Goal: Information Seeking & Learning: Learn about a topic

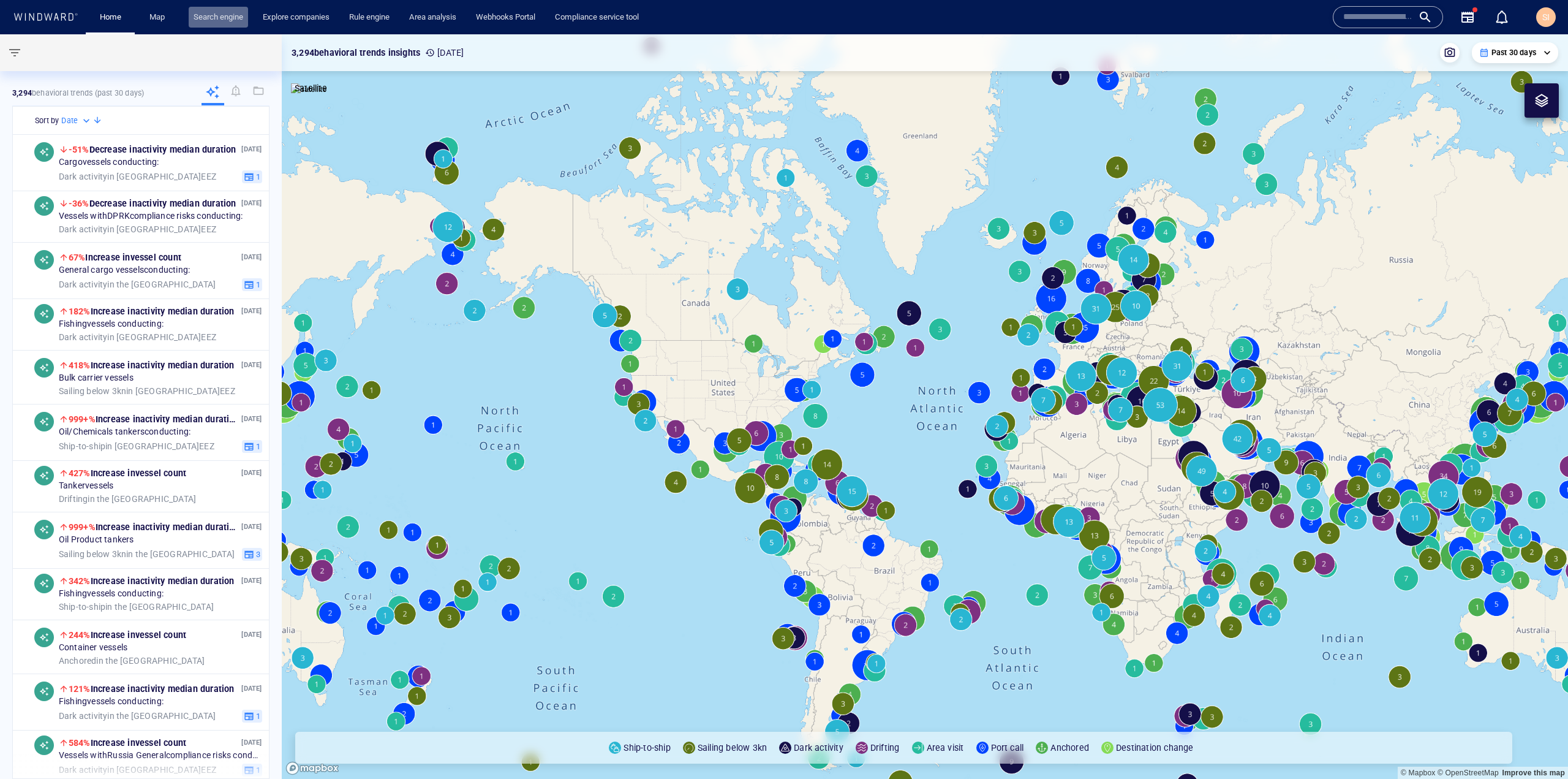
click at [235, 11] on link "Search engine" at bounding box center [217, 17] width 59 height 22
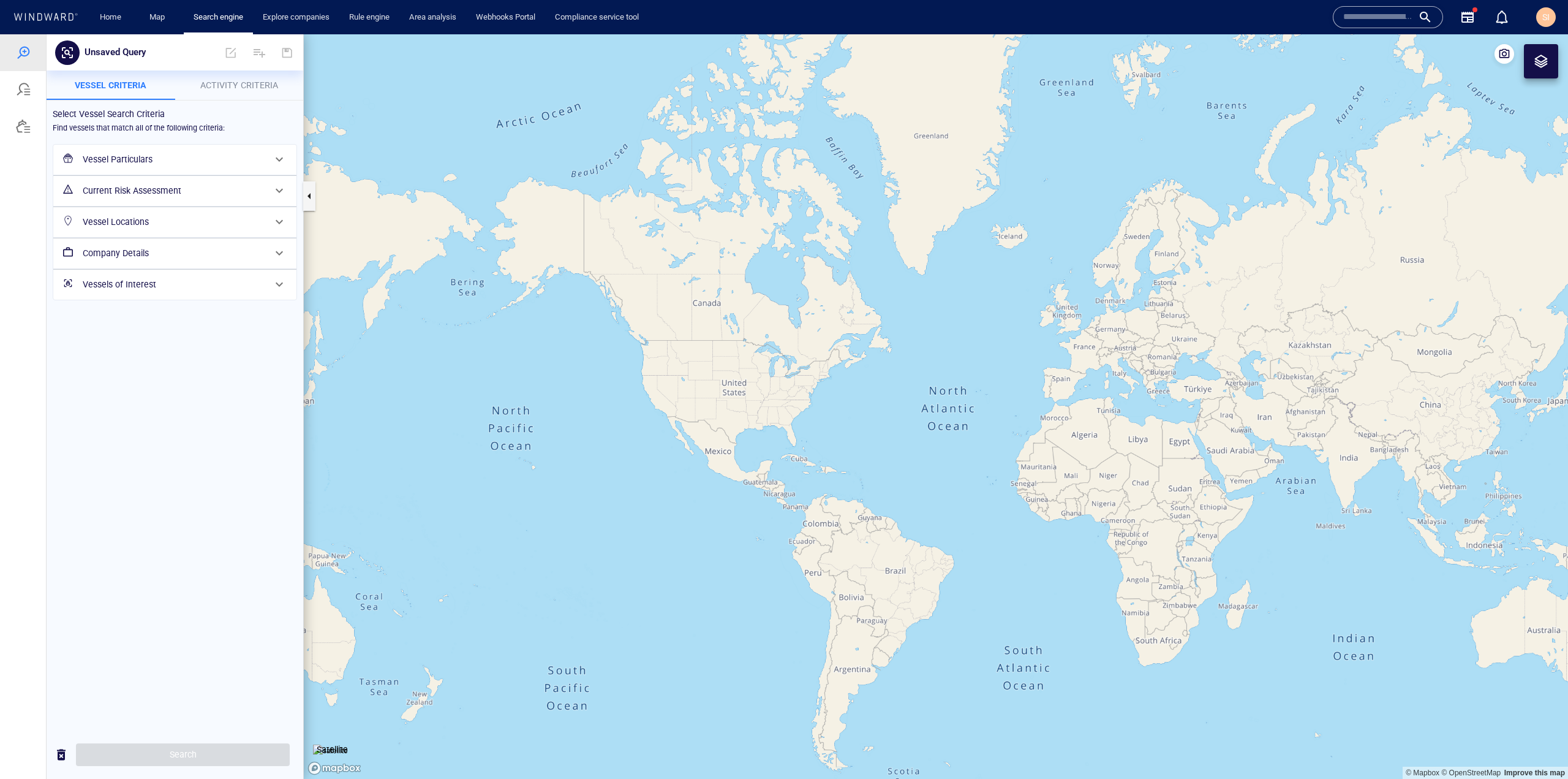
click at [195, 167] on div "Vessel Particulars" at bounding box center [173, 159] width 192 height 25
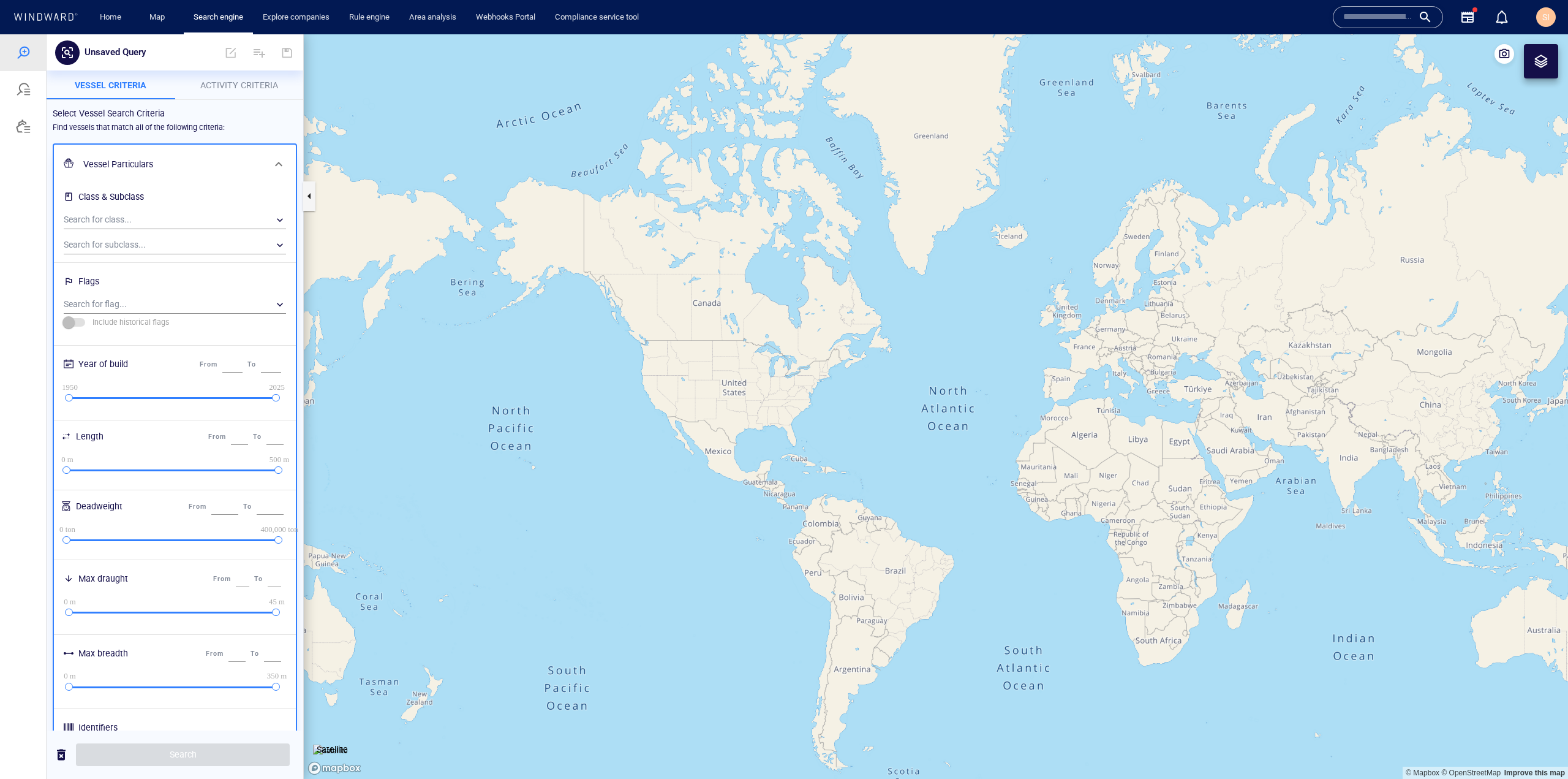
scroll to position [245, 0]
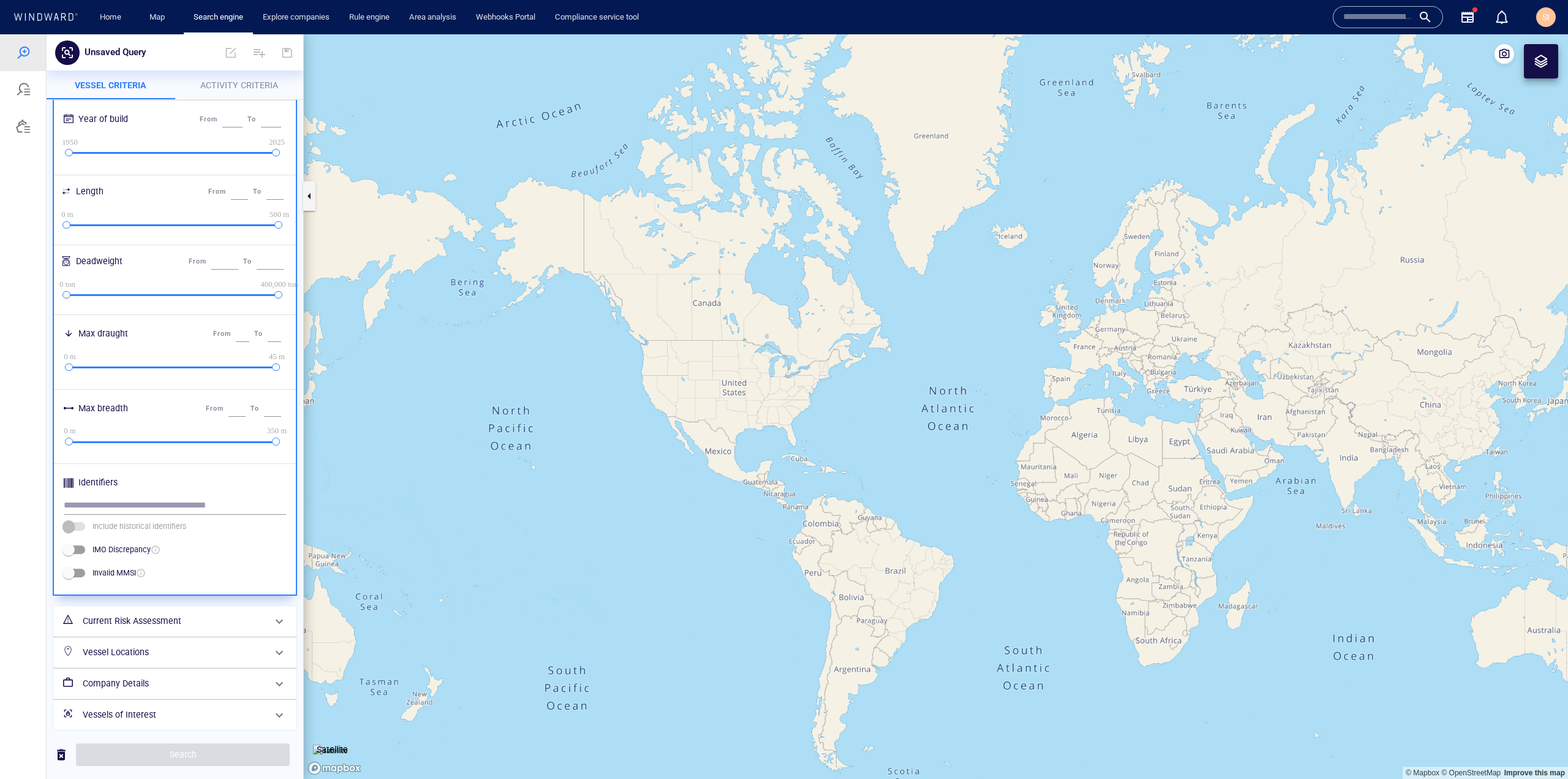
click at [157, 657] on h6 "Vessel Locations" at bounding box center [173, 652] width 182 height 15
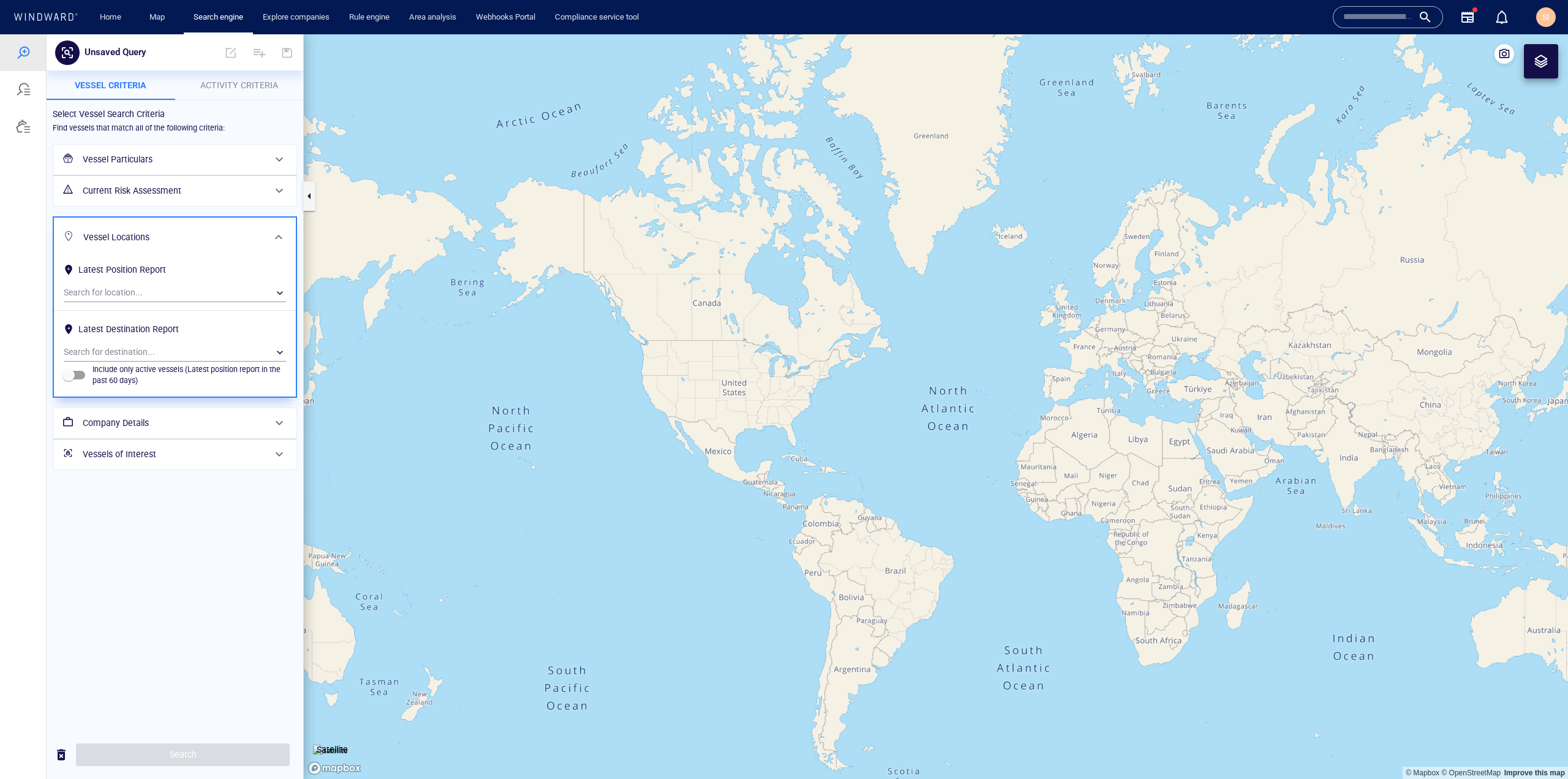
scroll to position [0, 0]
click at [230, 421] on h6 "Company Details" at bounding box center [173, 423] width 182 height 15
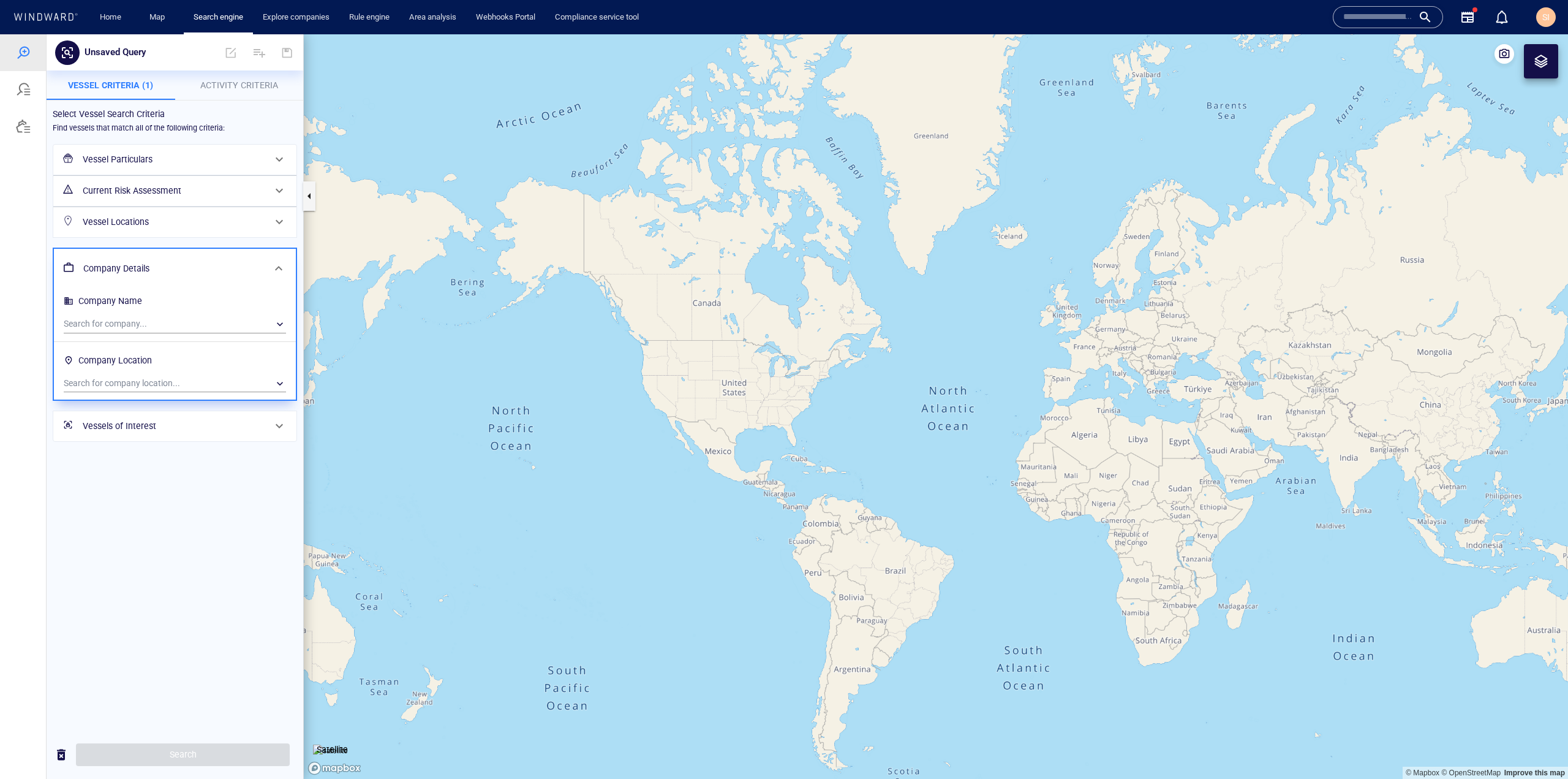
click at [244, 197] on h6 "Current Risk Assessment" at bounding box center [173, 191] width 182 height 15
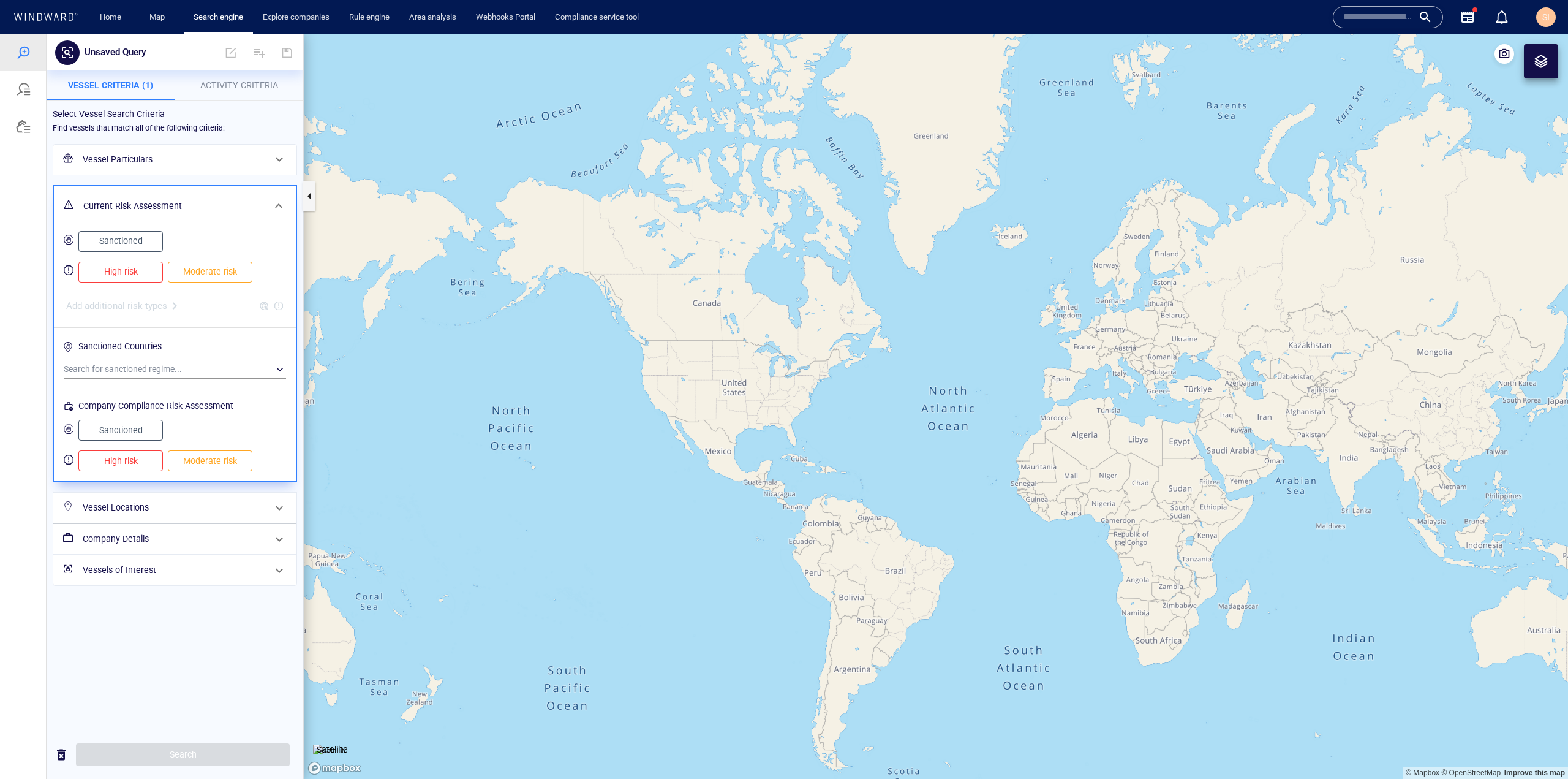
click at [251, 502] on h6 "Vessel Locations" at bounding box center [173, 507] width 182 height 15
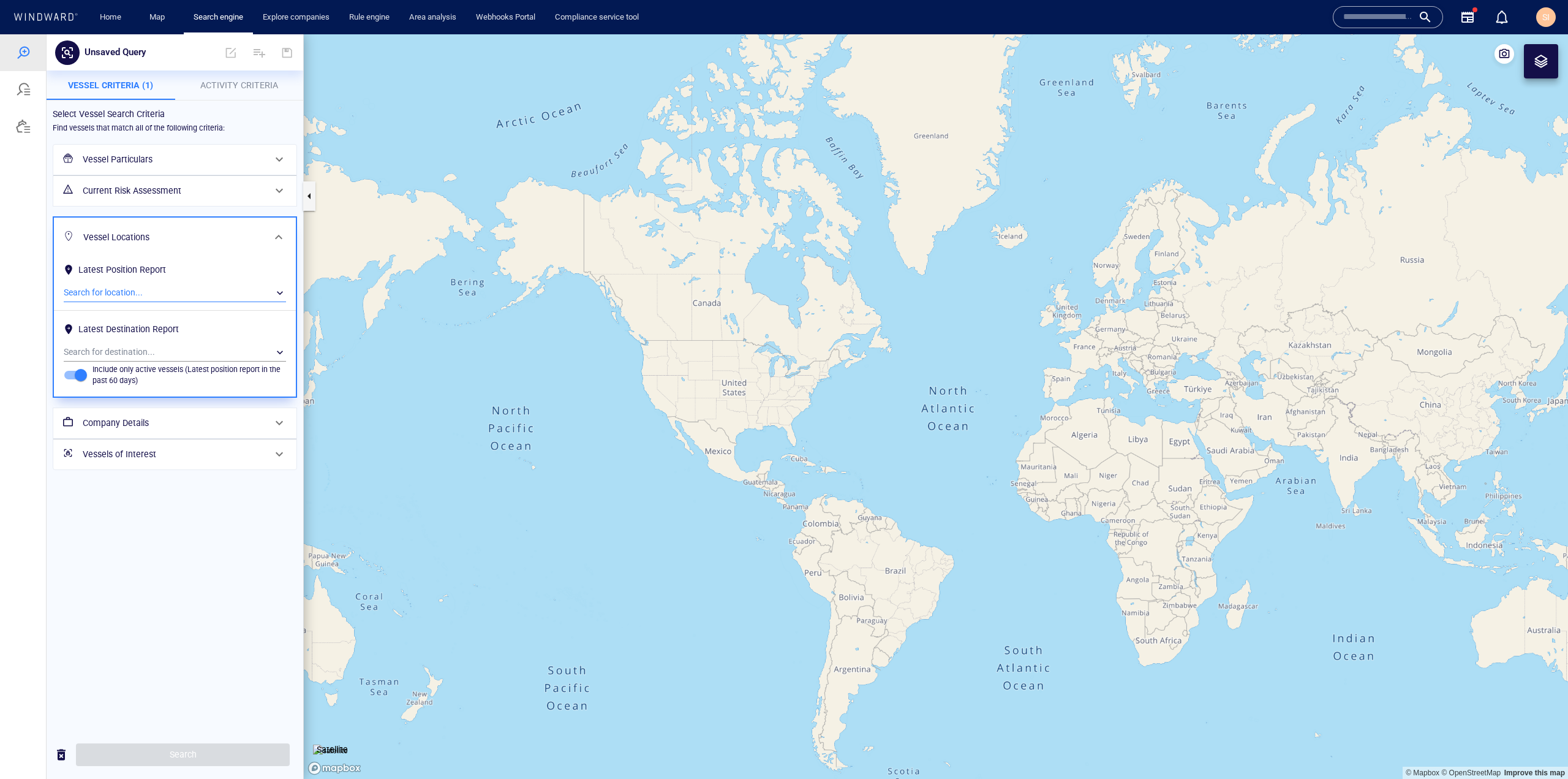
click at [213, 299] on div "​" at bounding box center [174, 292] width 222 height 18
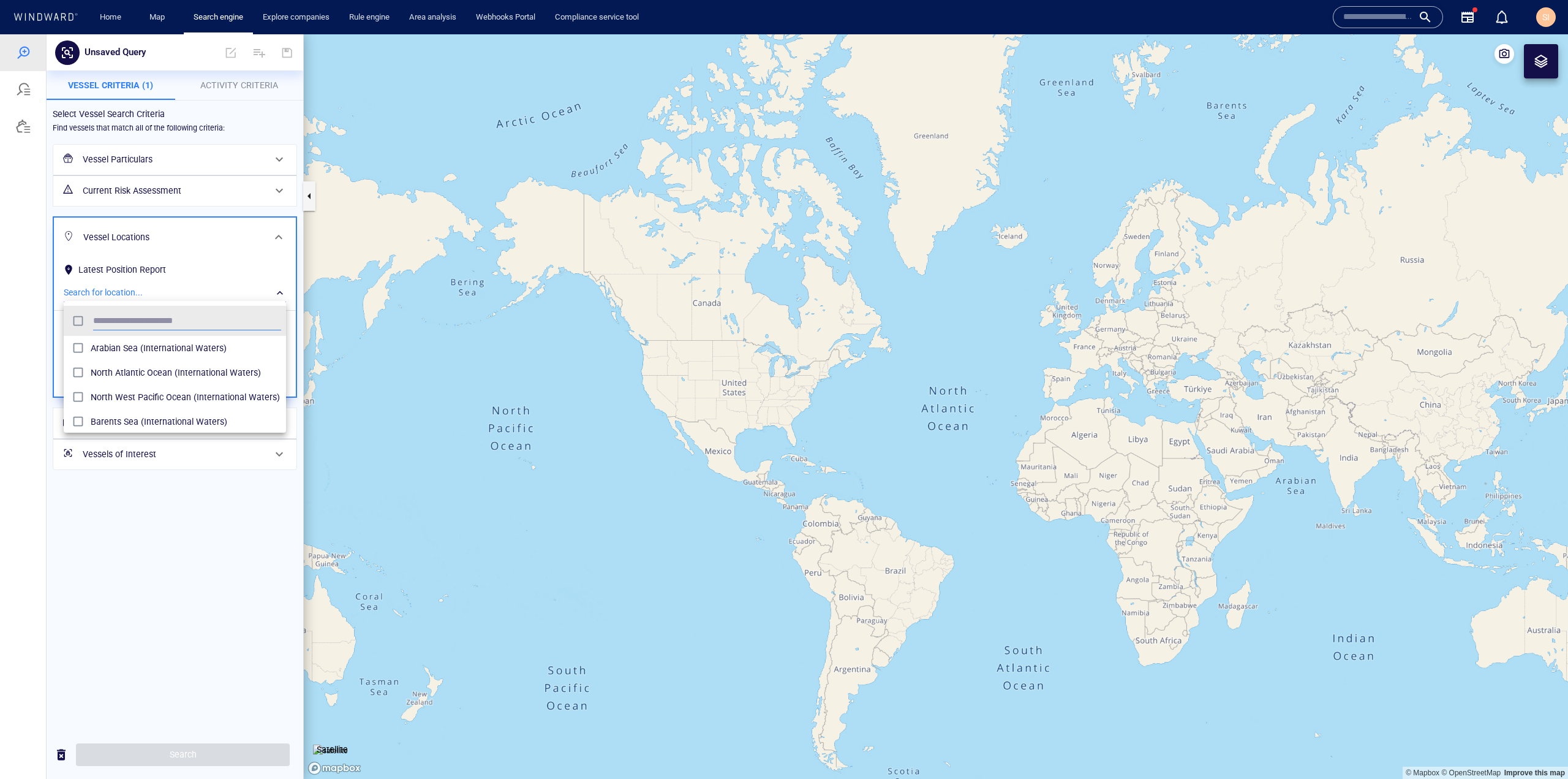
scroll to position [112, 212]
click at [200, 571] on div at bounding box center [784, 406] width 1568 height 744
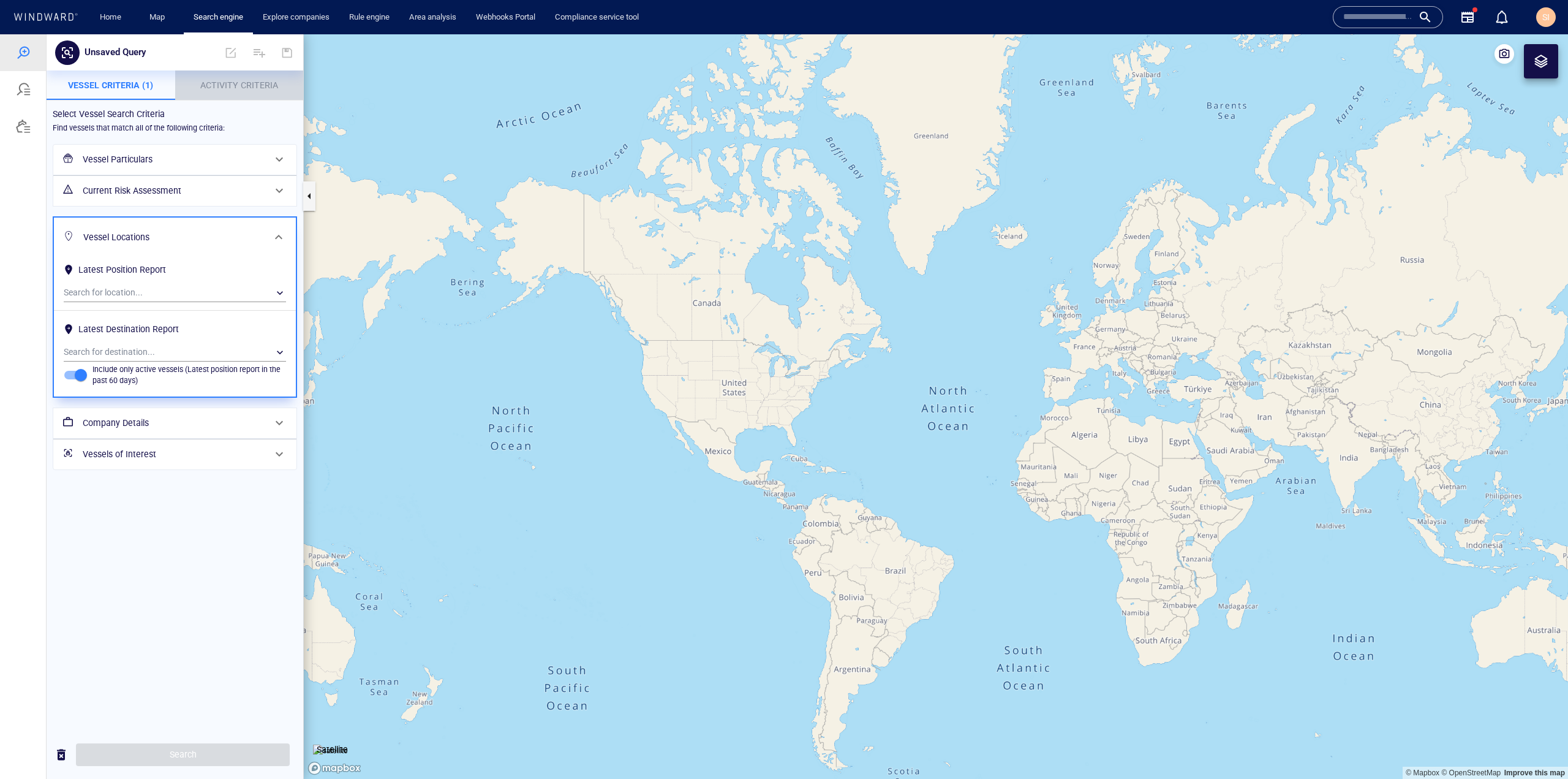
click at [252, 82] on span "Activity Criteria" at bounding box center [238, 85] width 77 height 10
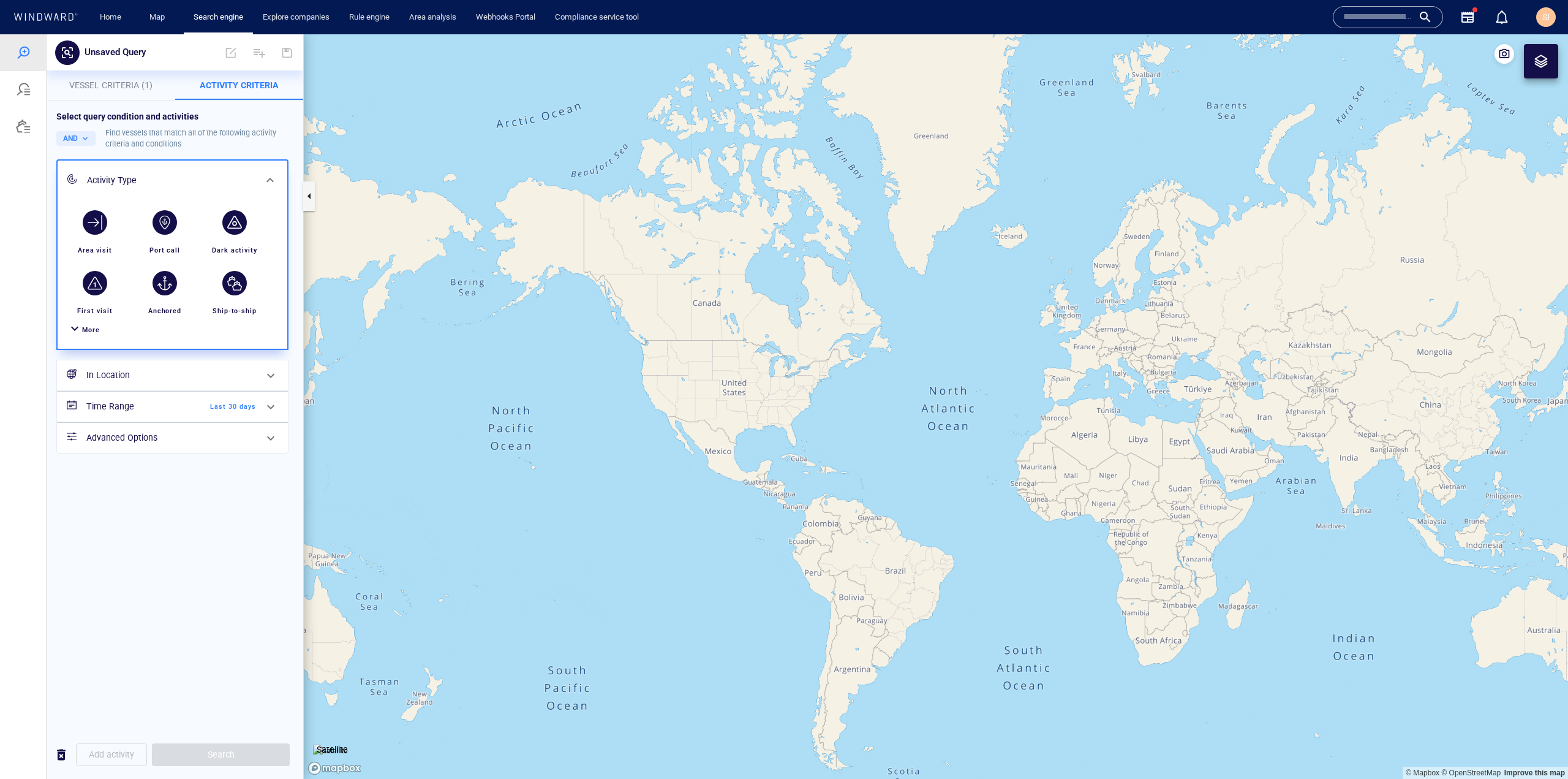
click at [98, 329] on span "More" at bounding box center [91, 330] width 17 height 8
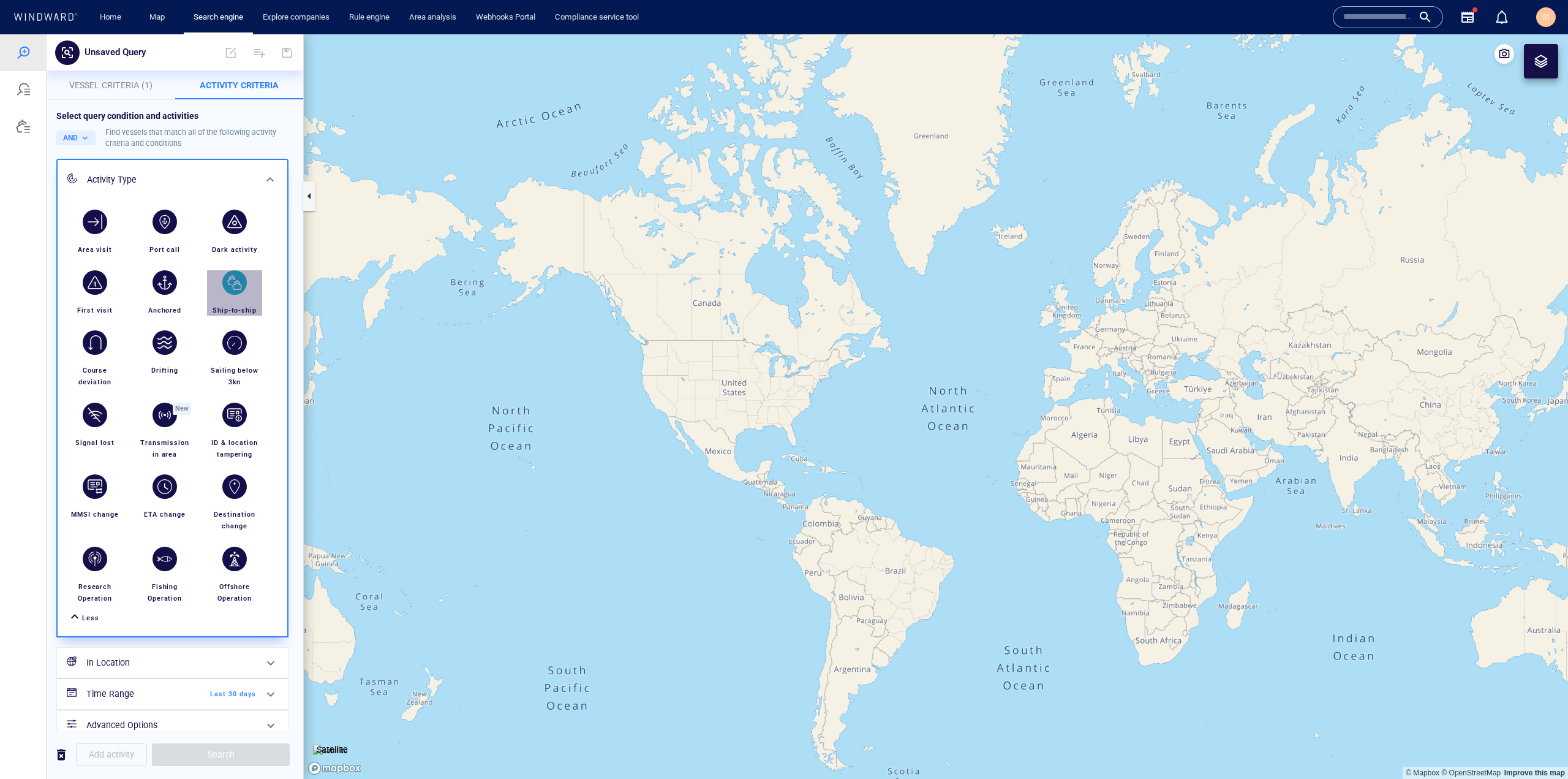
click at [232, 289] on div "button" at bounding box center [234, 282] width 24 height 24
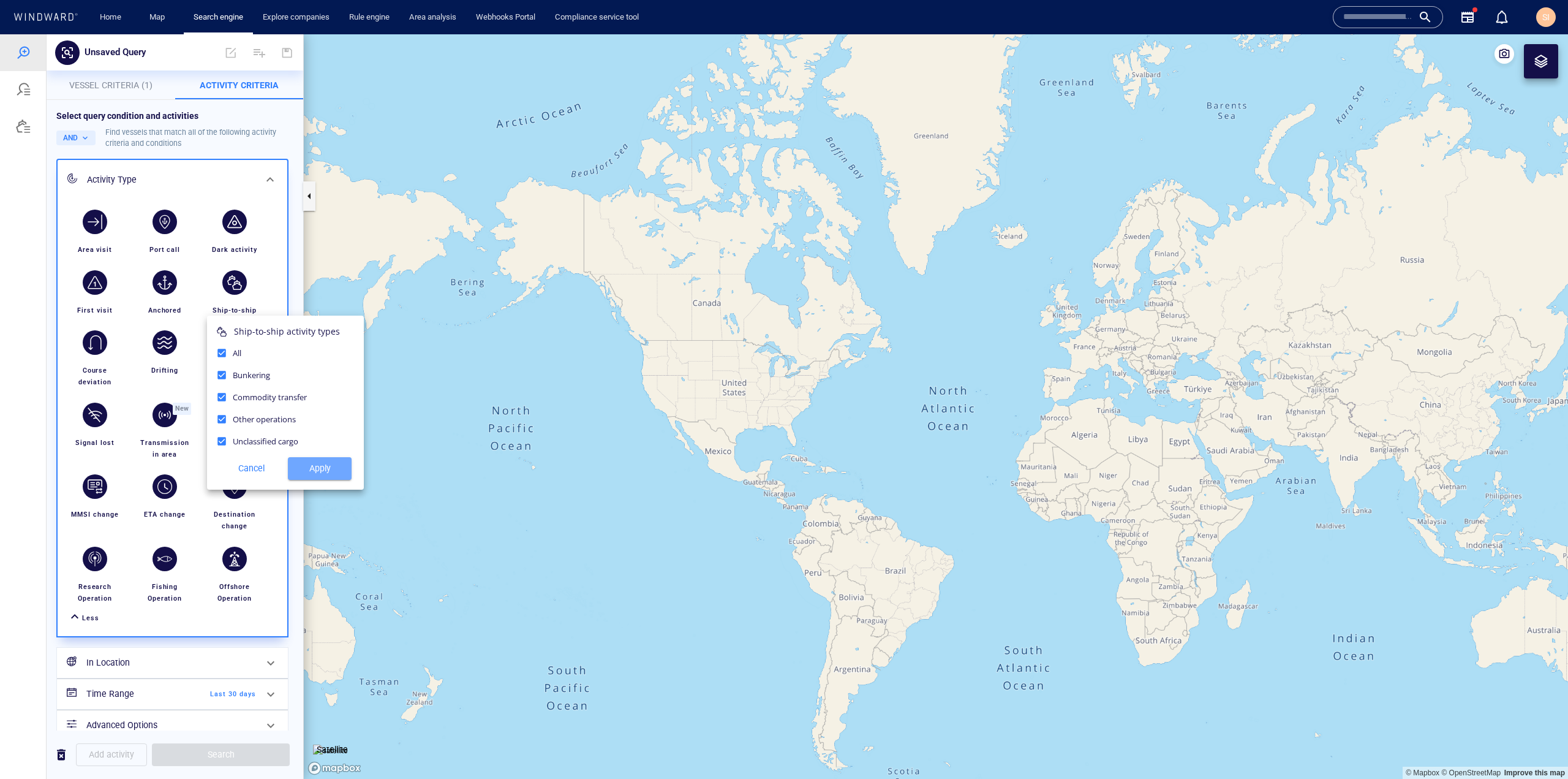
click at [332, 467] on span "Apply" at bounding box center [319, 468] width 44 height 15
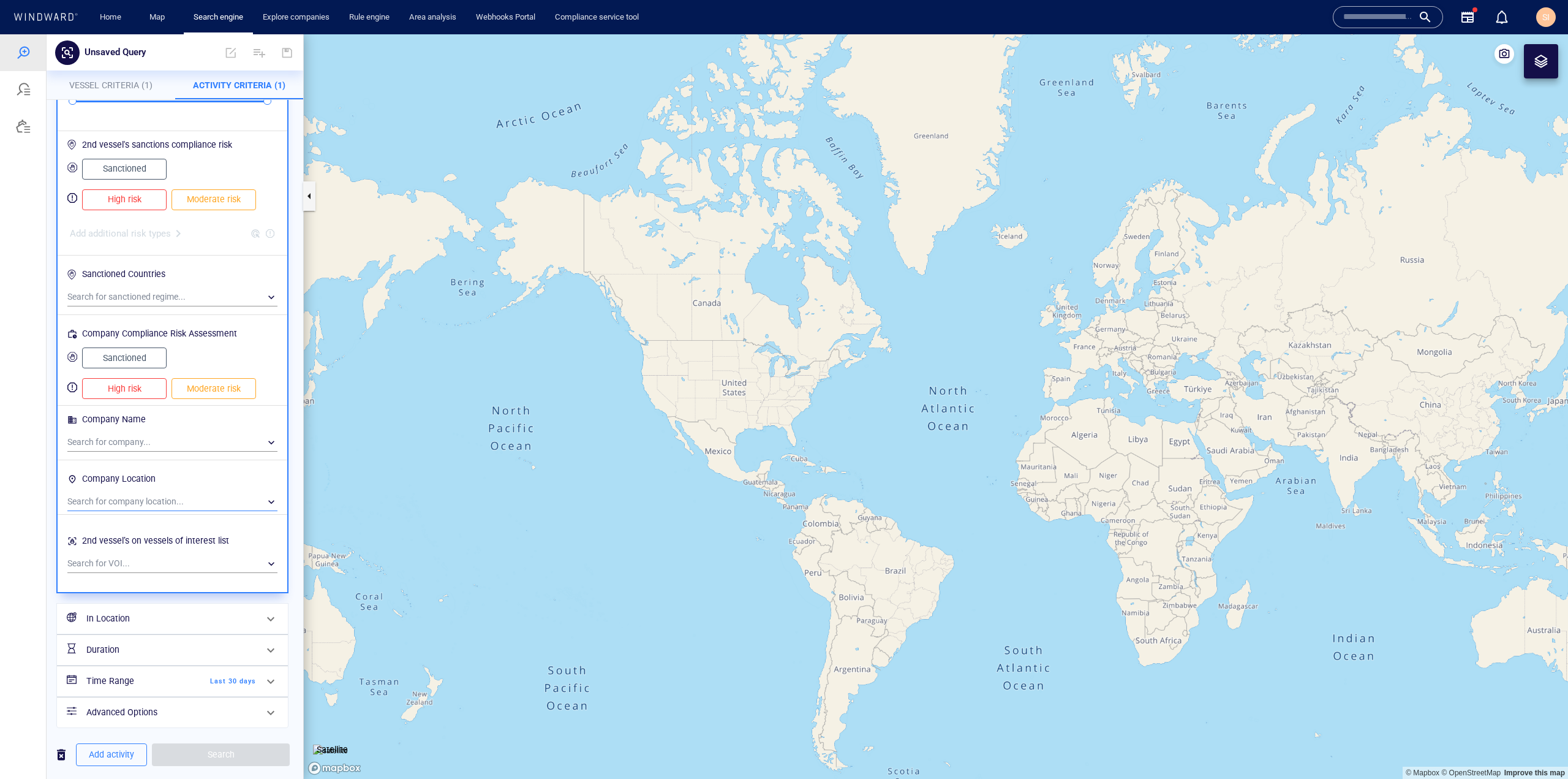
scroll to position [515, 0]
click at [223, 432] on div "​" at bounding box center [172, 437] width 210 height 18
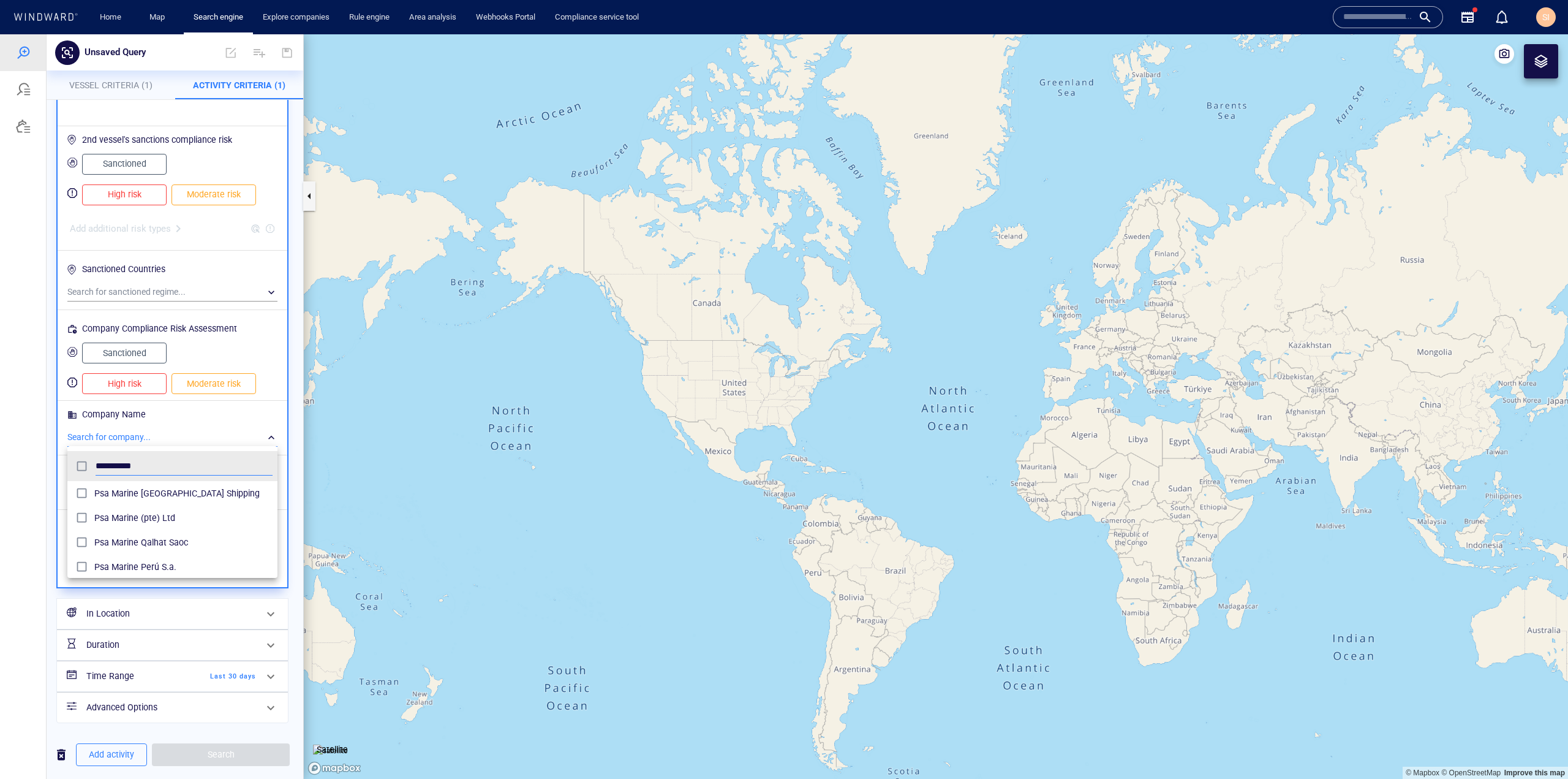
scroll to position [112, 200]
type input "**********"
click at [202, 509] on div "Psa Marine (pte) Ltd" at bounding box center [183, 518] width 178 height 20
click at [32, 575] on div at bounding box center [784, 406] width 1568 height 744
click at [170, 619] on h6 "In Location" at bounding box center [172, 613] width 170 height 15
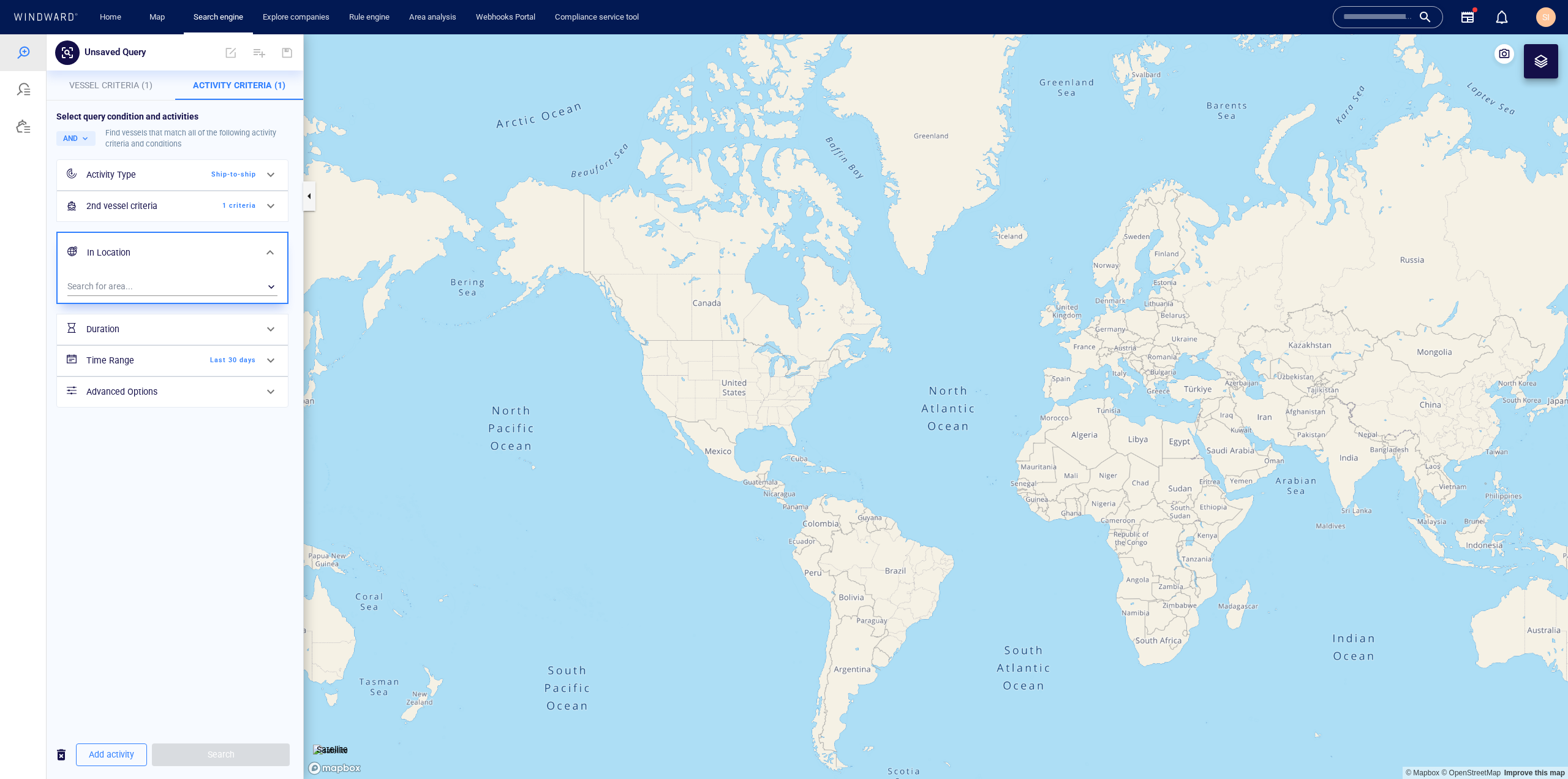
click at [199, 262] on div "In Location" at bounding box center [172, 252] width 178 height 25
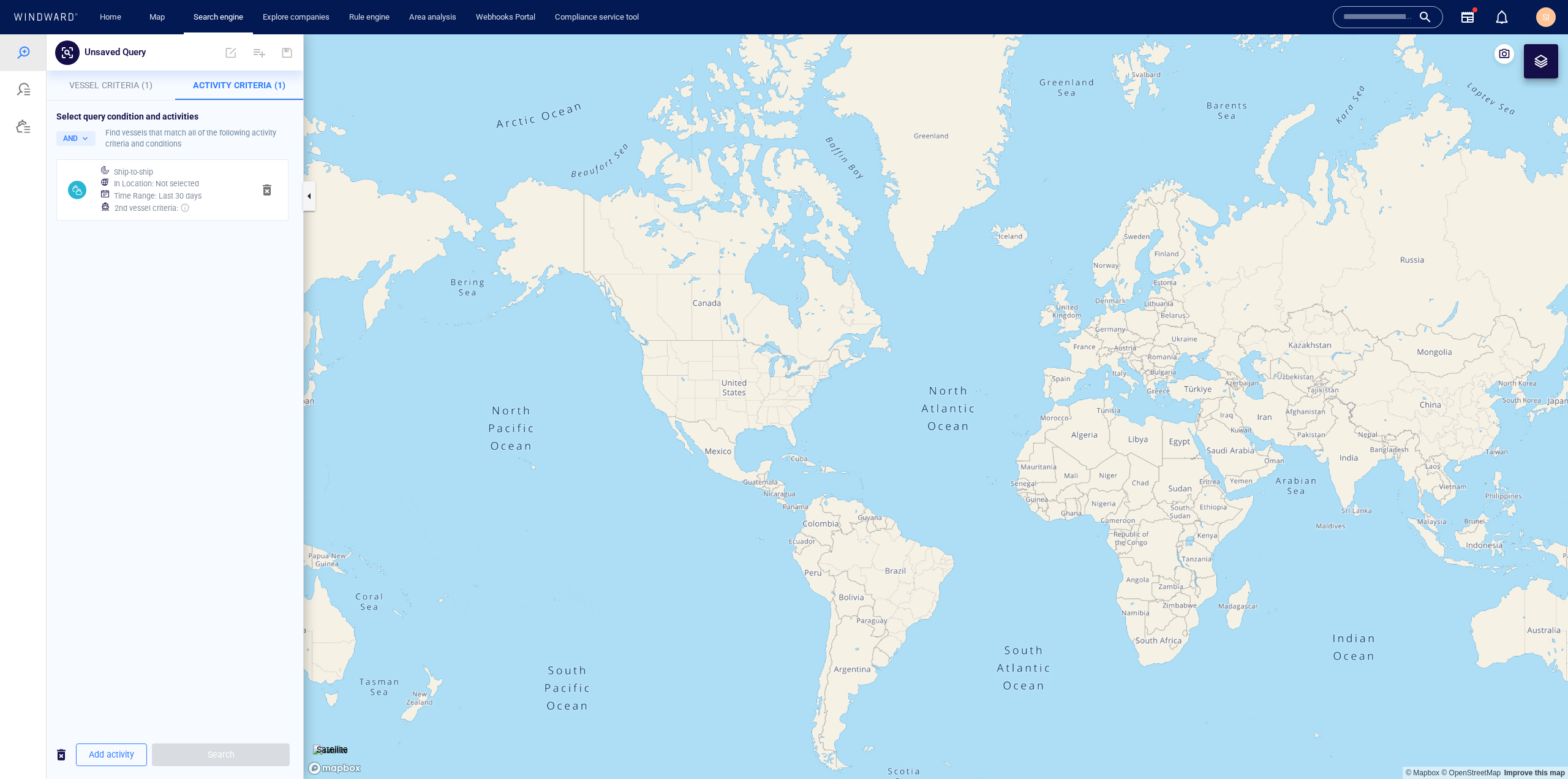
click at [213, 194] on div "Time Range : Last 30 days" at bounding box center [179, 196] width 135 height 17
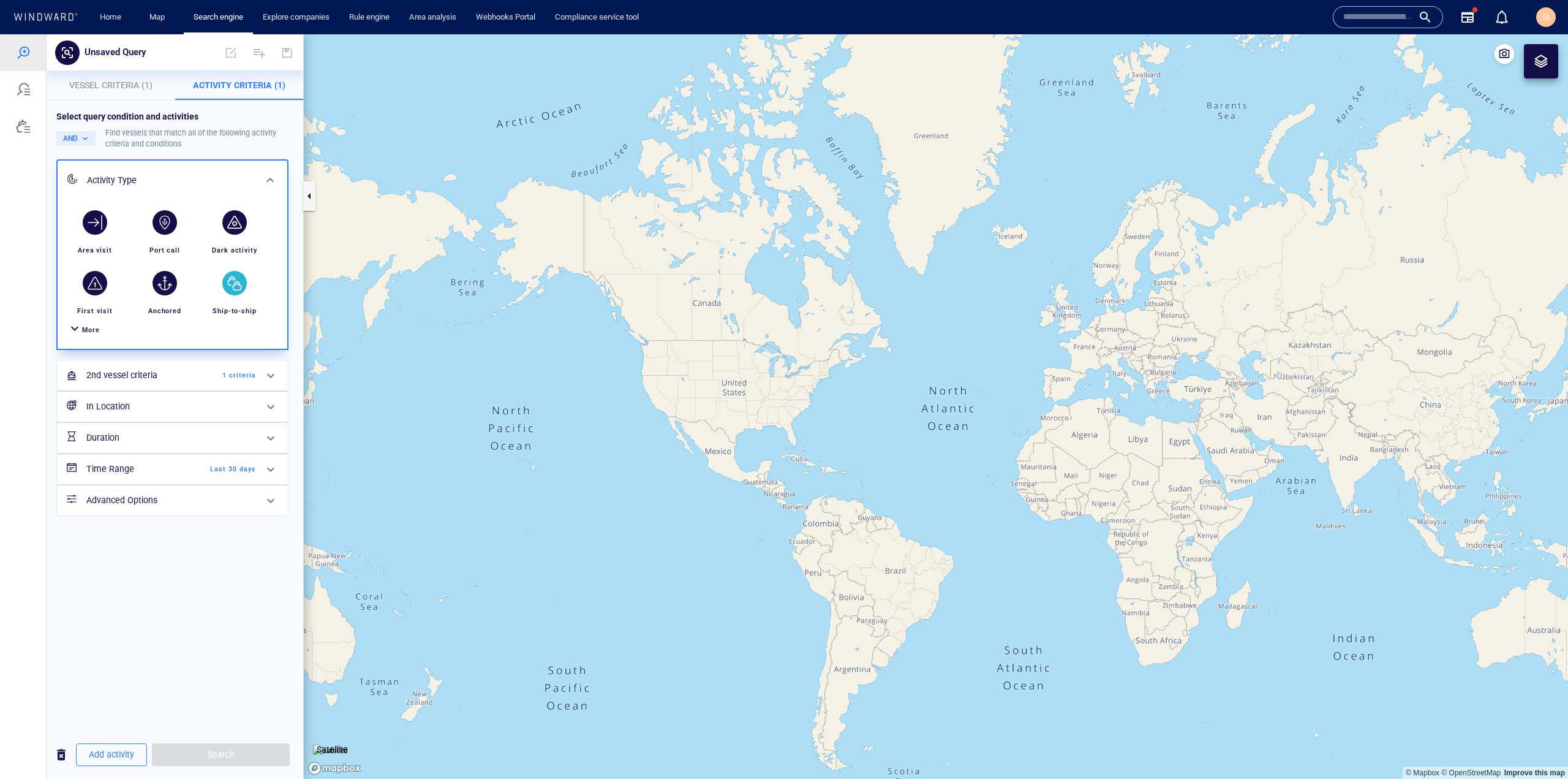
click at [203, 417] on div "In Location" at bounding box center [171, 407] width 179 height 25
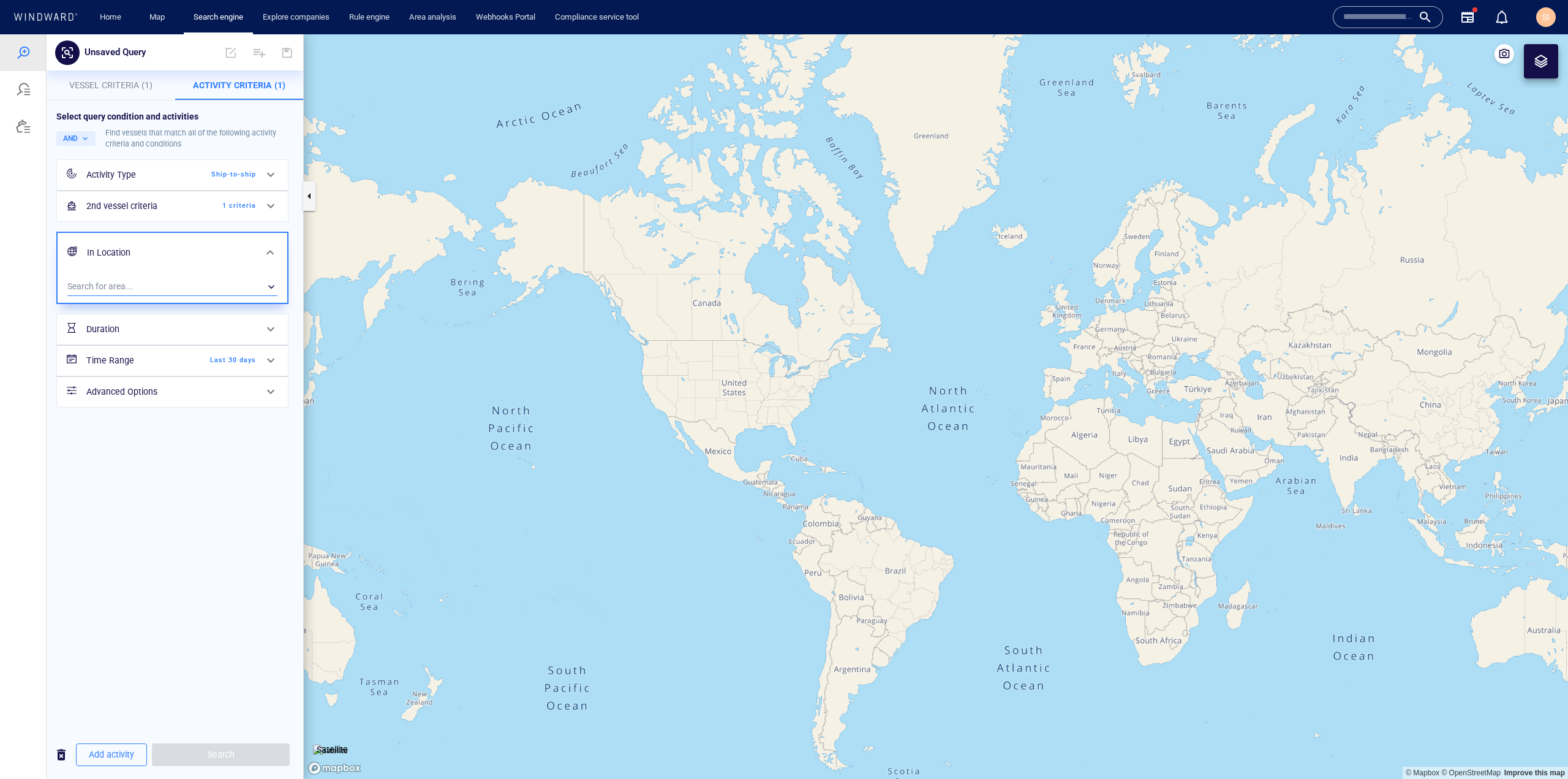
click at [177, 287] on div "​" at bounding box center [172, 287] width 210 height 18
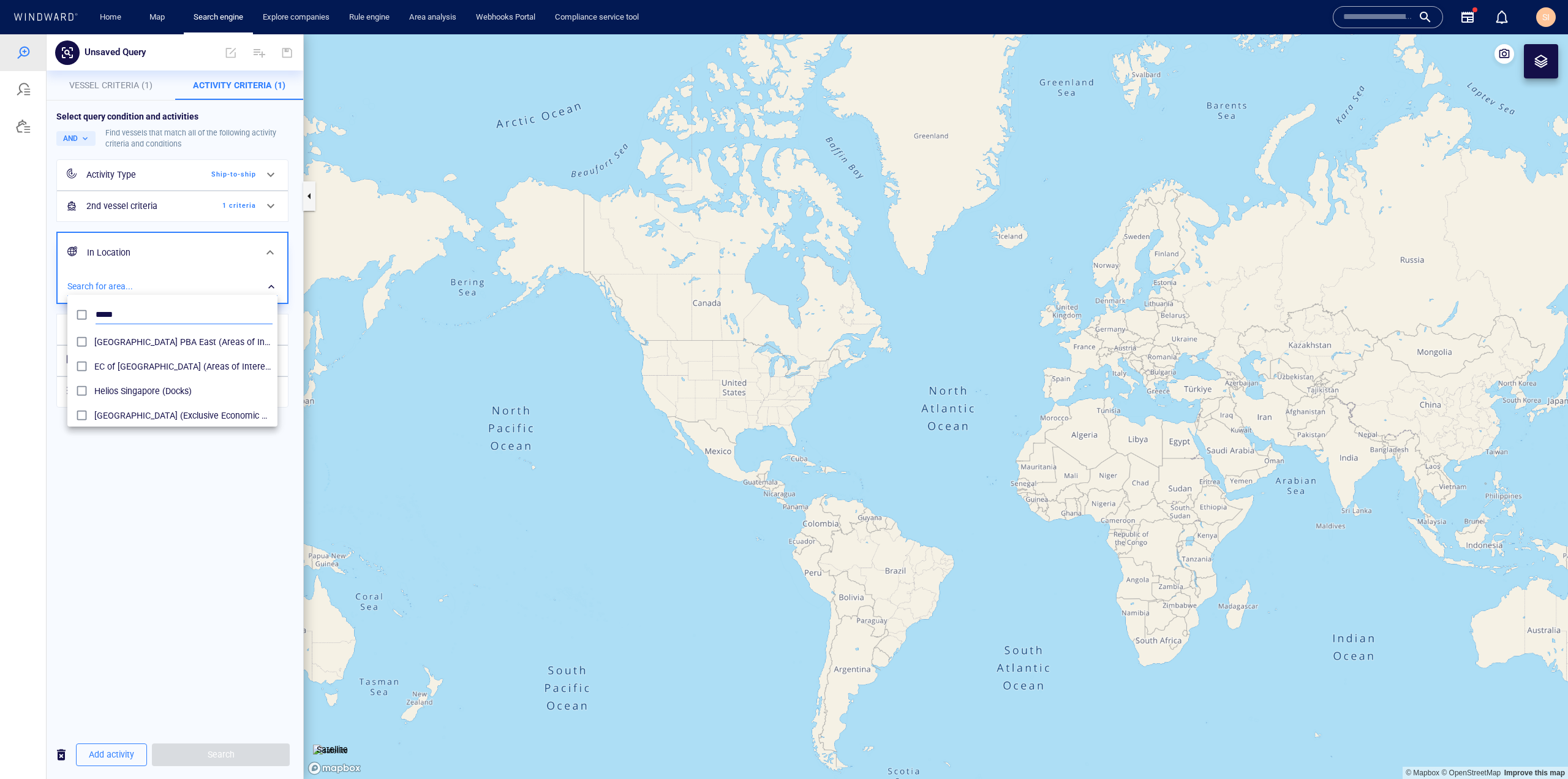
type input "*****"
click at [212, 627] on div at bounding box center [784, 406] width 1568 height 744
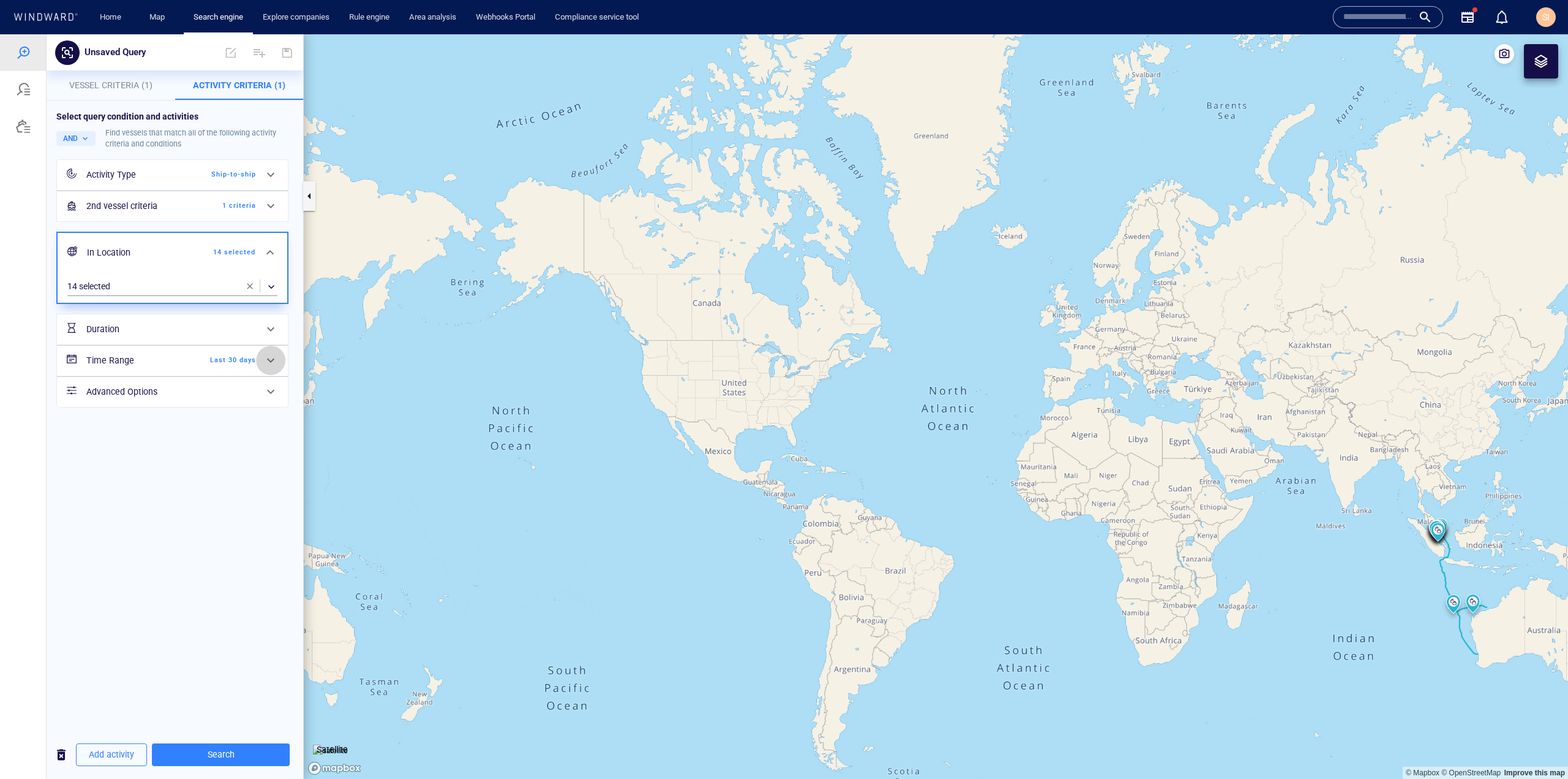
click at [258, 362] on div at bounding box center [270, 360] width 29 height 29
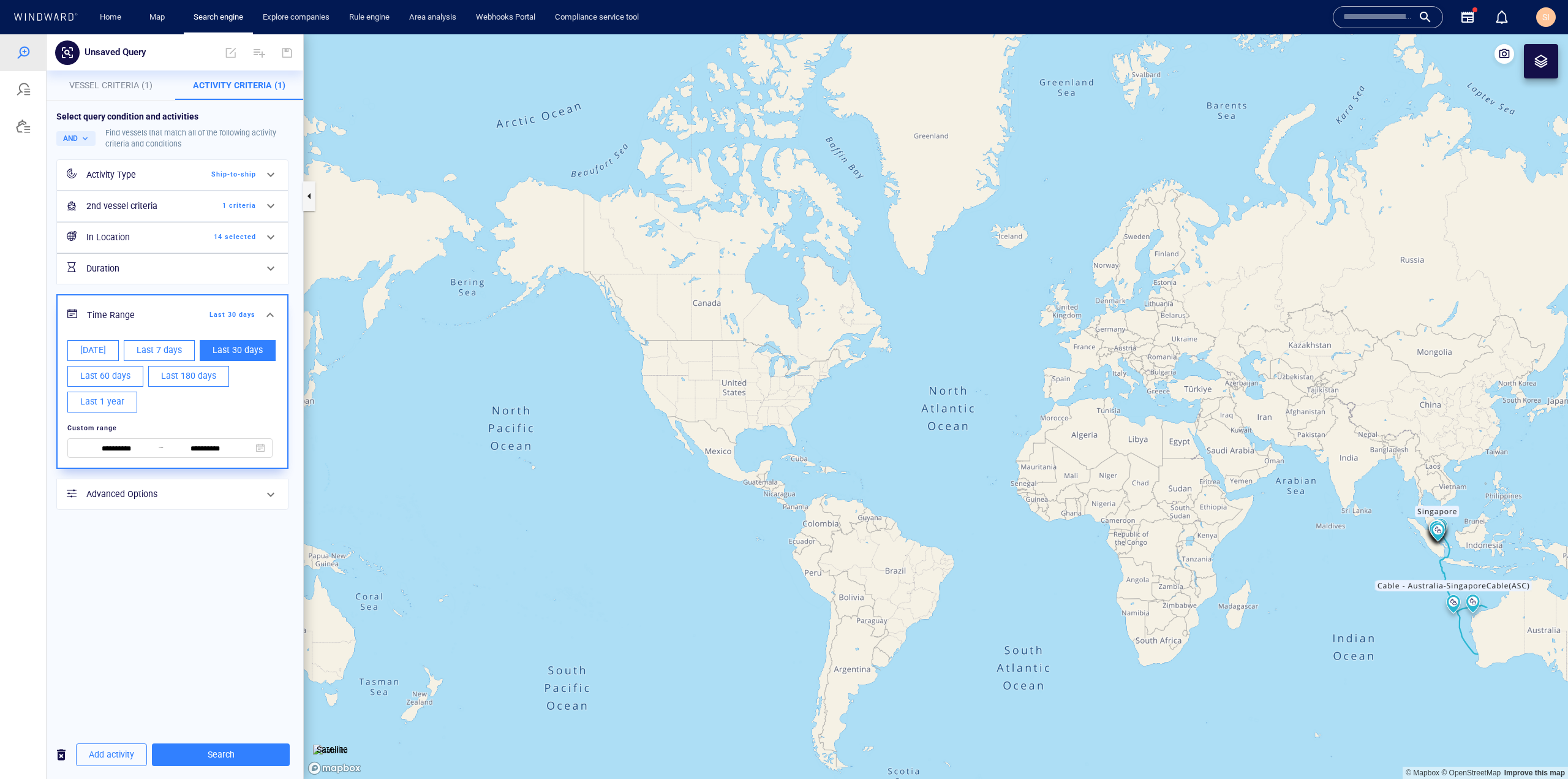
click at [130, 374] on button "Last 60 days" at bounding box center [105, 376] width 76 height 21
type input "**********"
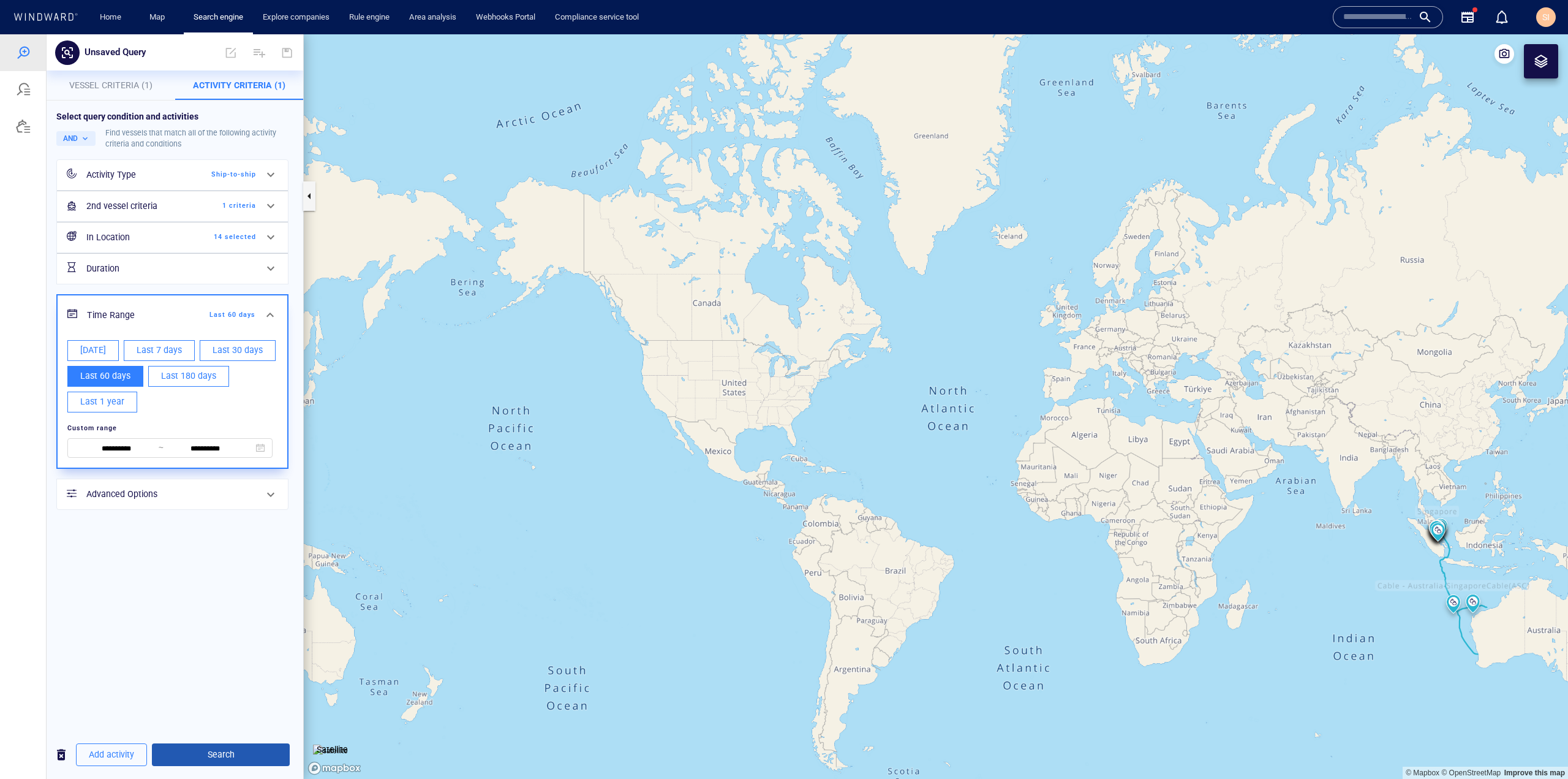
click at [237, 756] on span "Search" at bounding box center [221, 754] width 118 height 15
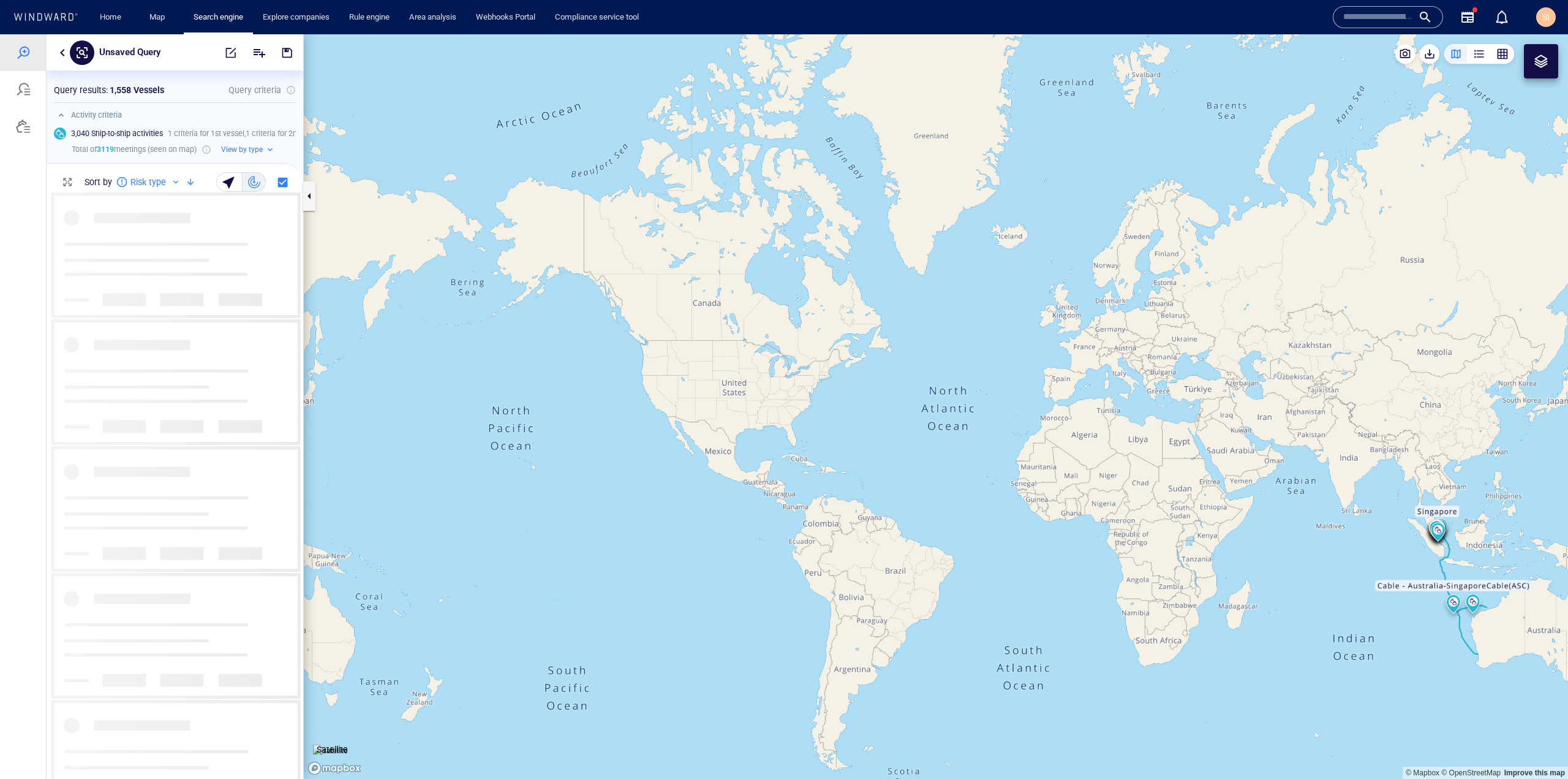
scroll to position [577, 247]
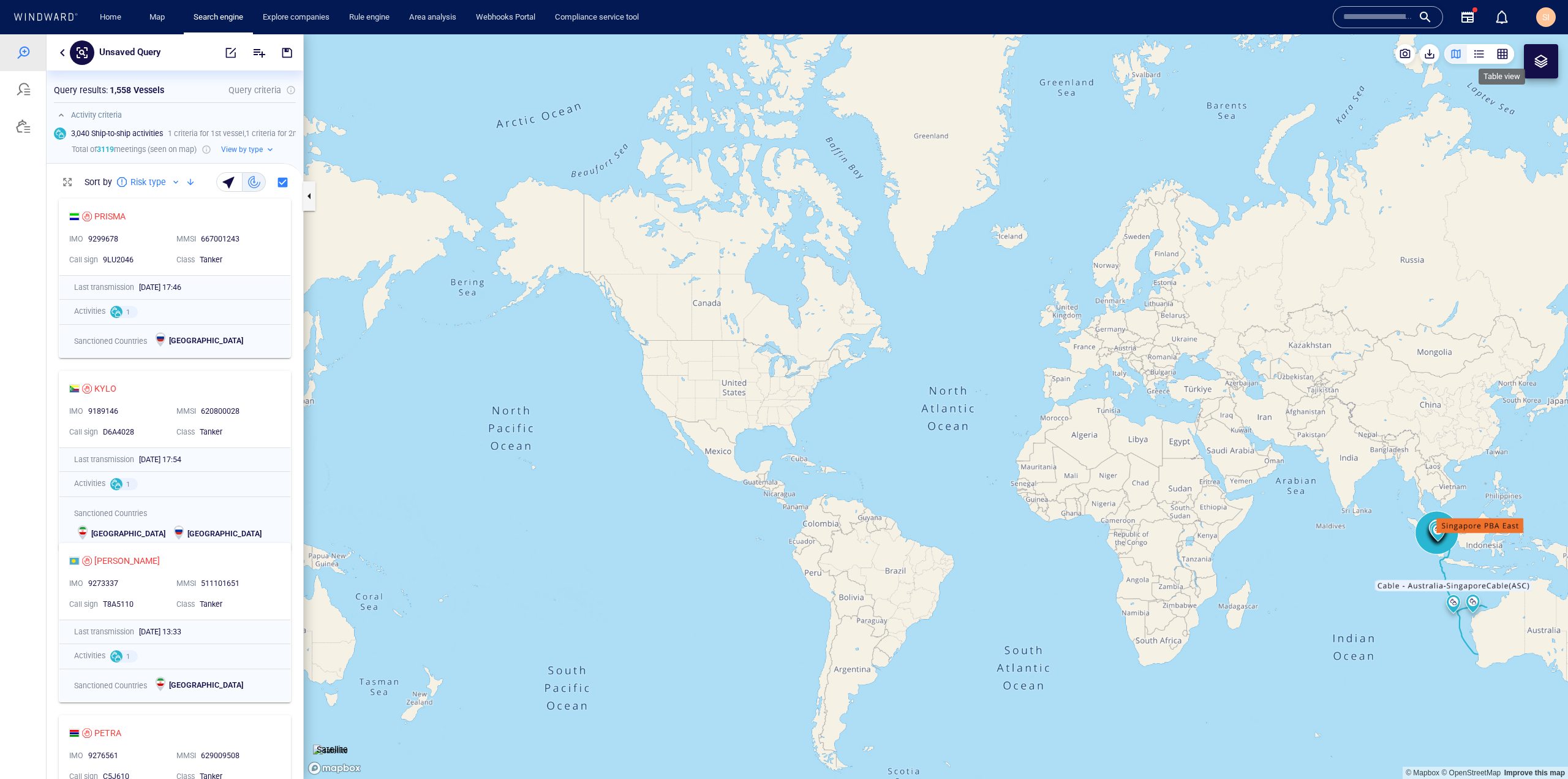
click at [1501, 58] on div "button" at bounding box center [1502, 53] width 12 height 12
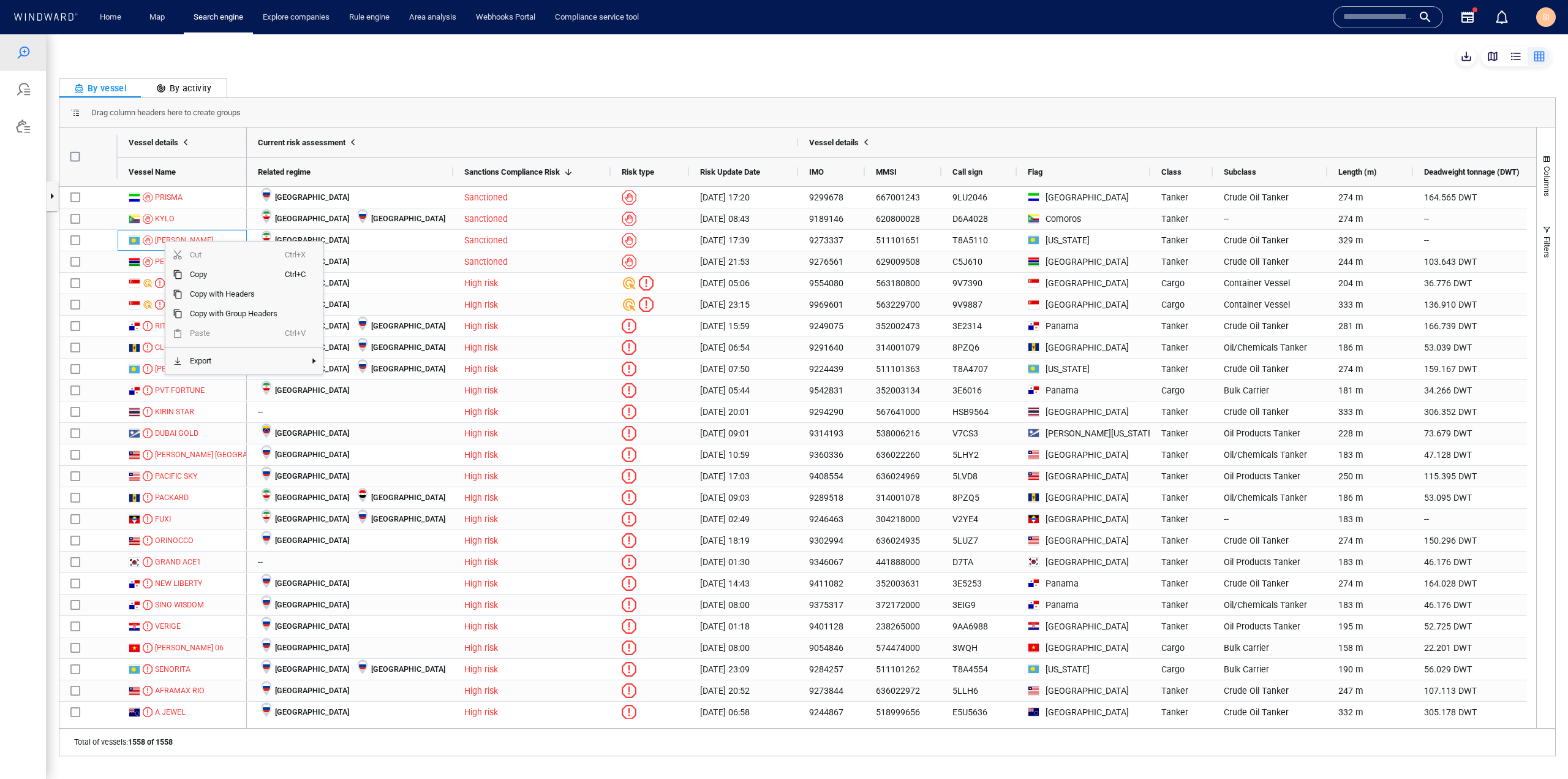
click at [351, 52] on div at bounding box center [807, 57] width 1497 height 20
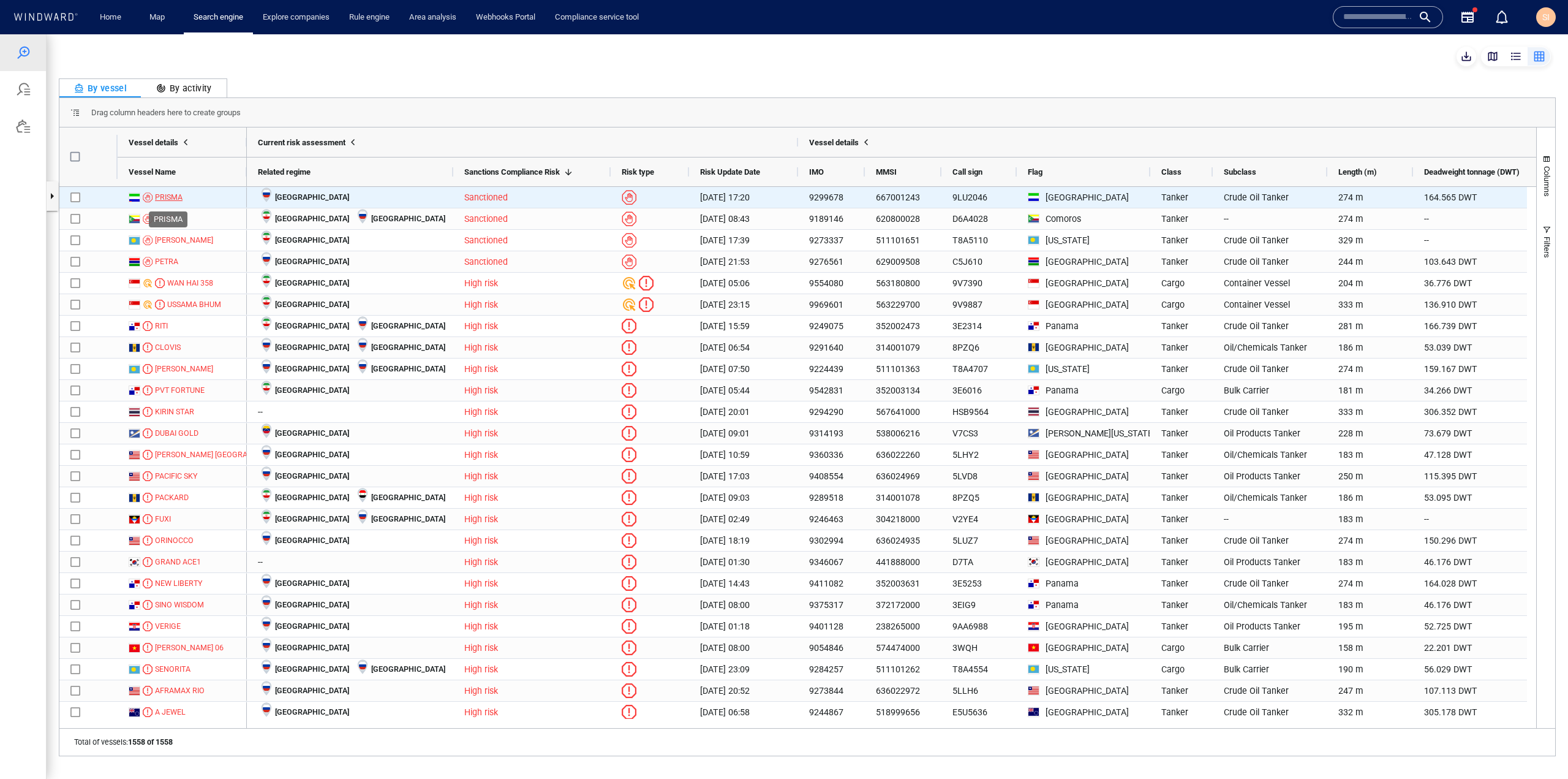
click at [174, 200] on div "PRISMA" at bounding box center [168, 197] width 27 height 11
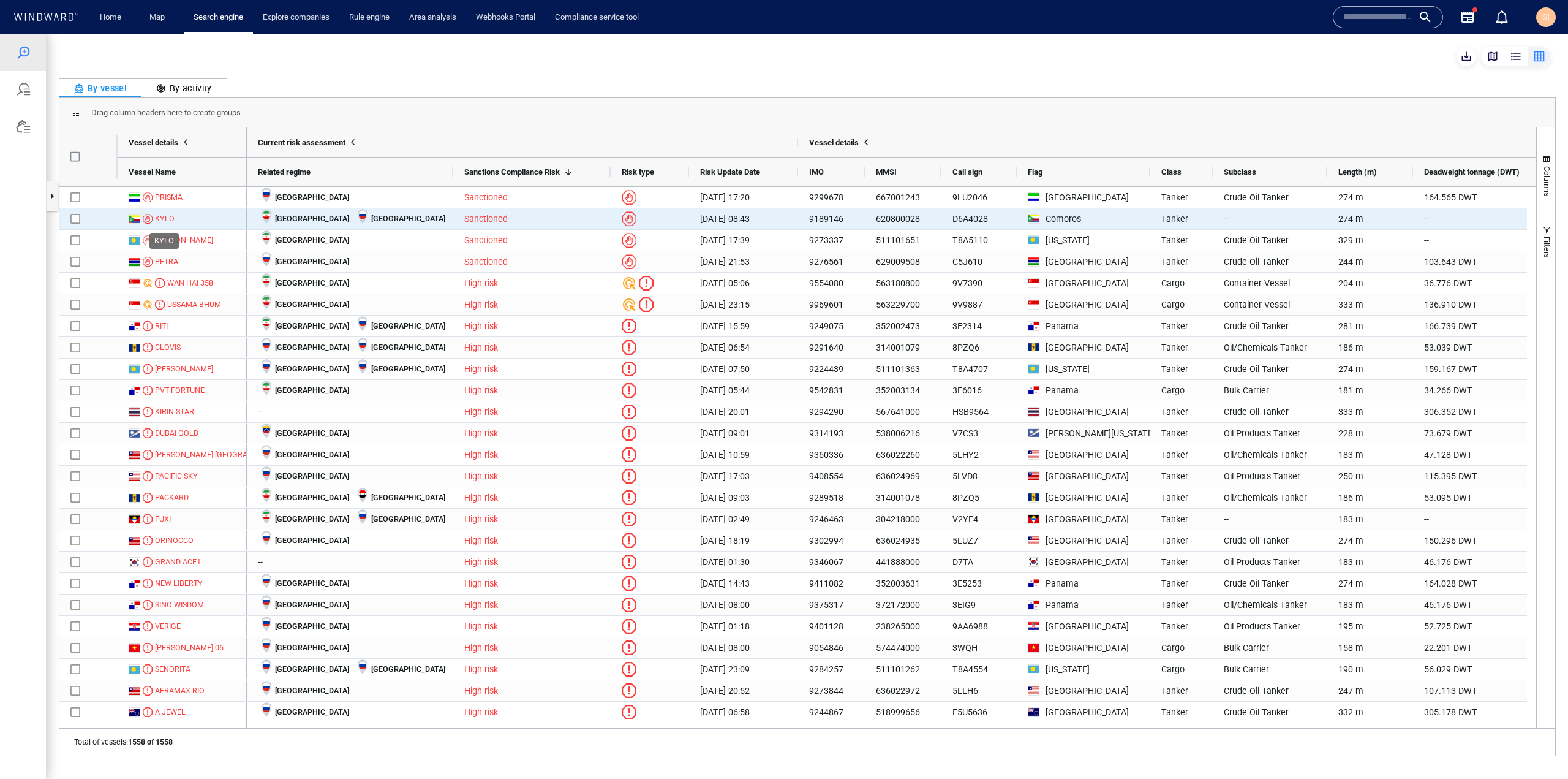
click at [161, 219] on div "KYLO" at bounding box center [165, 218] width 20 height 11
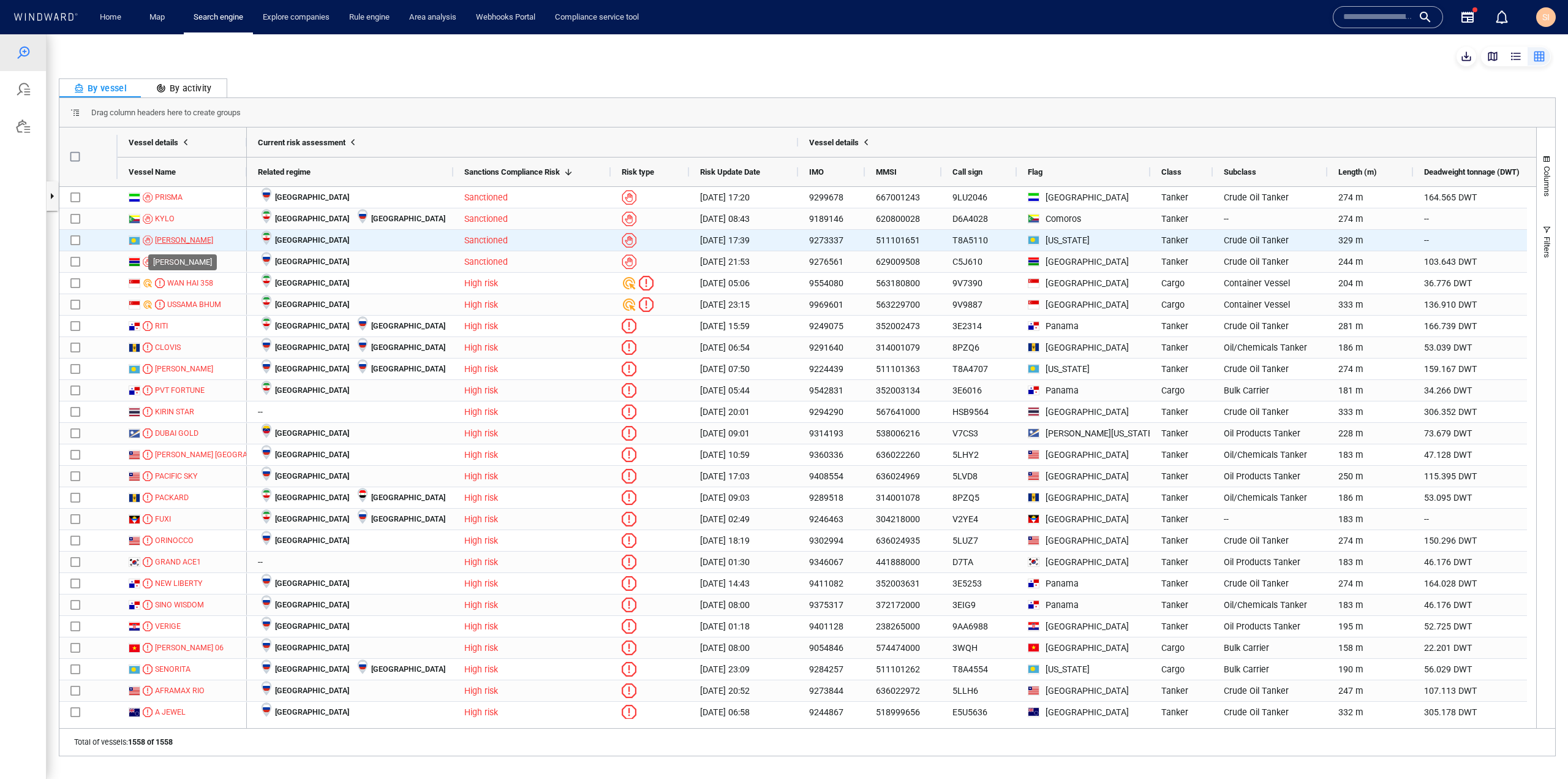
click at [156, 241] on div "TIFANI" at bounding box center [184, 240] width 58 height 11
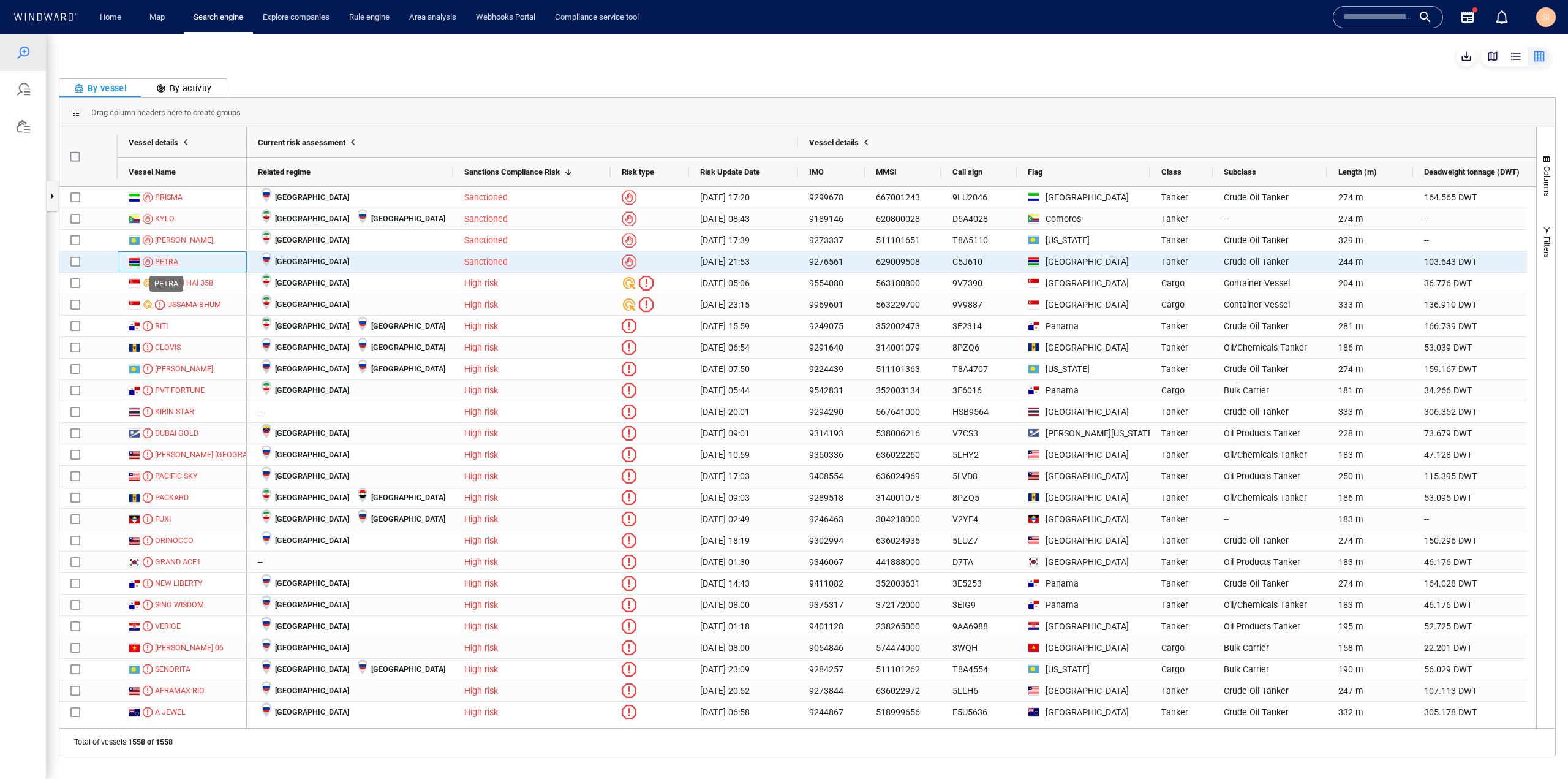
click at [161, 257] on div "PETRA" at bounding box center [167, 261] width 23 height 11
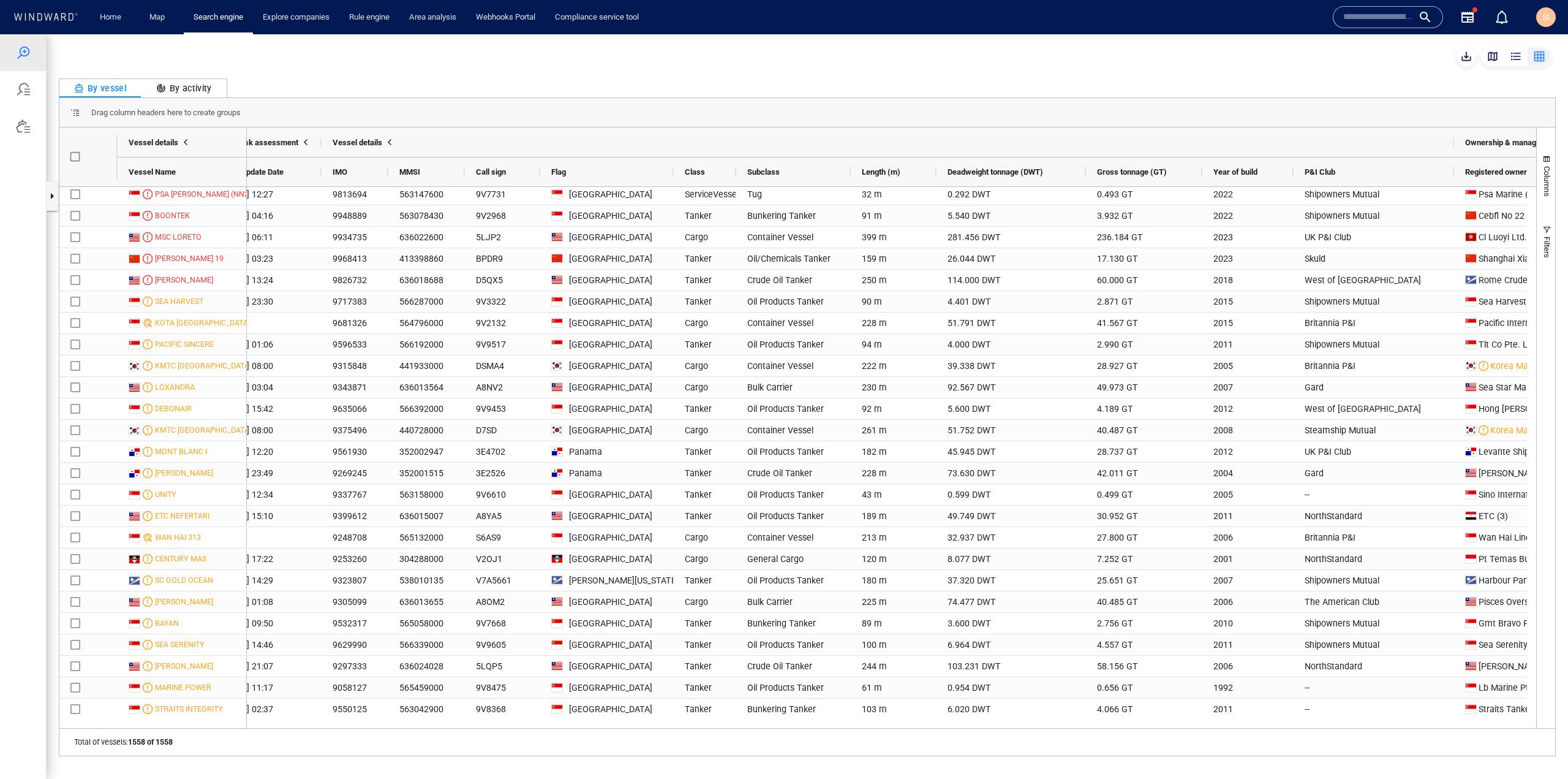
scroll to position [0, 0]
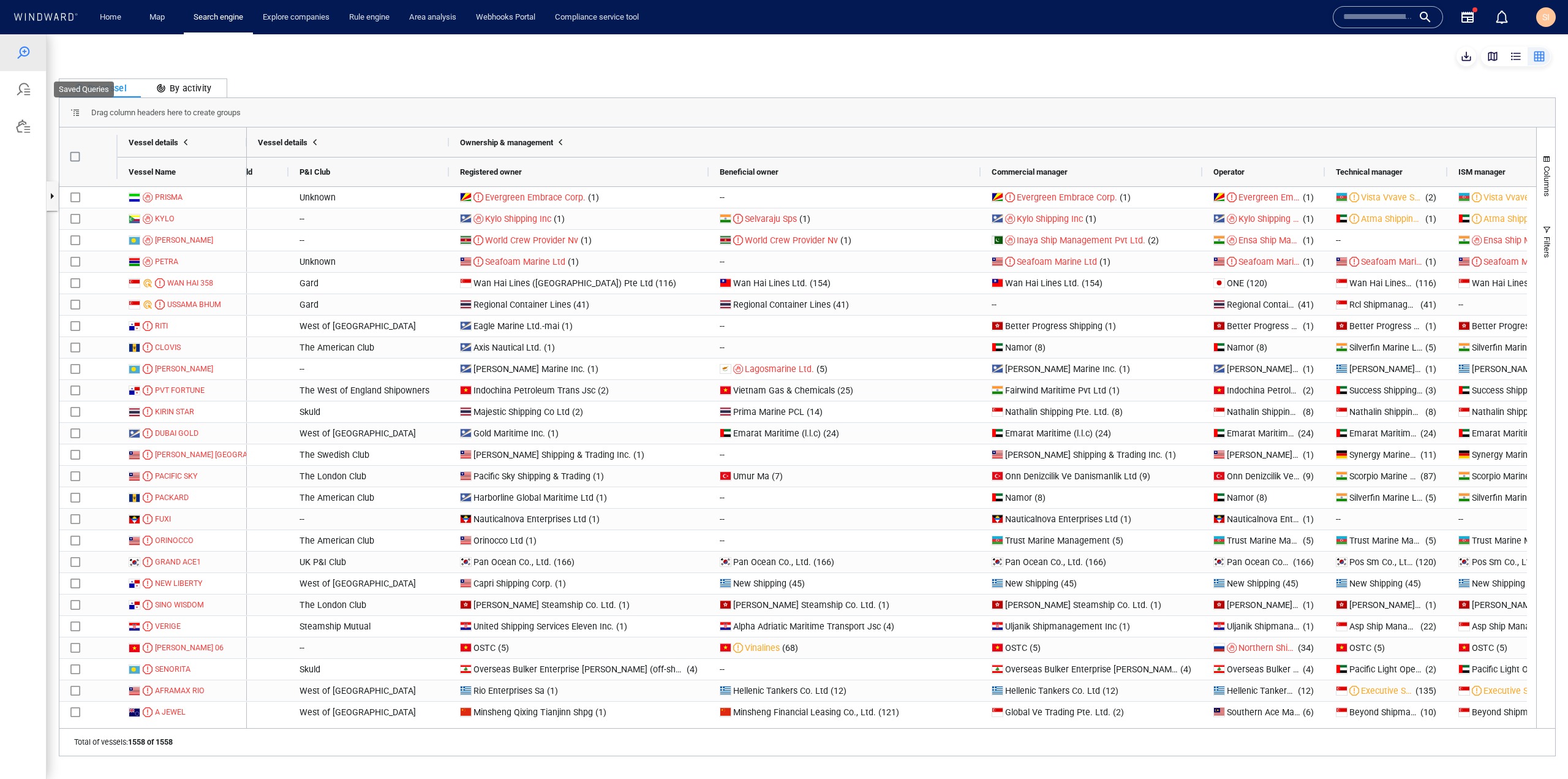
click at [39, 98] on div at bounding box center [22, 89] width 46 height 37
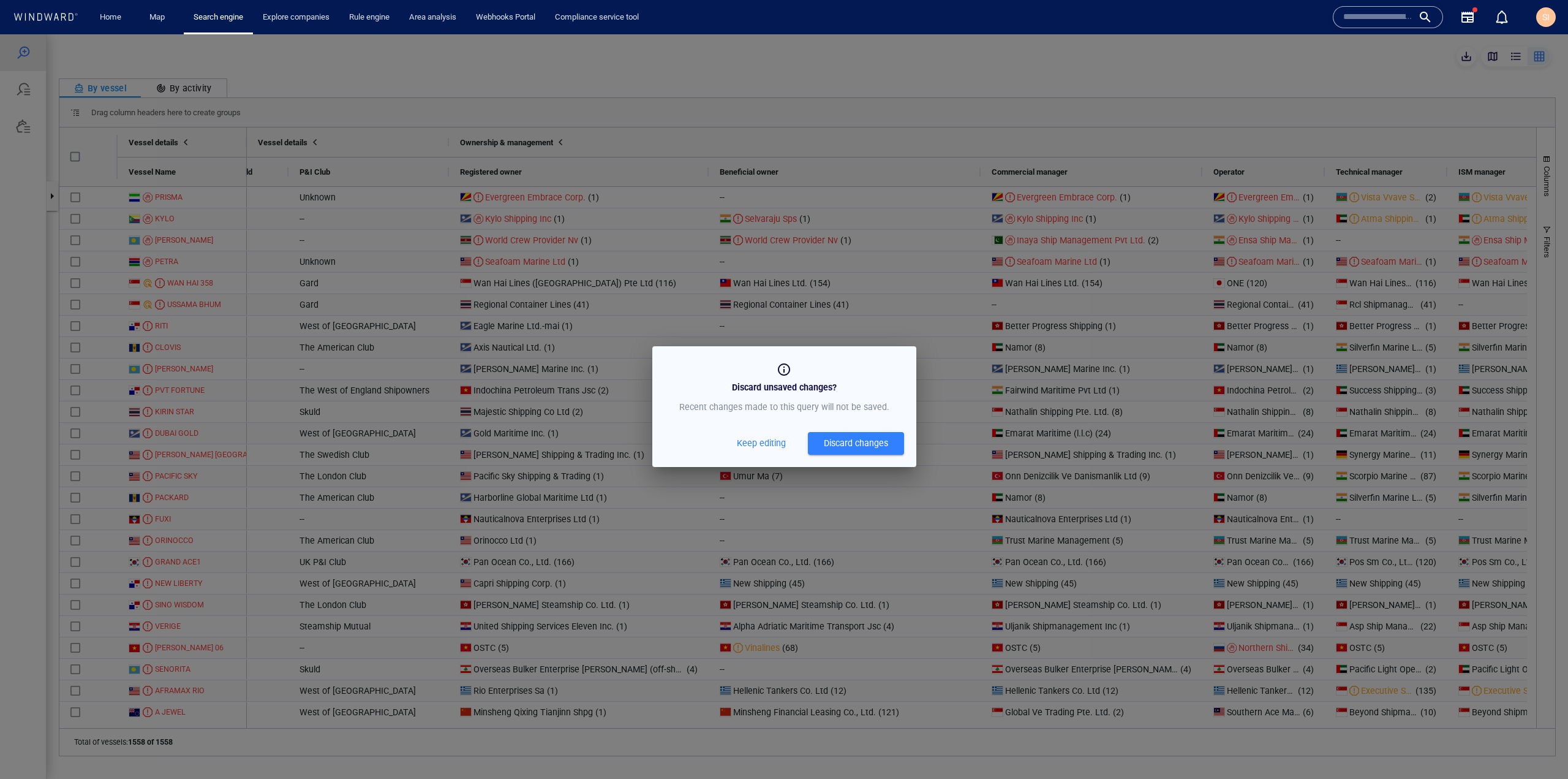
click at [778, 441] on span "Keep editing" at bounding box center [762, 443] width 49 height 15
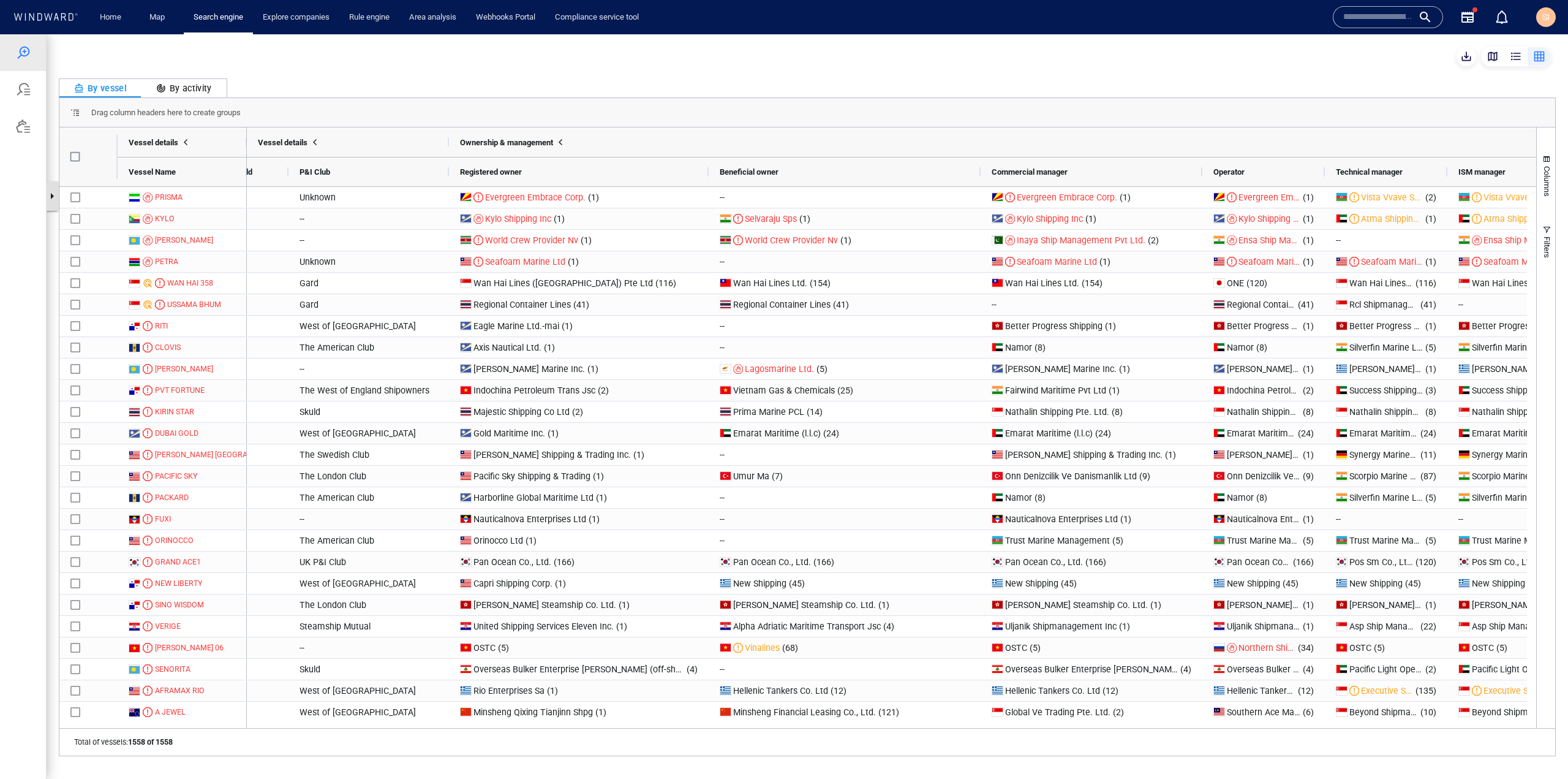
click at [51, 202] on button "button" at bounding box center [52, 196] width 12 height 29
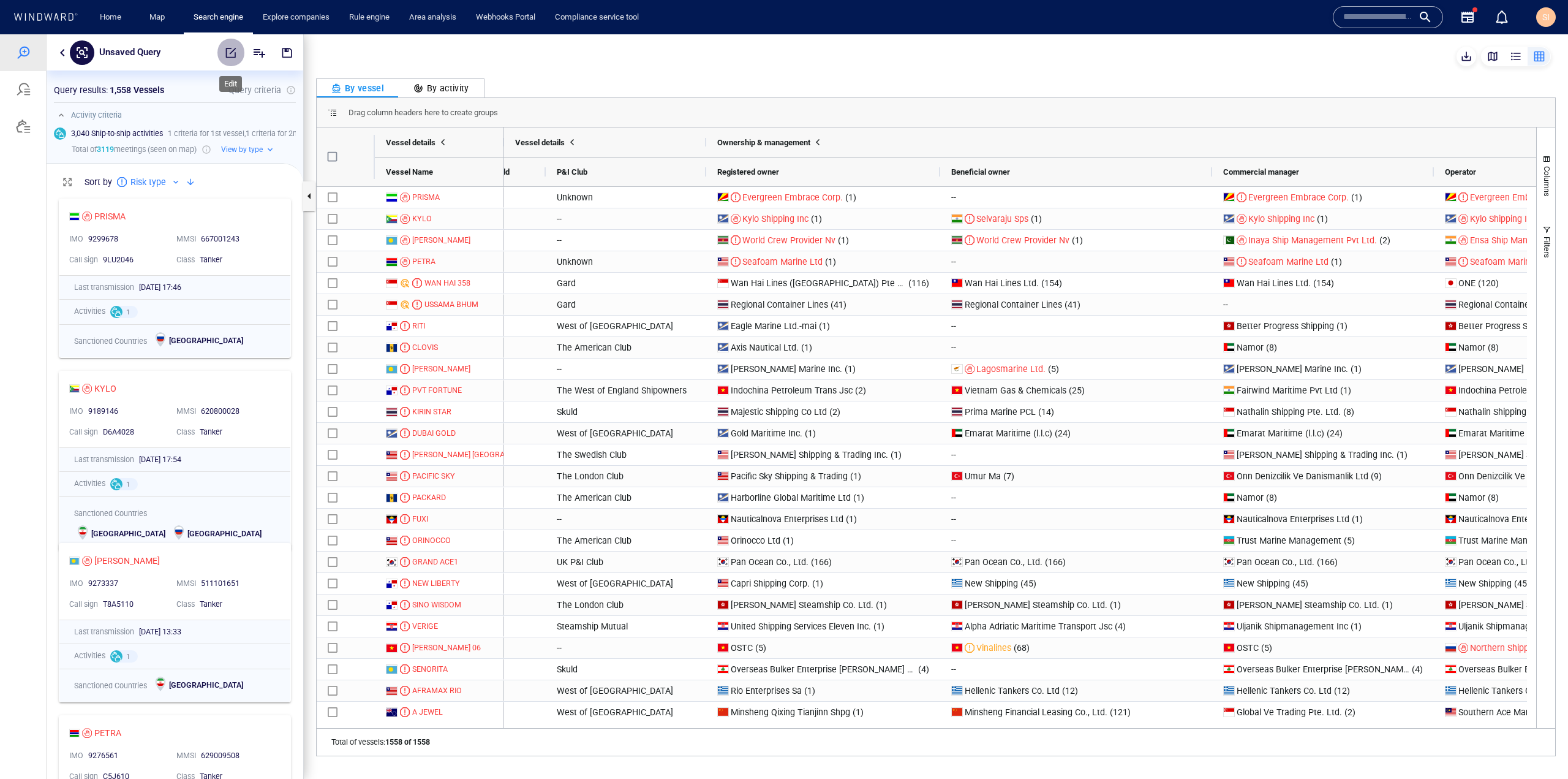
click at [237, 56] on button "button" at bounding box center [231, 52] width 27 height 29
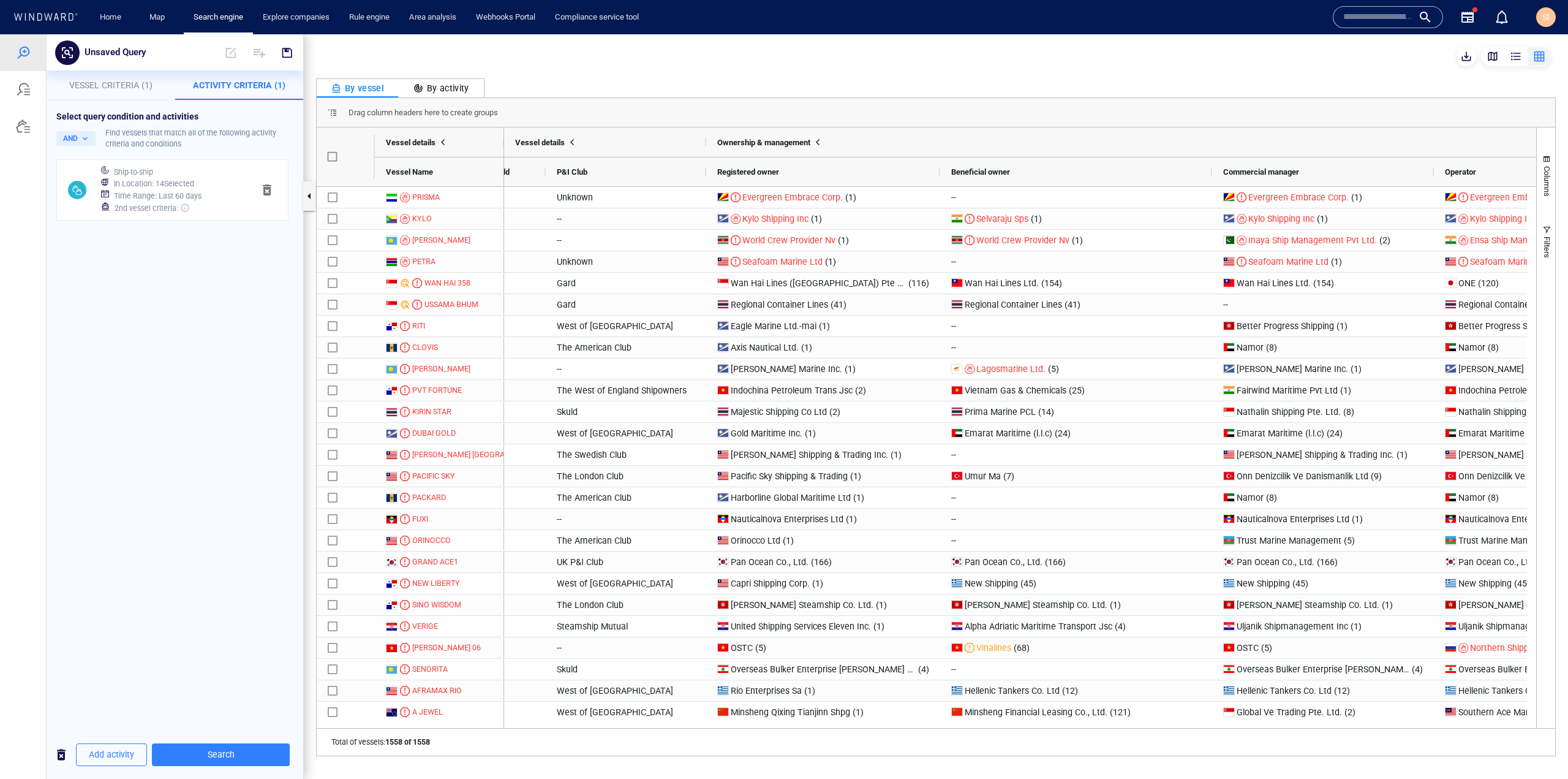
click at [147, 87] on span "Vessel Criteria (1)" at bounding box center [111, 85] width 83 height 10
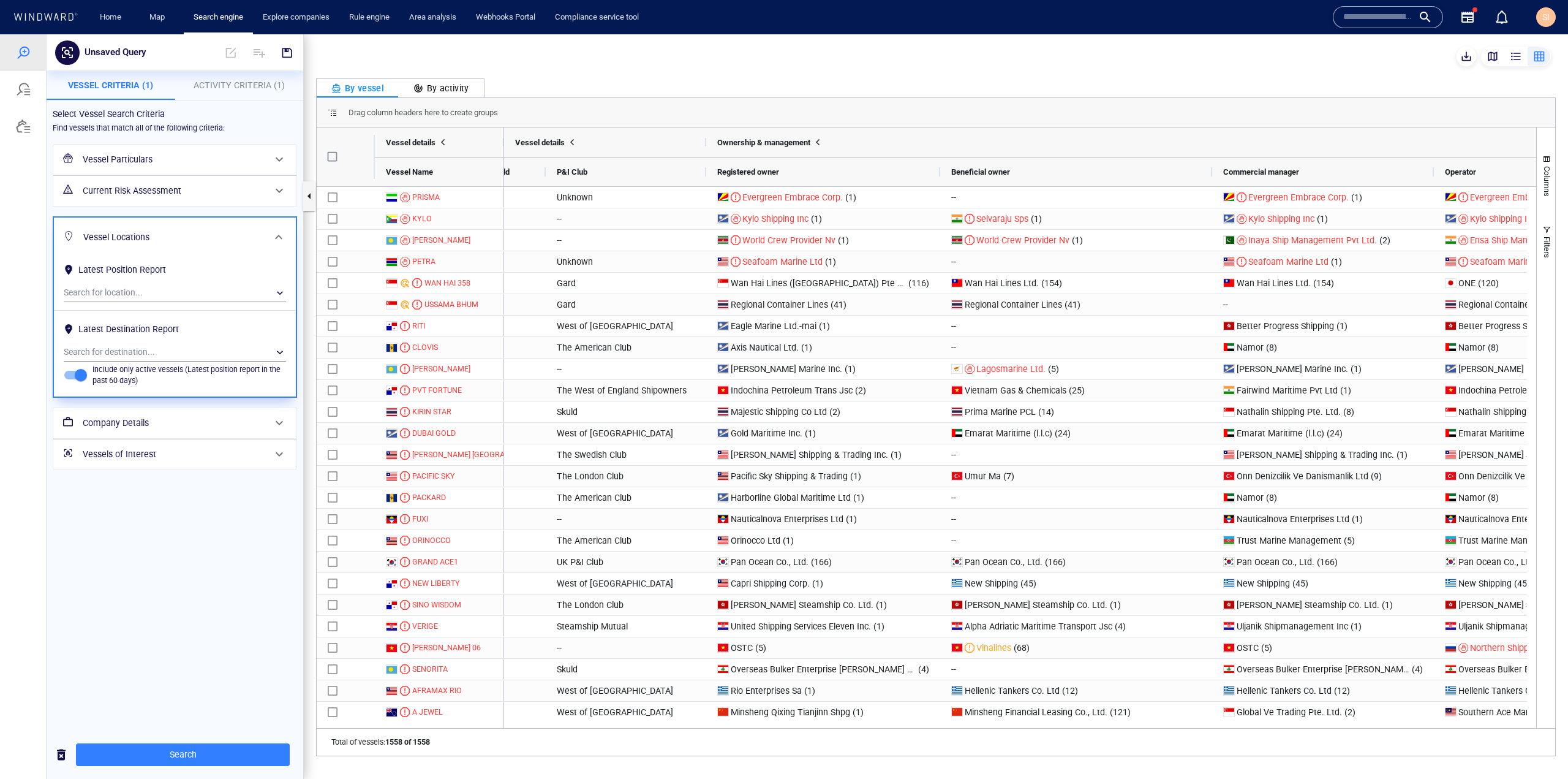
click at [212, 191] on h6 "Current Risk Assessment" at bounding box center [173, 191] width 182 height 15
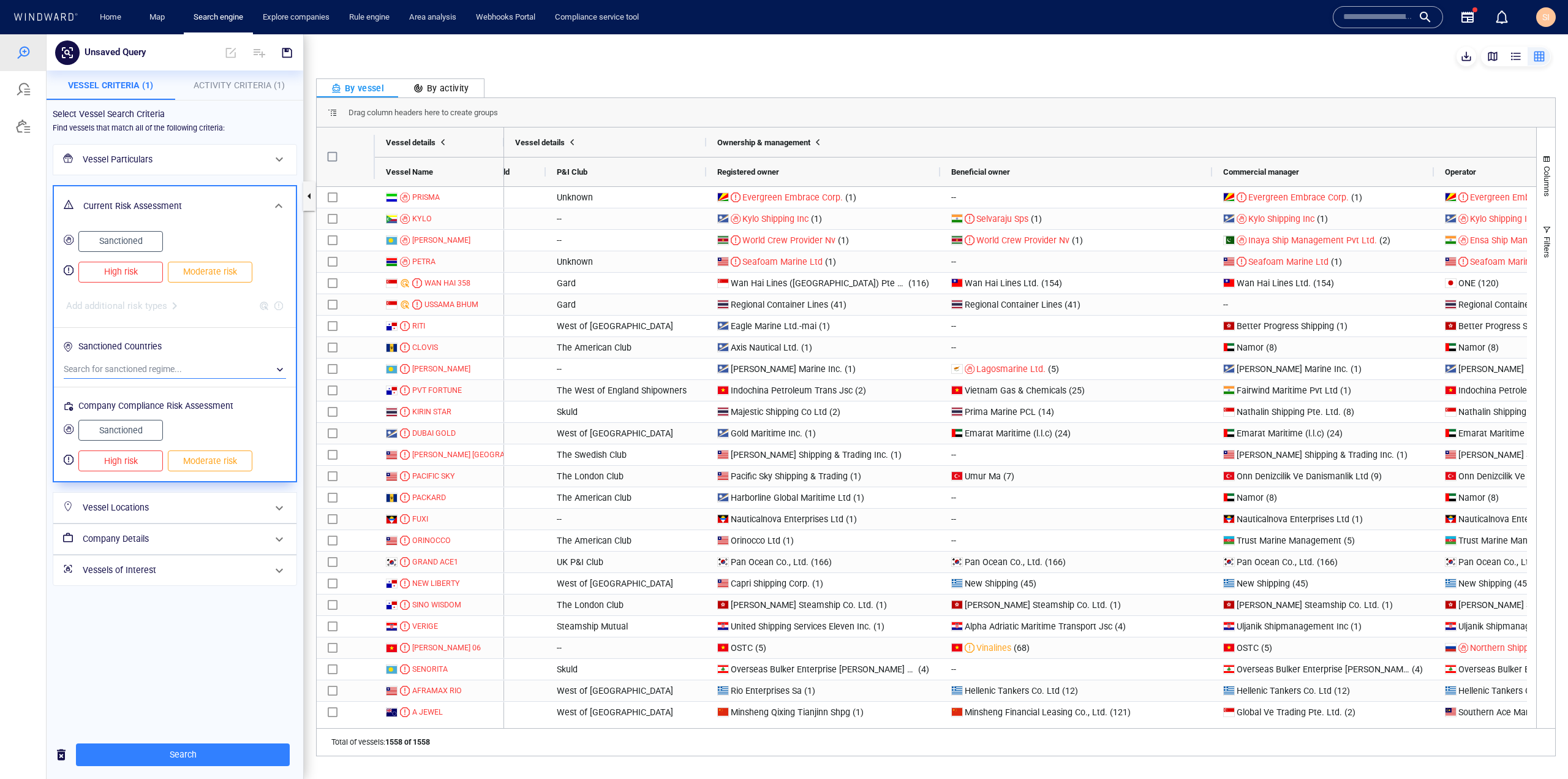
click at [240, 367] on div "​" at bounding box center [174, 369] width 222 height 18
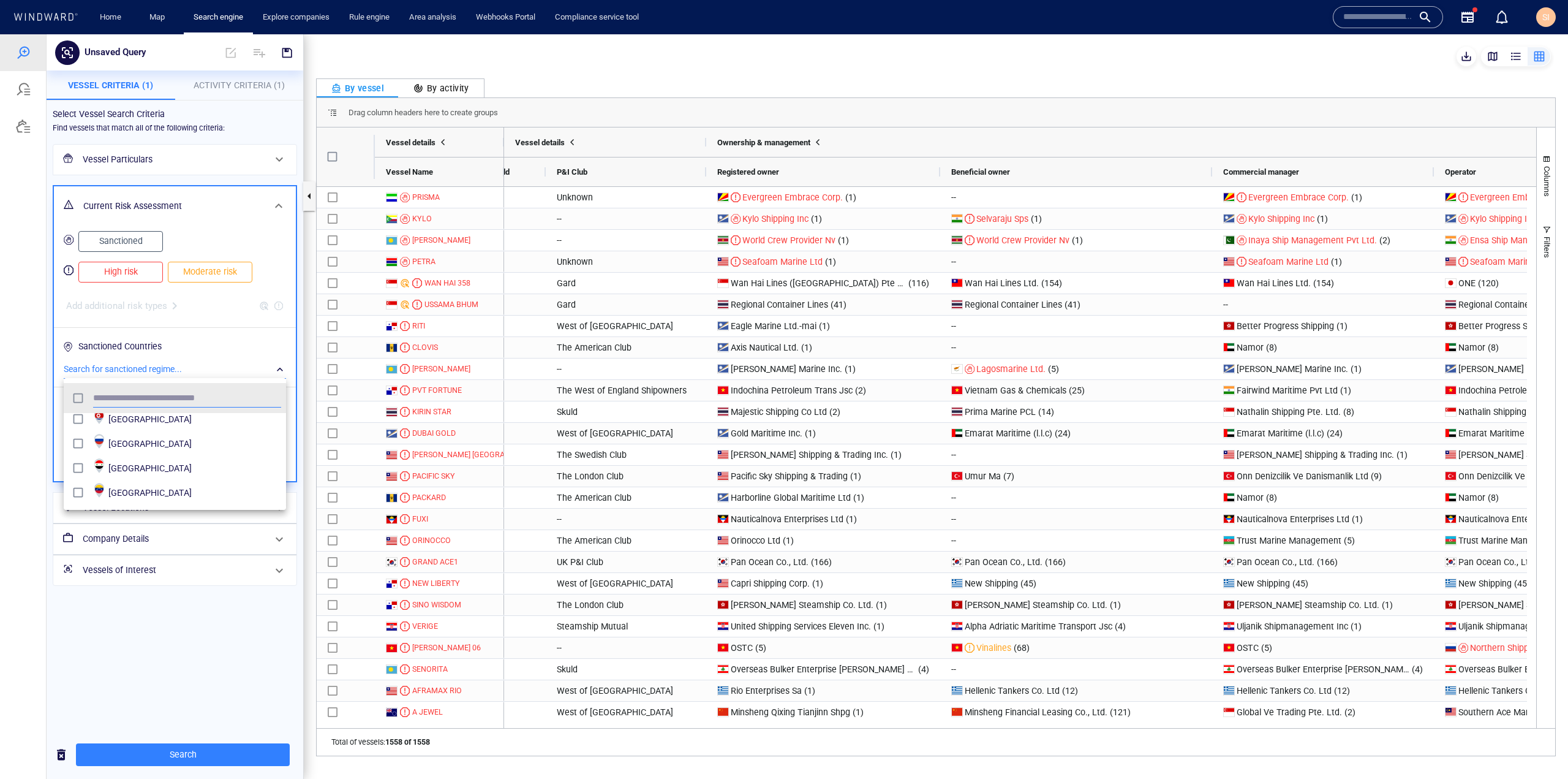
click at [267, 367] on div at bounding box center [784, 406] width 1568 height 744
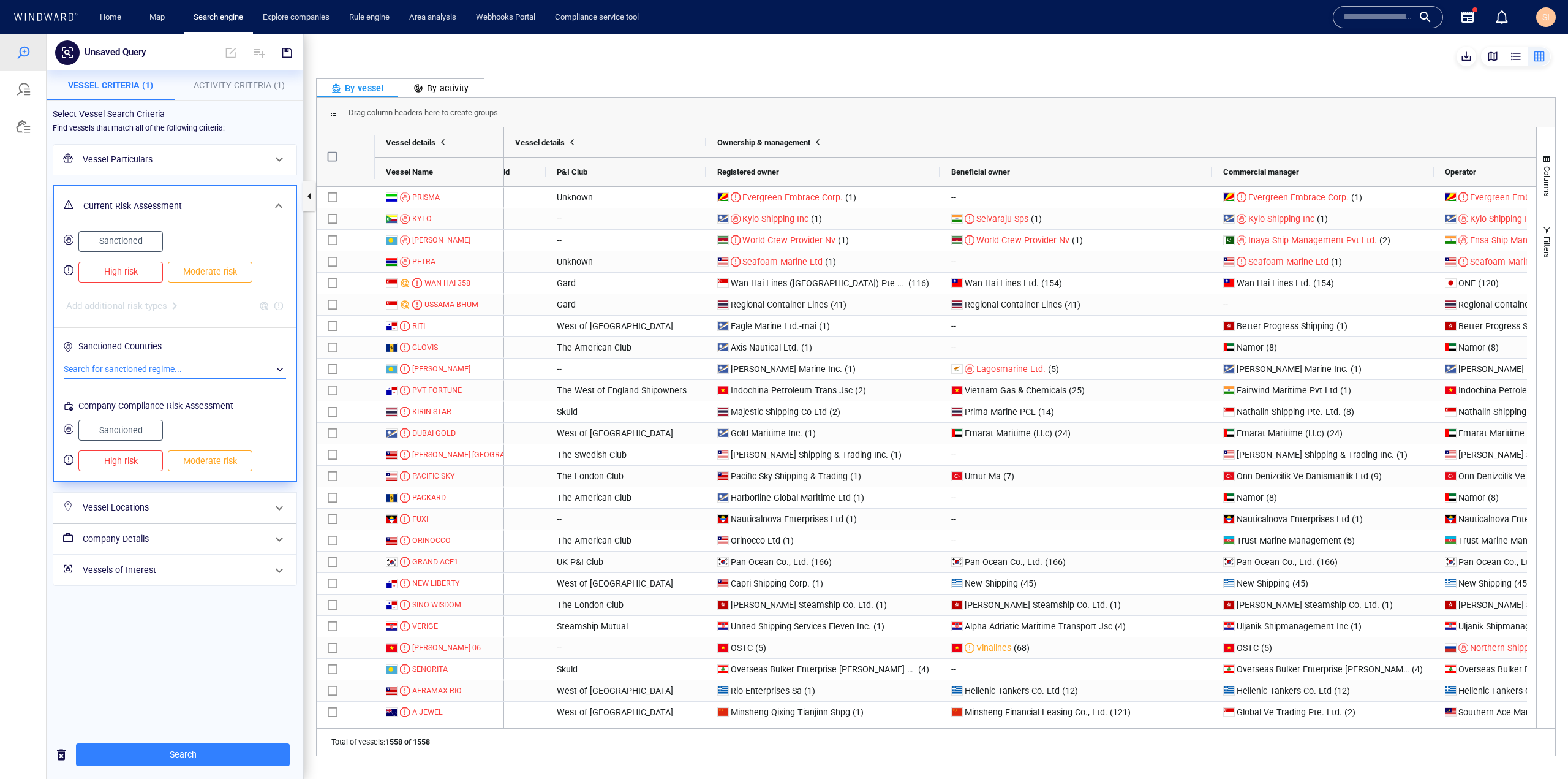
click at [242, 376] on div "​" at bounding box center [174, 369] width 222 height 18
click at [253, 352] on div at bounding box center [784, 406] width 1568 height 744
click at [139, 603] on div "Select Vessel Search Criteria Find vessels that match all of the following crit…" at bounding box center [175, 416] width 257 height 630
click at [215, 571] on h6 "Vessels of Interest" at bounding box center [173, 570] width 182 height 15
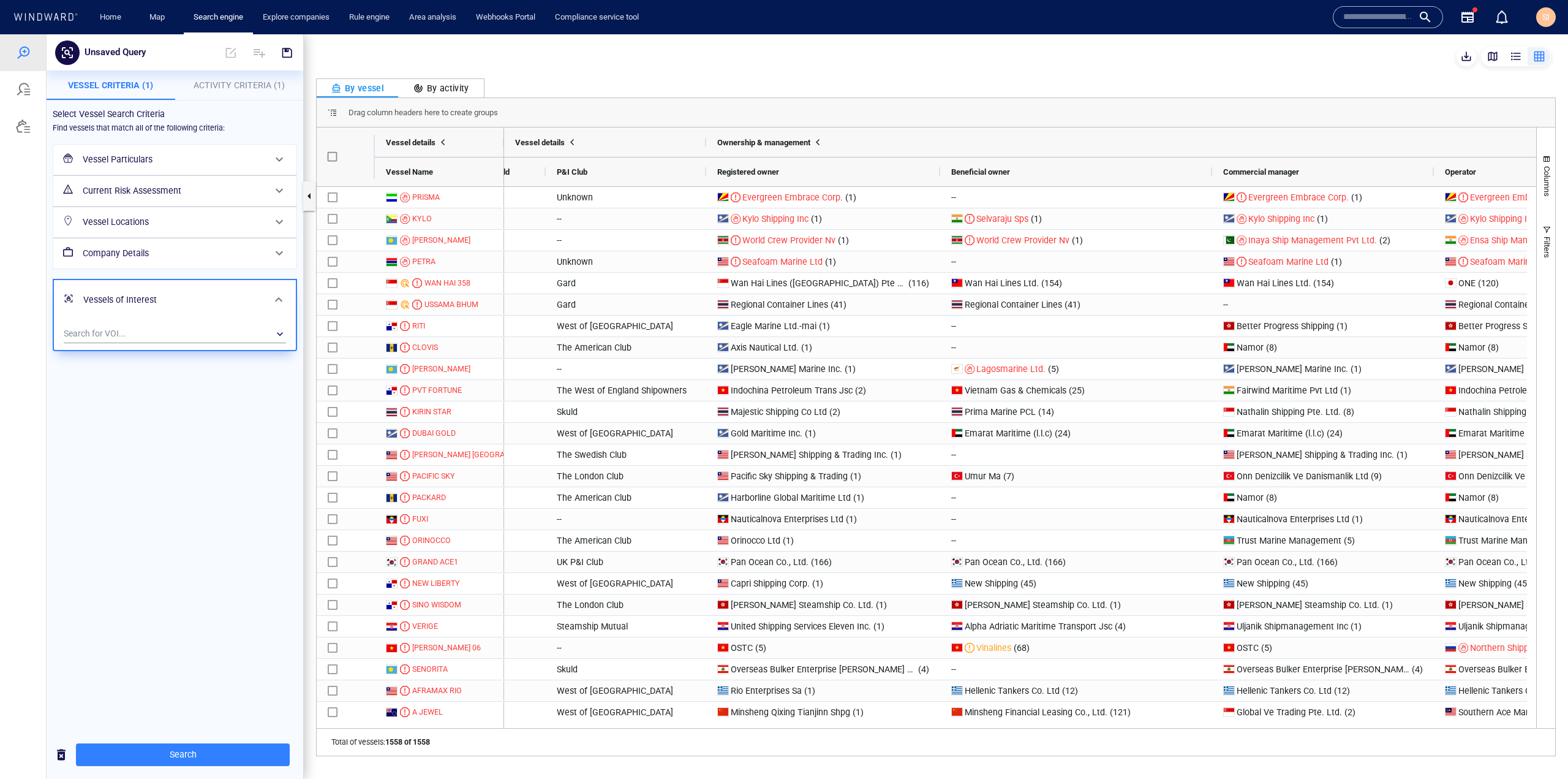
click at [256, 257] on h6 "Company Details" at bounding box center [173, 253] width 182 height 15
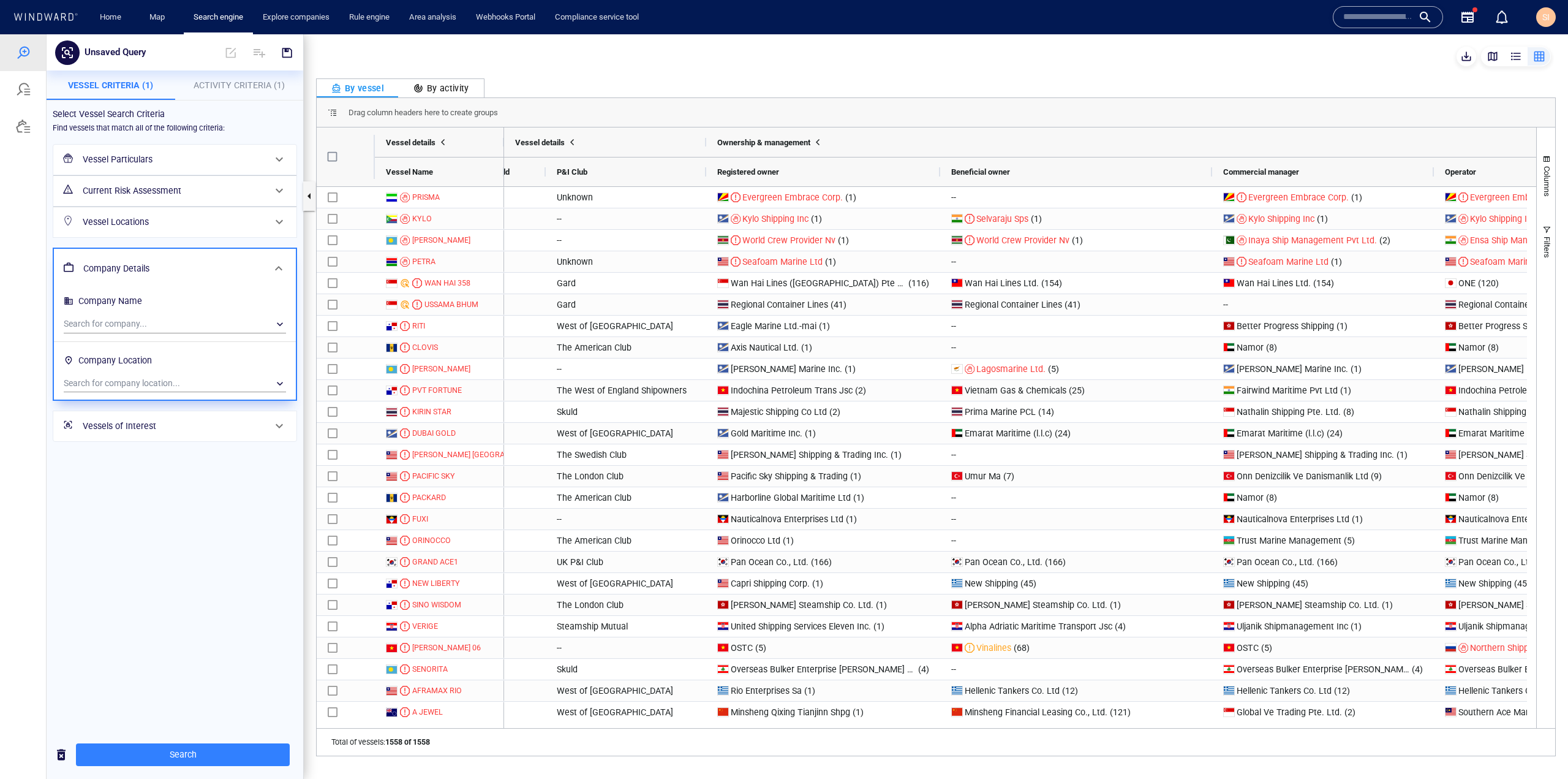
click at [257, 228] on div "Vessel Locations" at bounding box center [173, 222] width 192 height 25
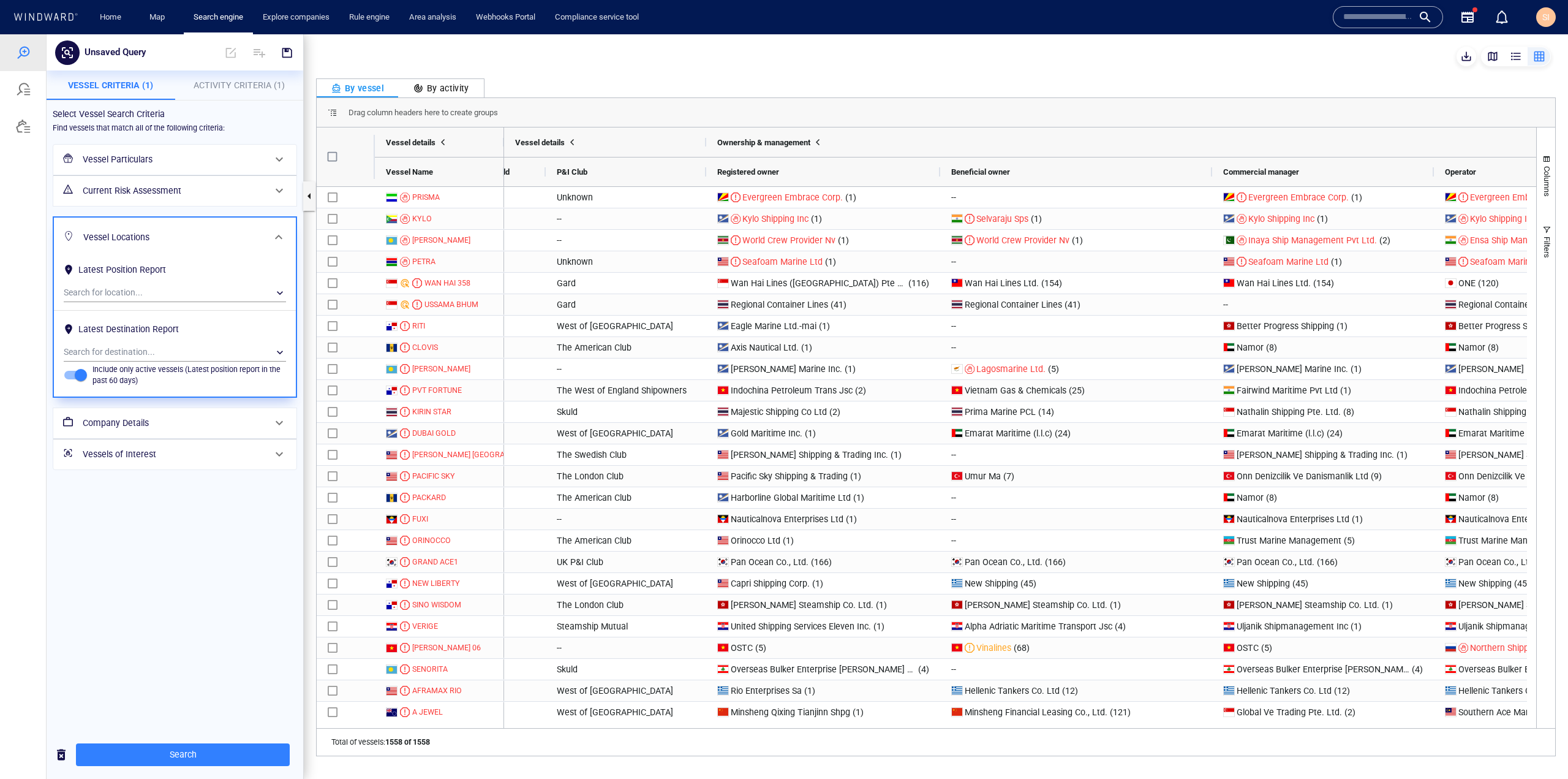
click at [268, 172] on div "Vessel Particulars" at bounding box center [175, 160] width 243 height 30
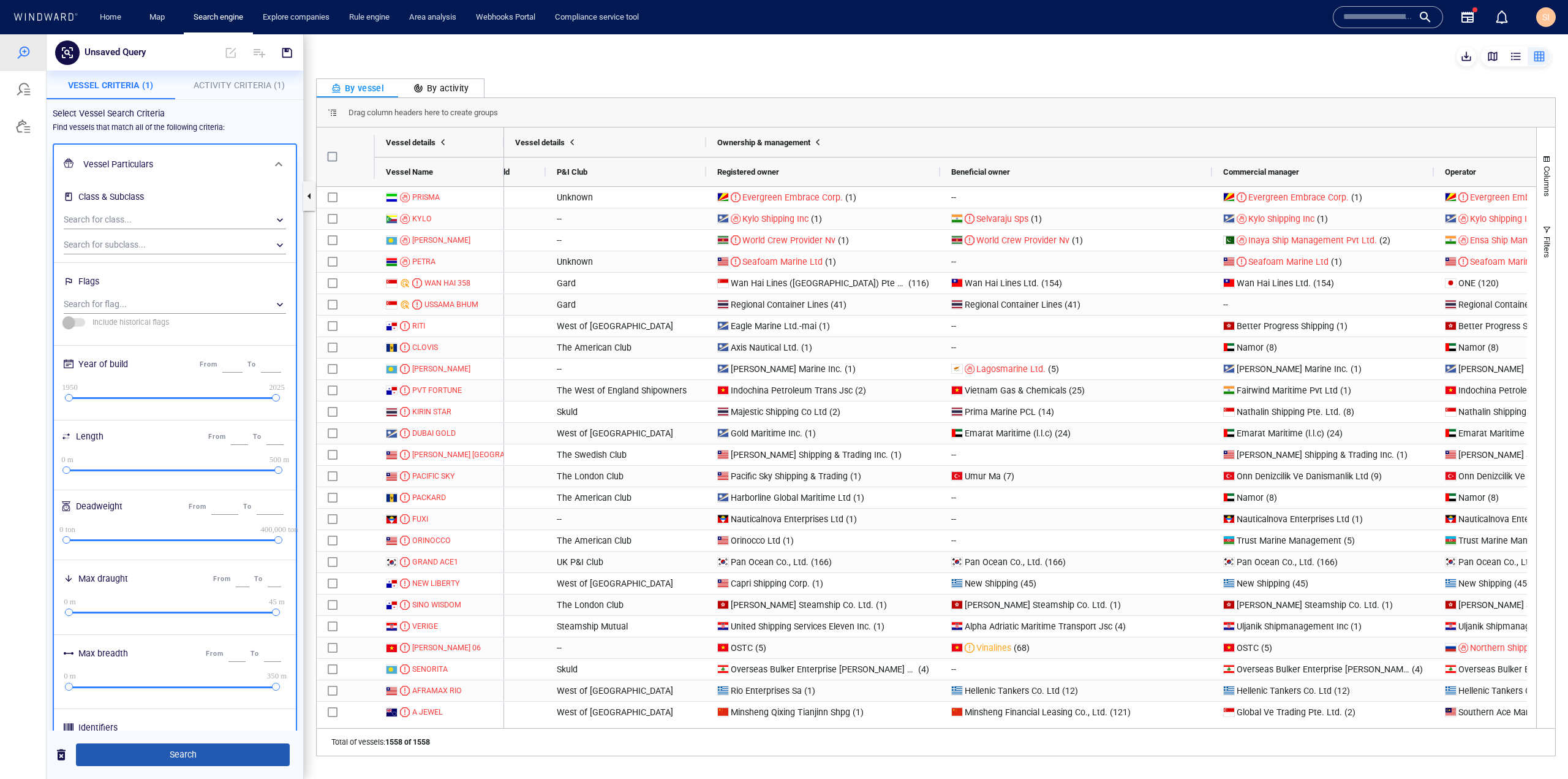
click at [248, 757] on span "Search" at bounding box center [182, 754] width 194 height 15
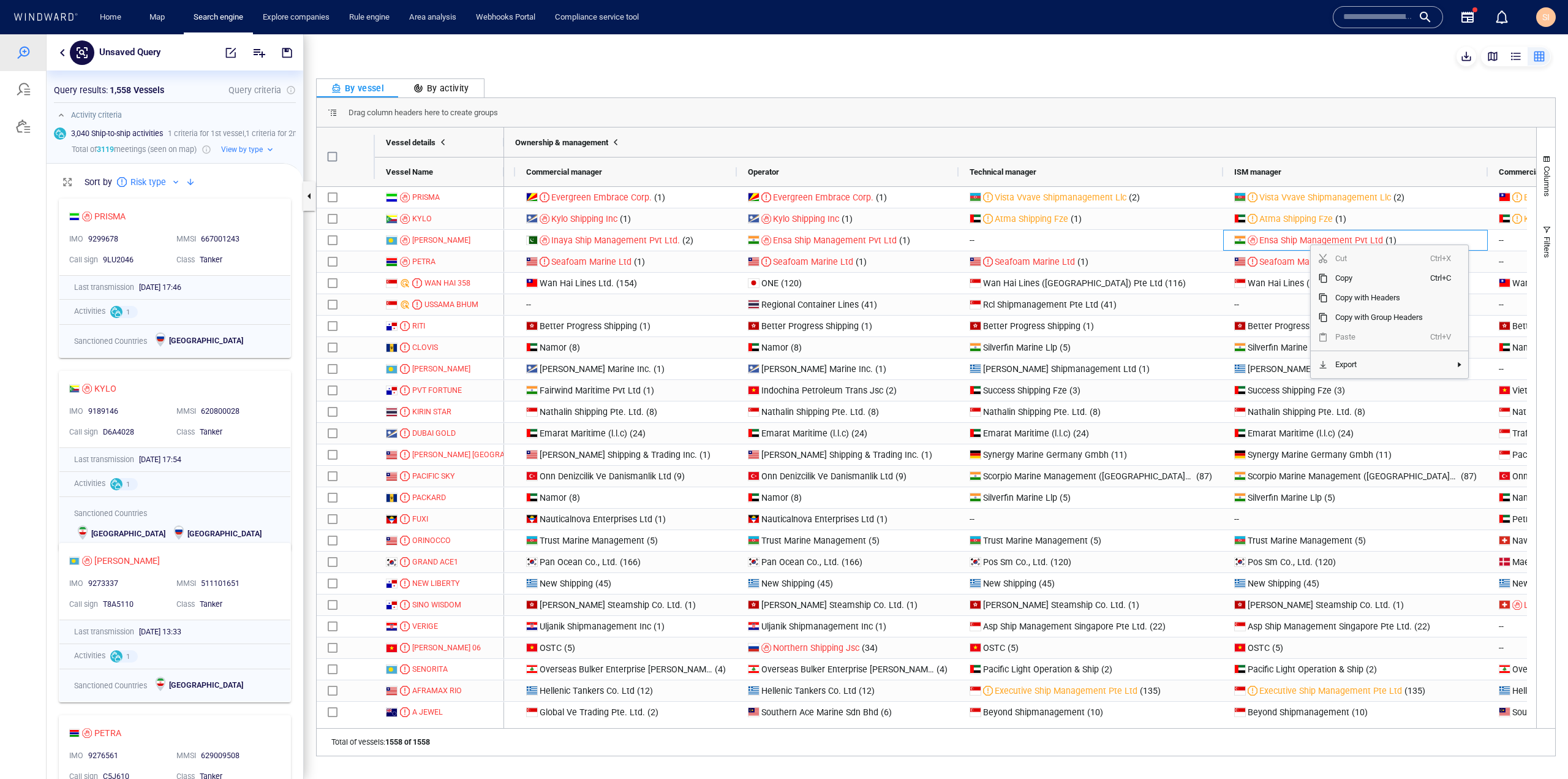
click at [1343, 112] on div "Drag column headers here to create groups" at bounding box center [936, 112] width 1239 height 29
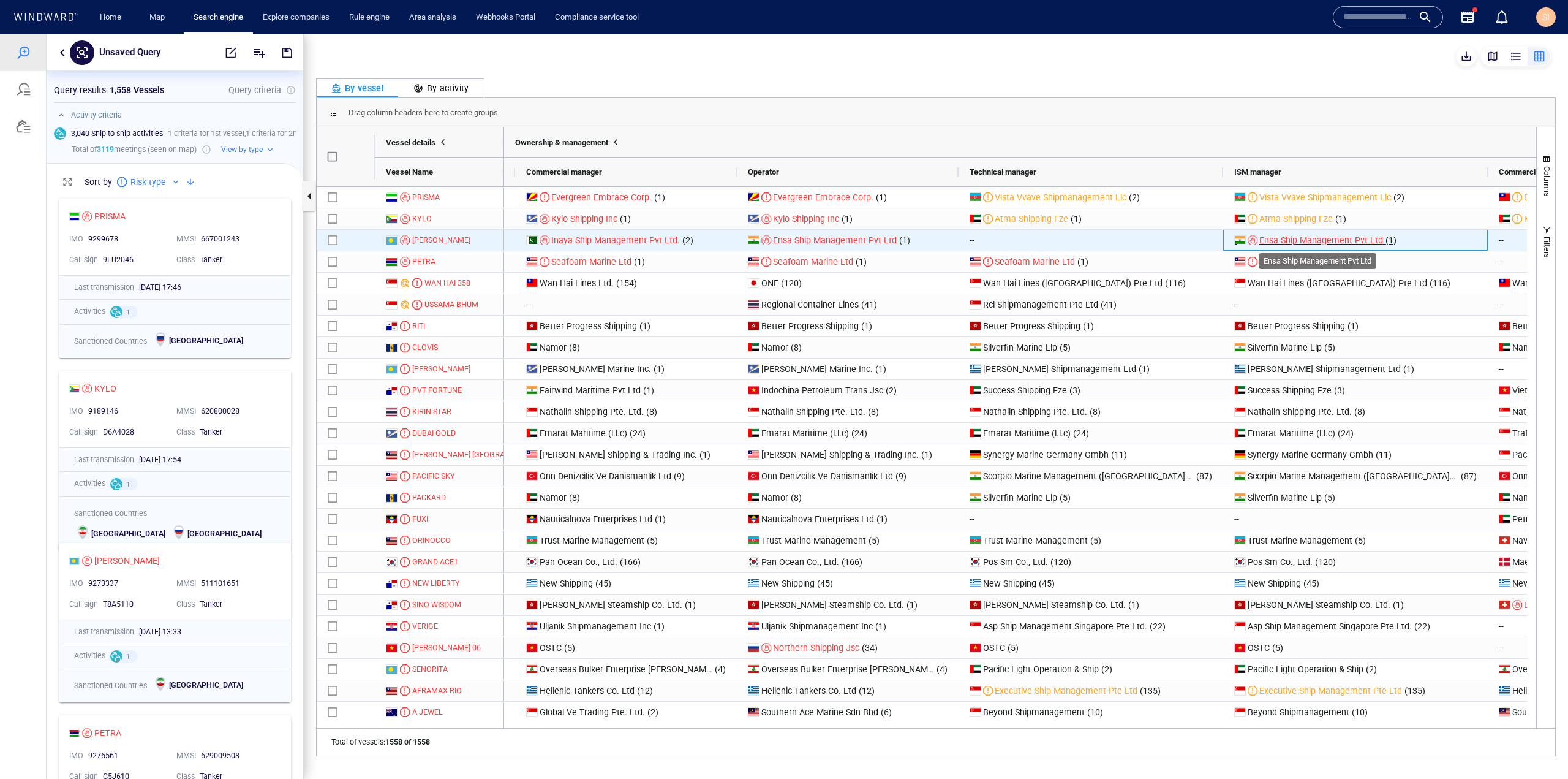
click at [1328, 238] on span "Ensa Ship Management Pvt Ltd" at bounding box center [1321, 240] width 124 height 10
click at [633, 235] on span "Inaya Ship Management Pvt Ltd." at bounding box center [616, 240] width 128 height 10
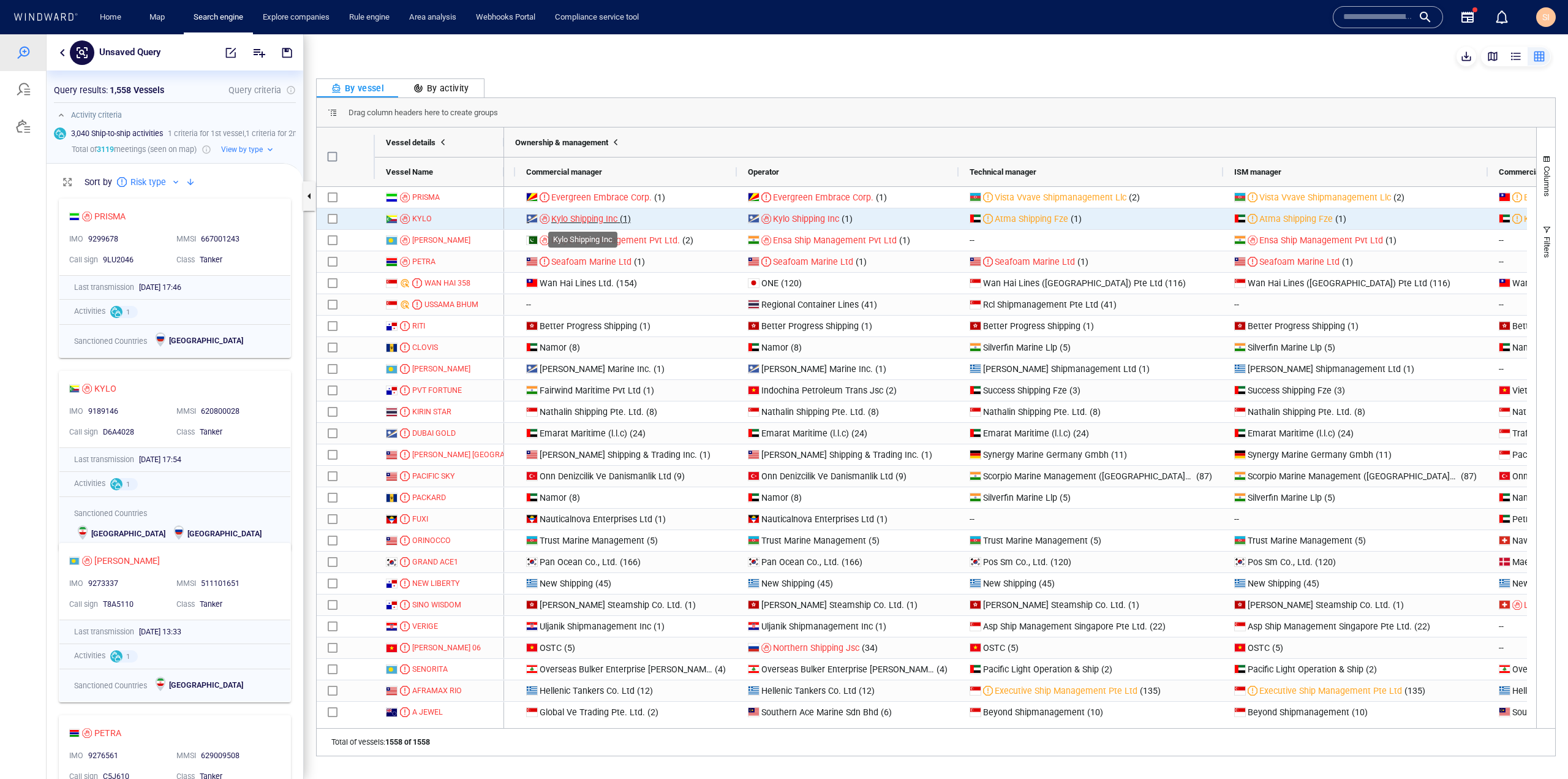
click at [578, 217] on span "Kylo Shipping Inc" at bounding box center [584, 219] width 66 height 10
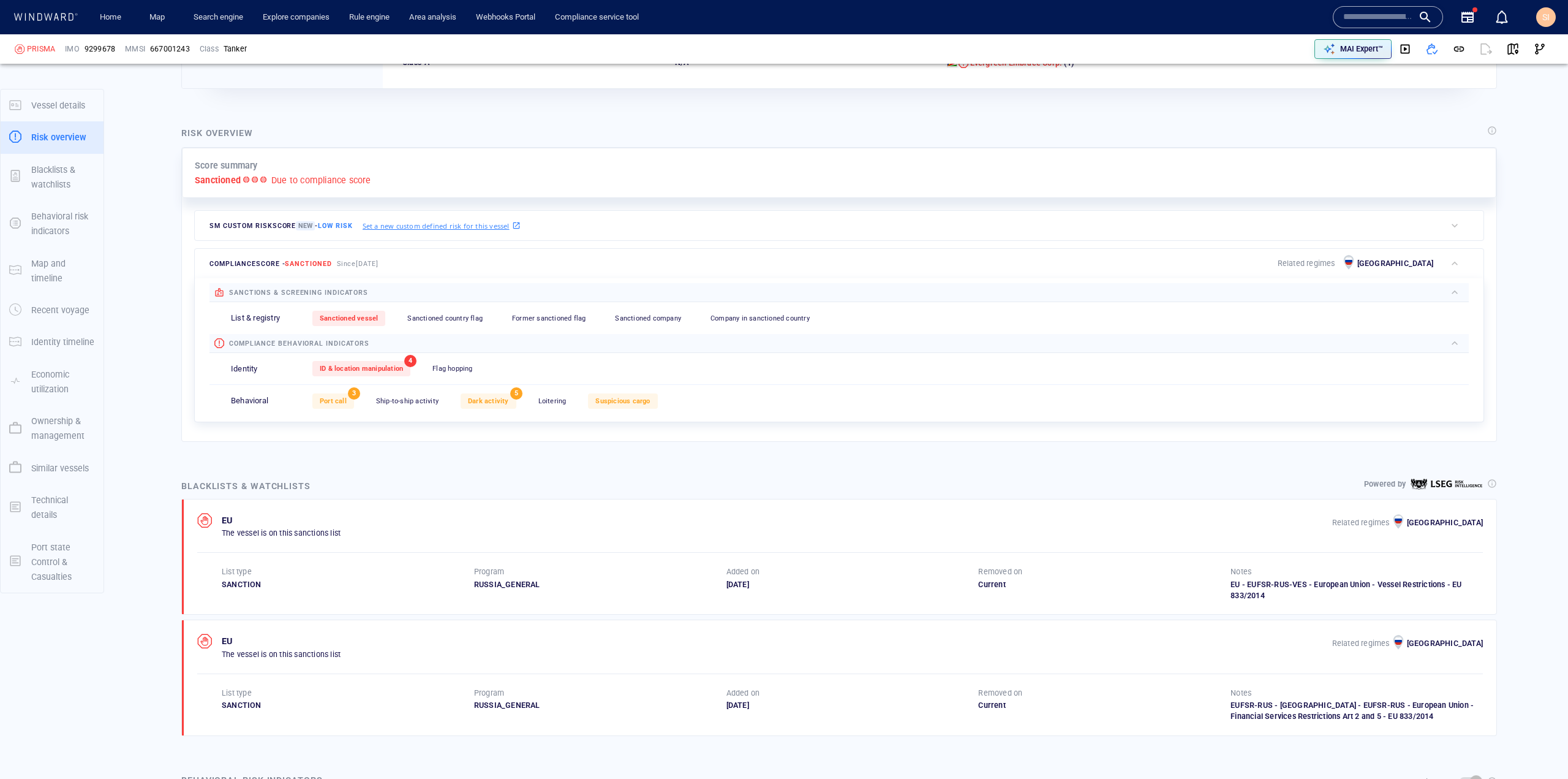
scroll to position [307, 0]
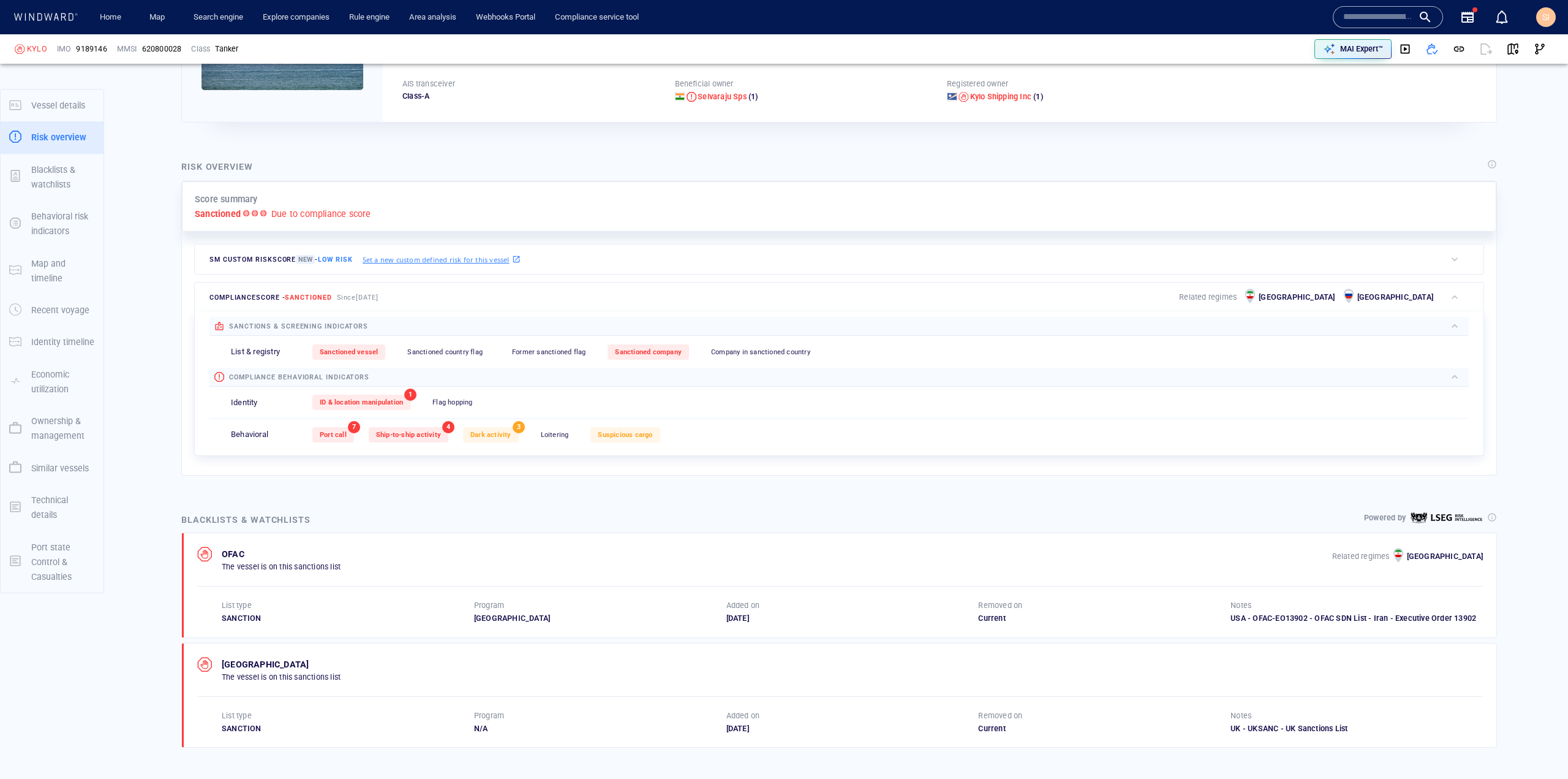
scroll to position [245, 0]
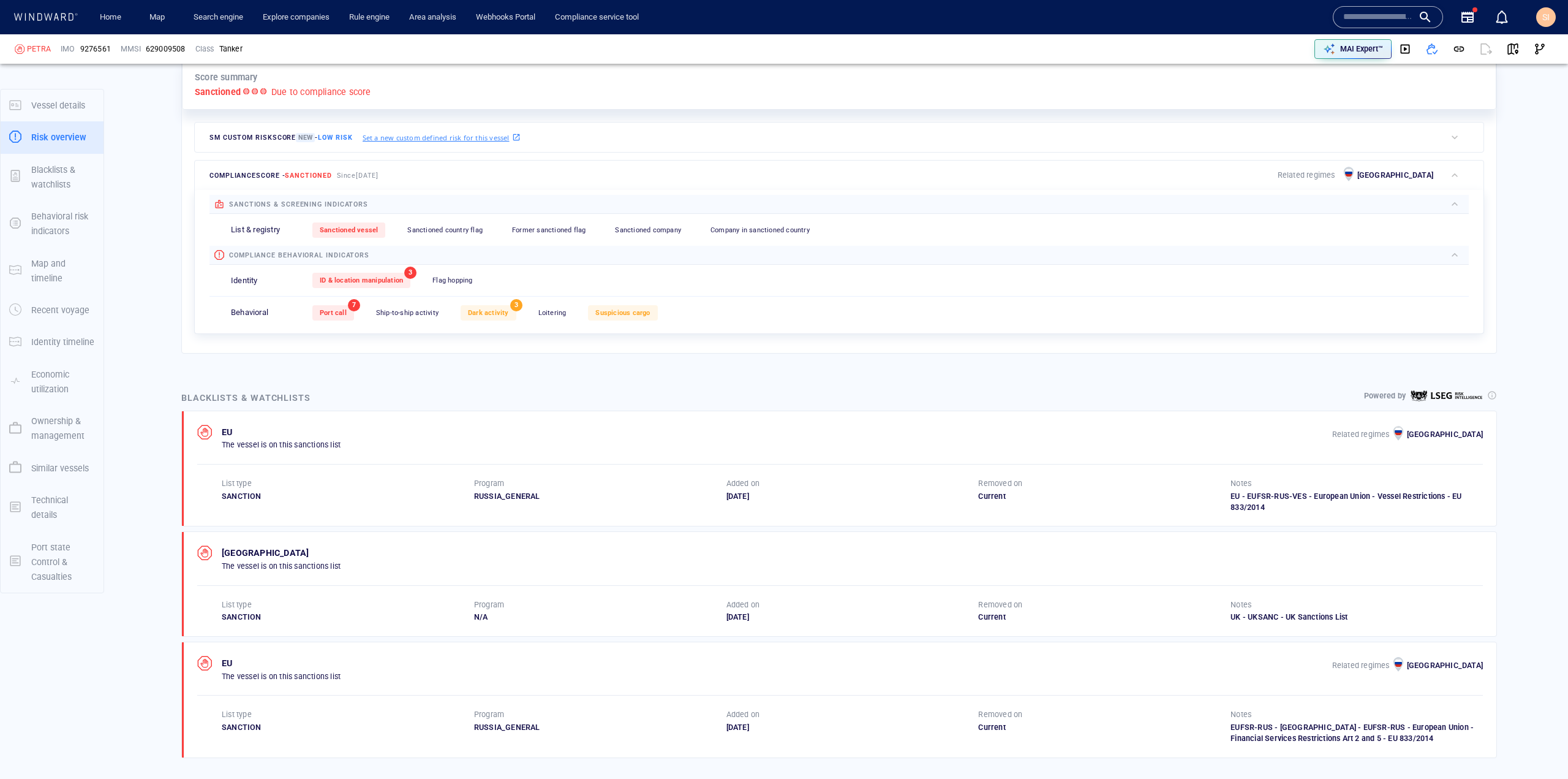
scroll to position [552, 0]
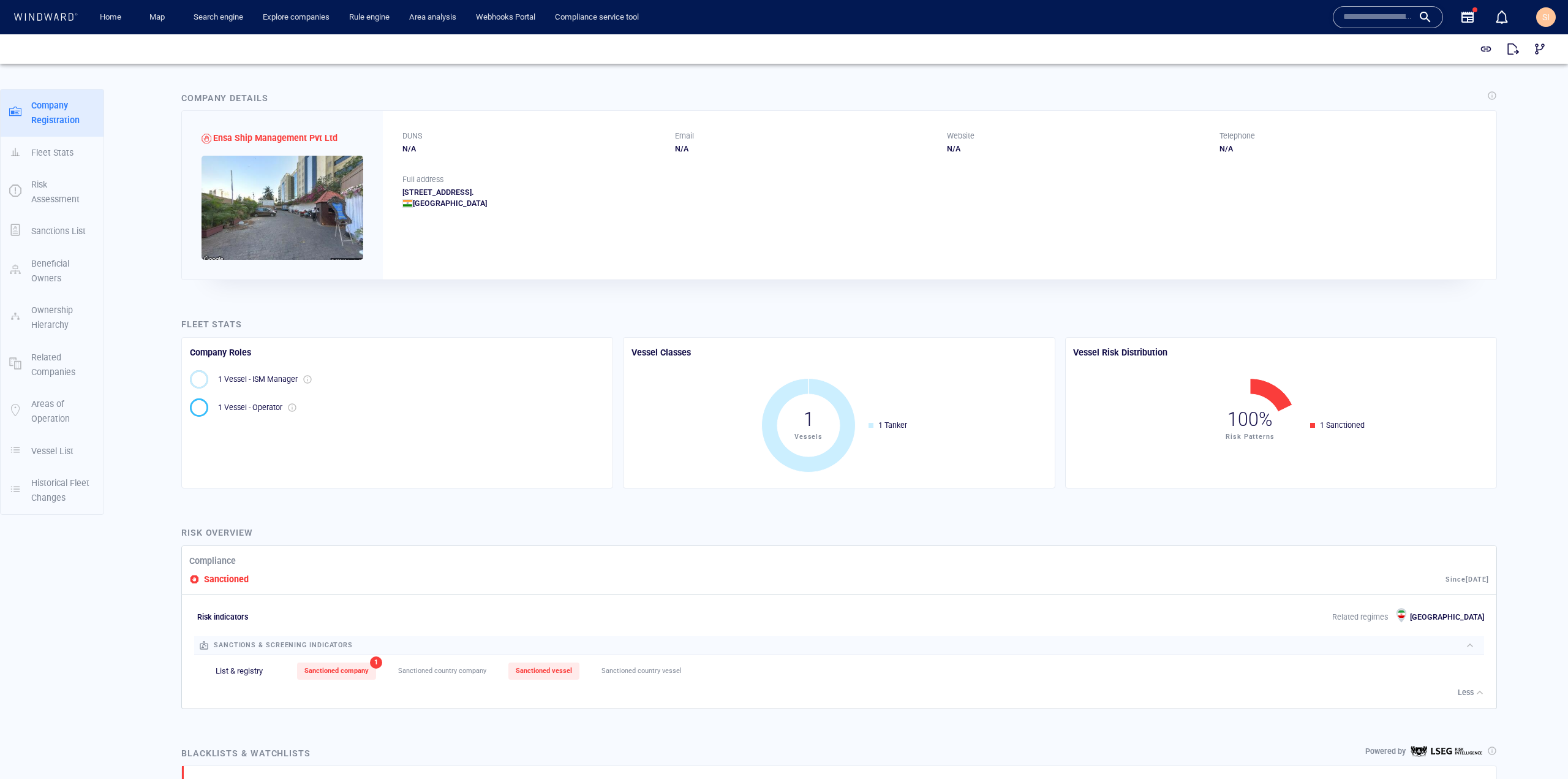
scroll to position [245, 0]
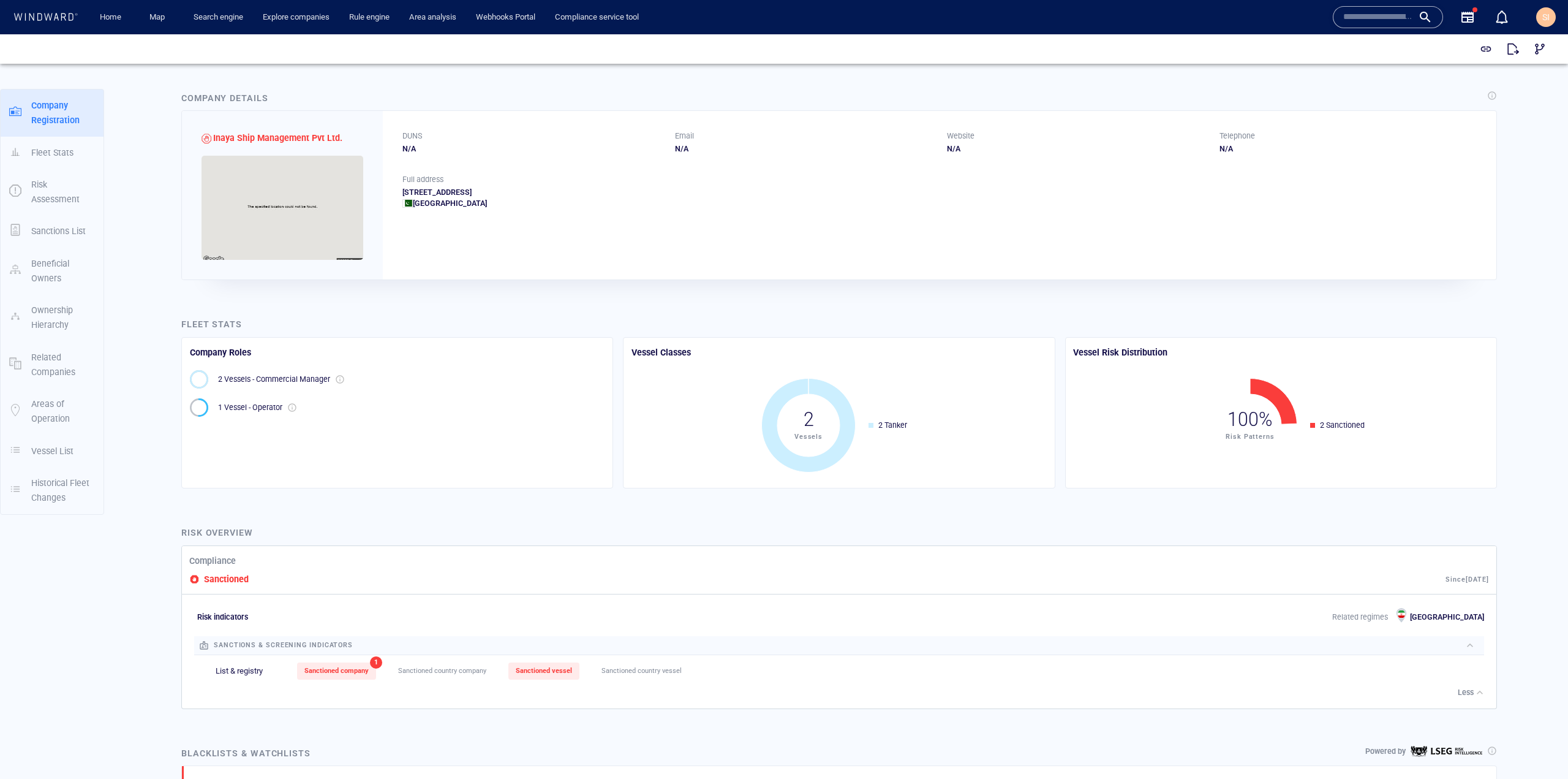
scroll to position [245, 0]
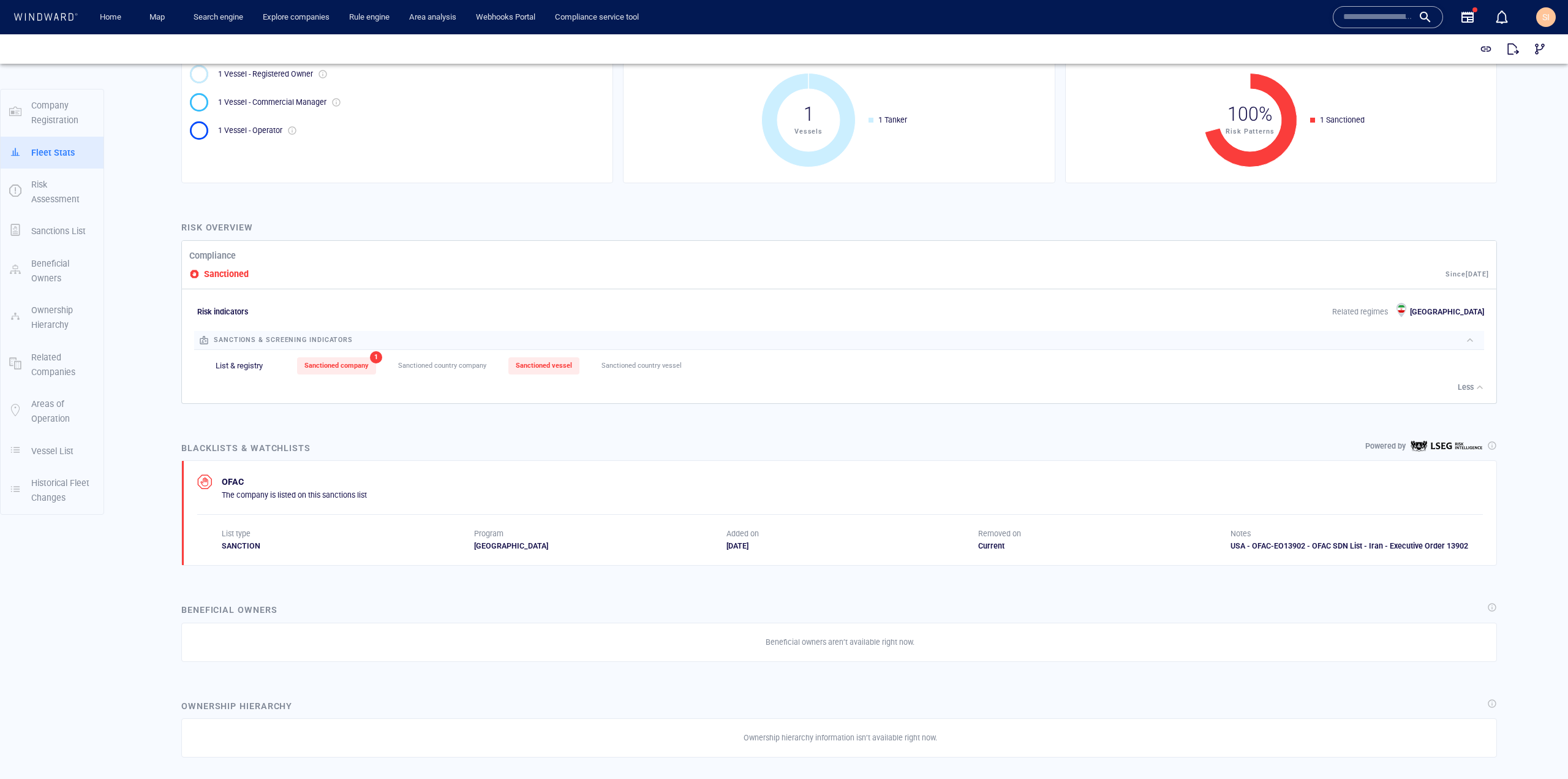
scroll to position [307, 0]
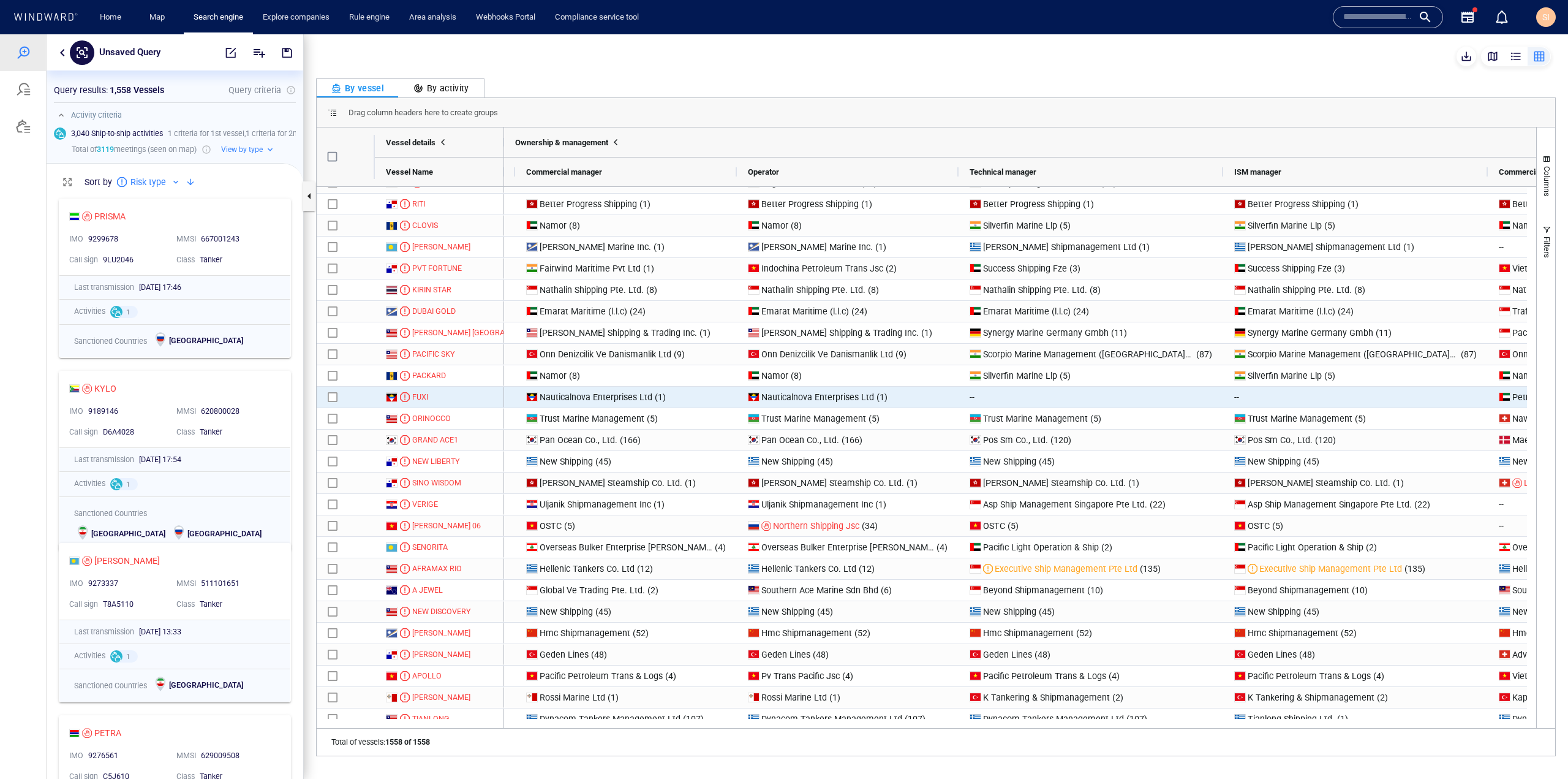
scroll to position [184, 0]
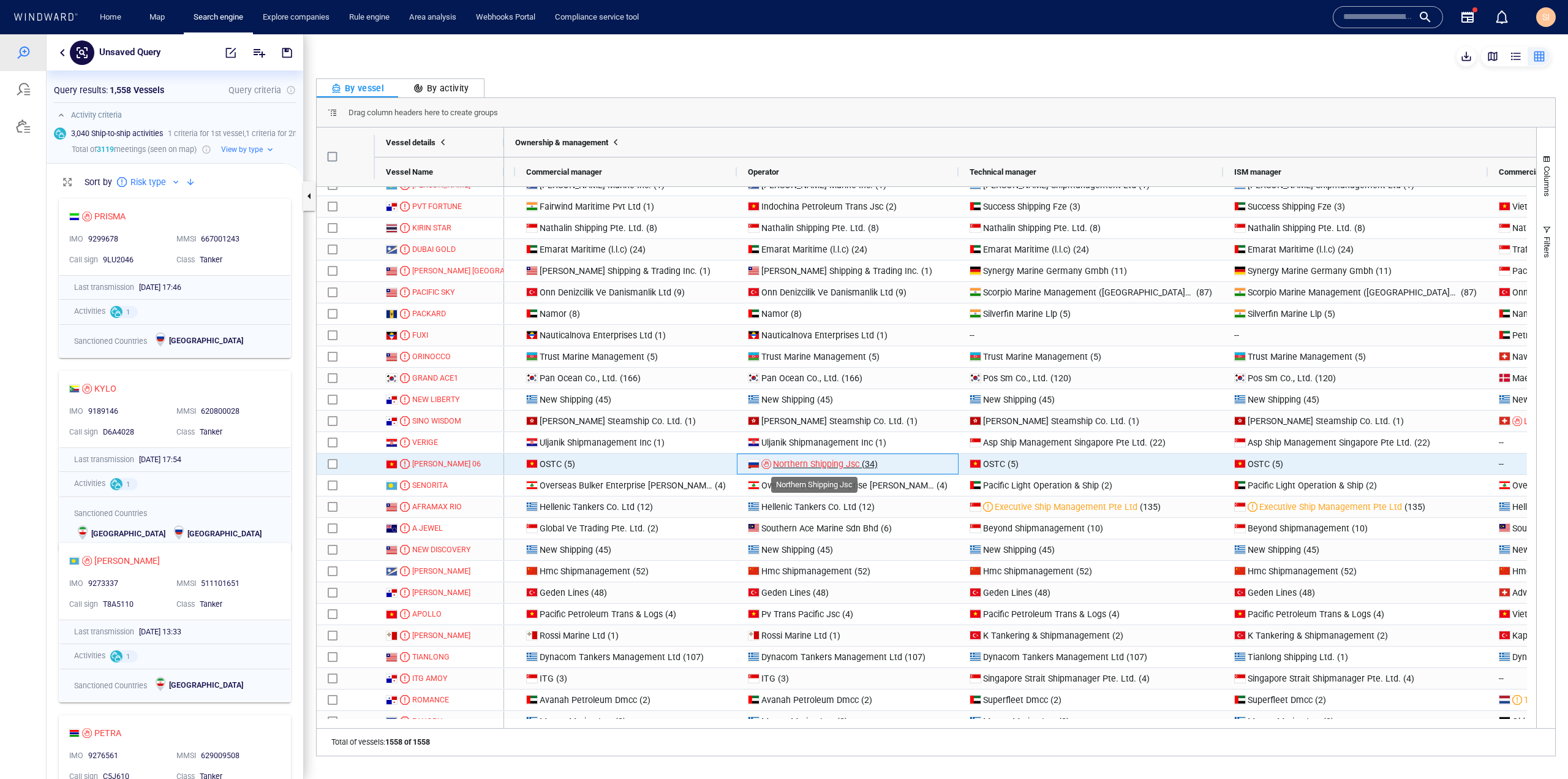
click at [826, 467] on span "Northern Shipping Jsc" at bounding box center [816, 464] width 87 height 10
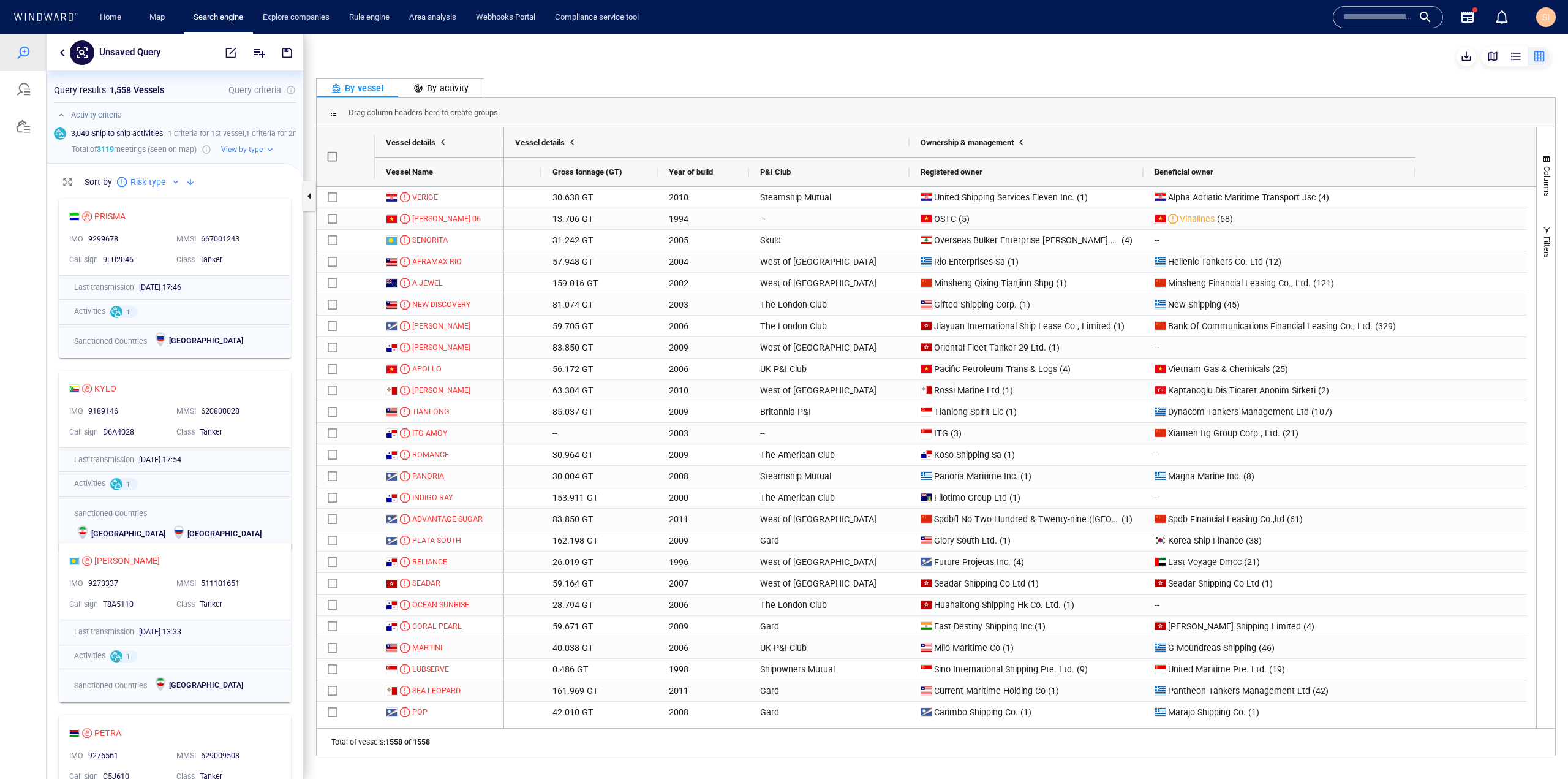
scroll to position [0, 0]
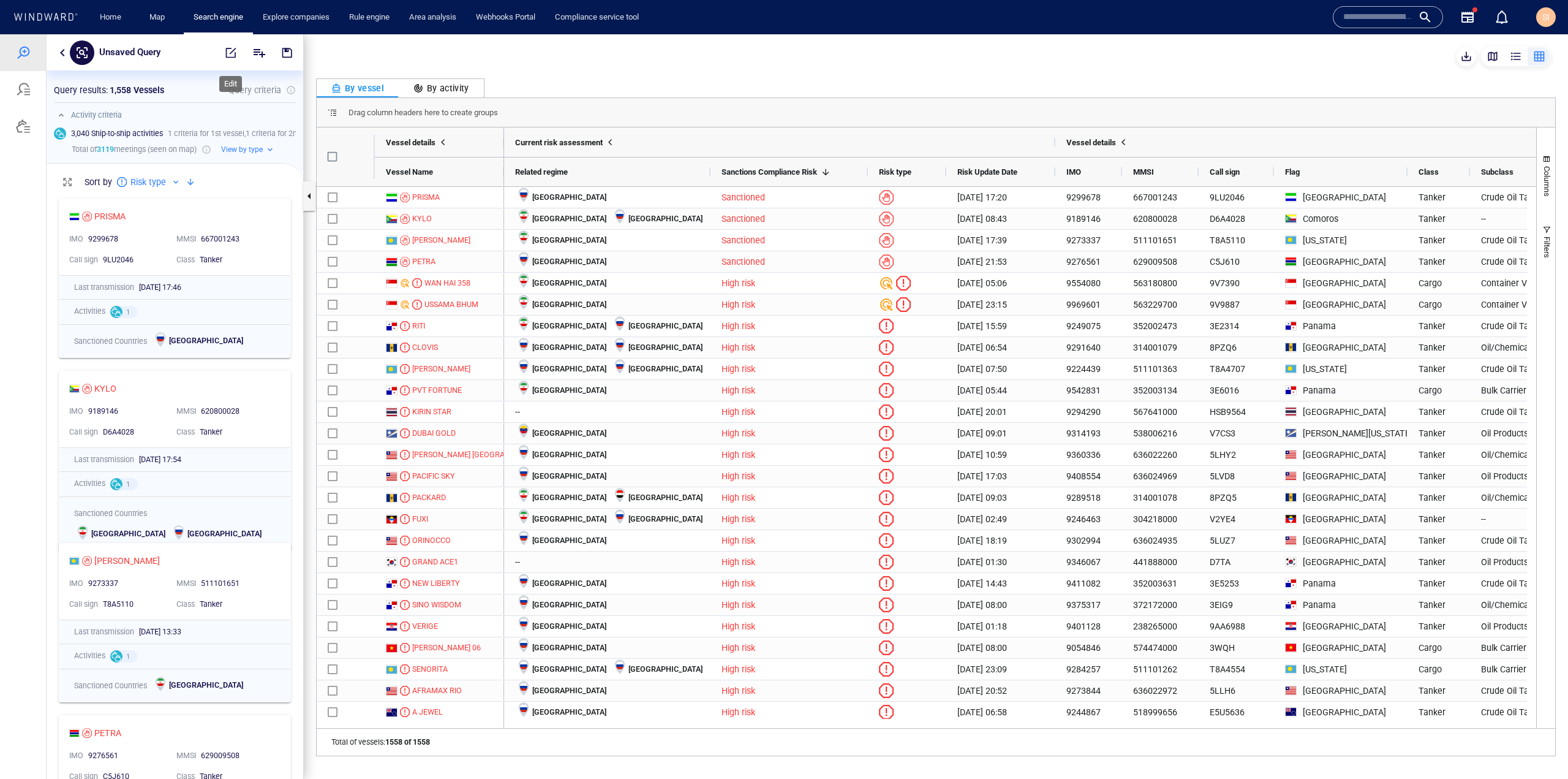
click at [226, 52] on span "button" at bounding box center [231, 52] width 12 height 12
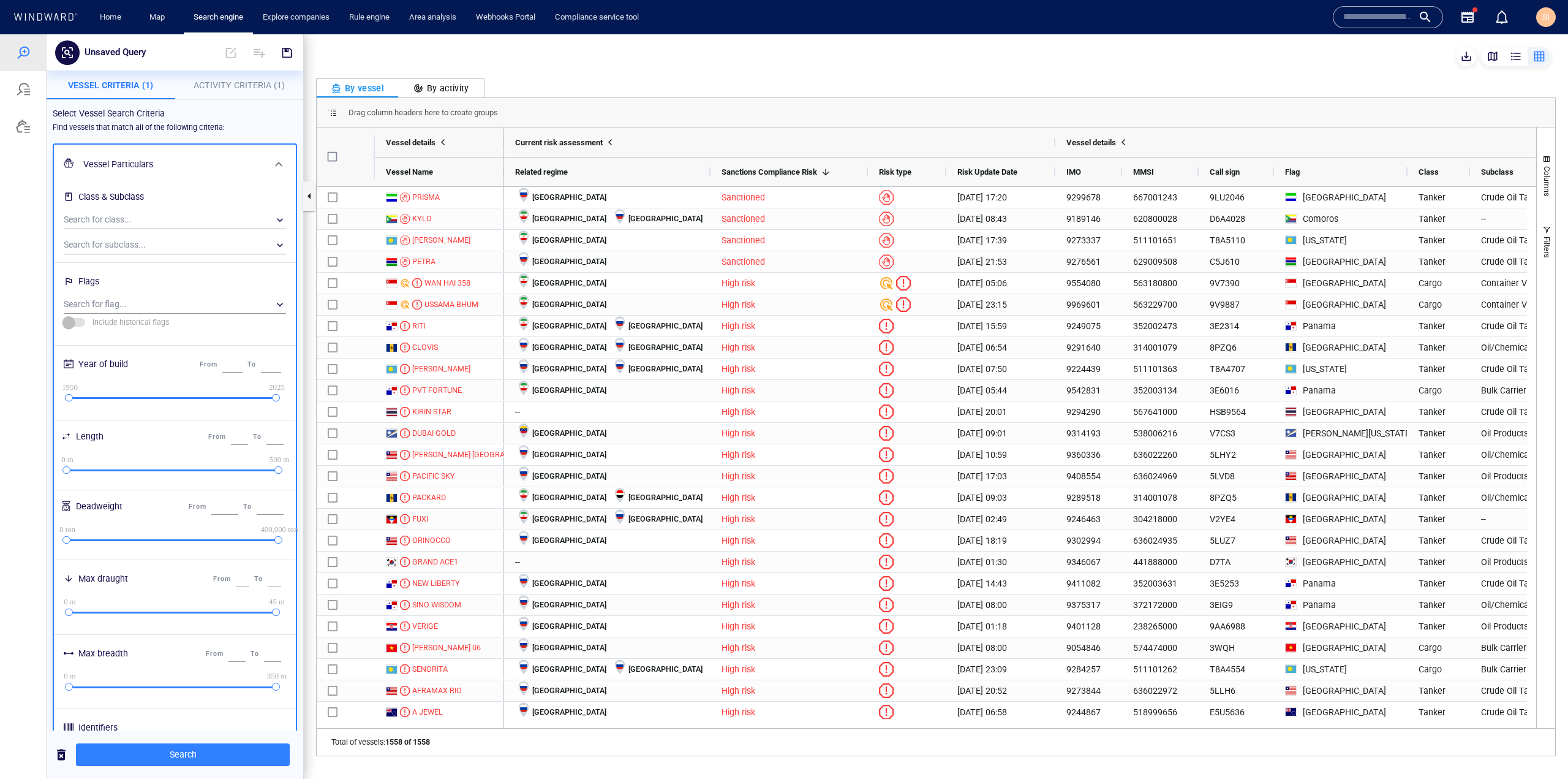
click at [598, 58] on div at bounding box center [936, 57] width 1240 height 20
click at [454, 95] on div "By activity" at bounding box center [441, 88] width 56 height 15
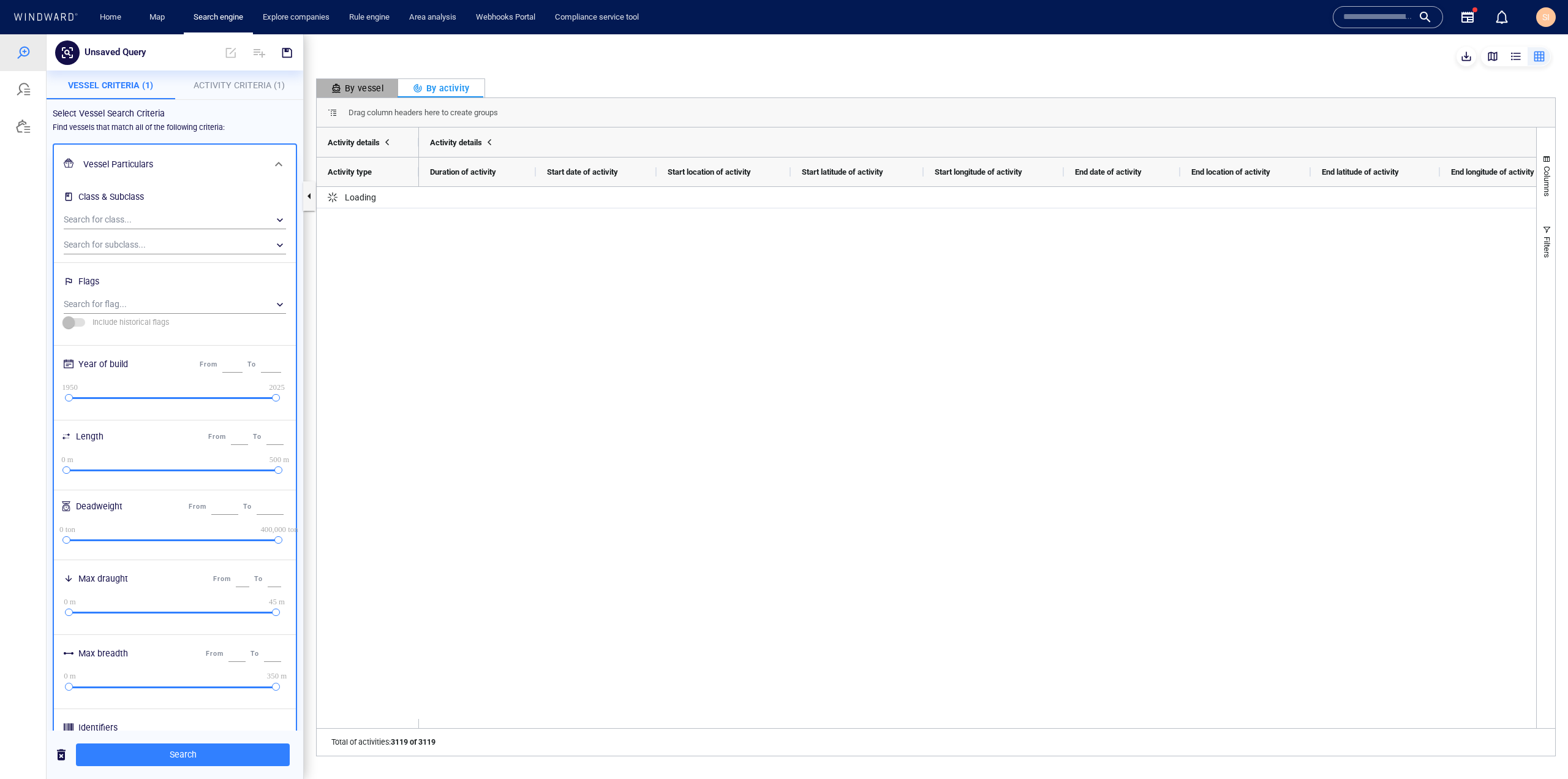
click at [362, 95] on div "By vessel" at bounding box center [357, 88] width 52 height 15
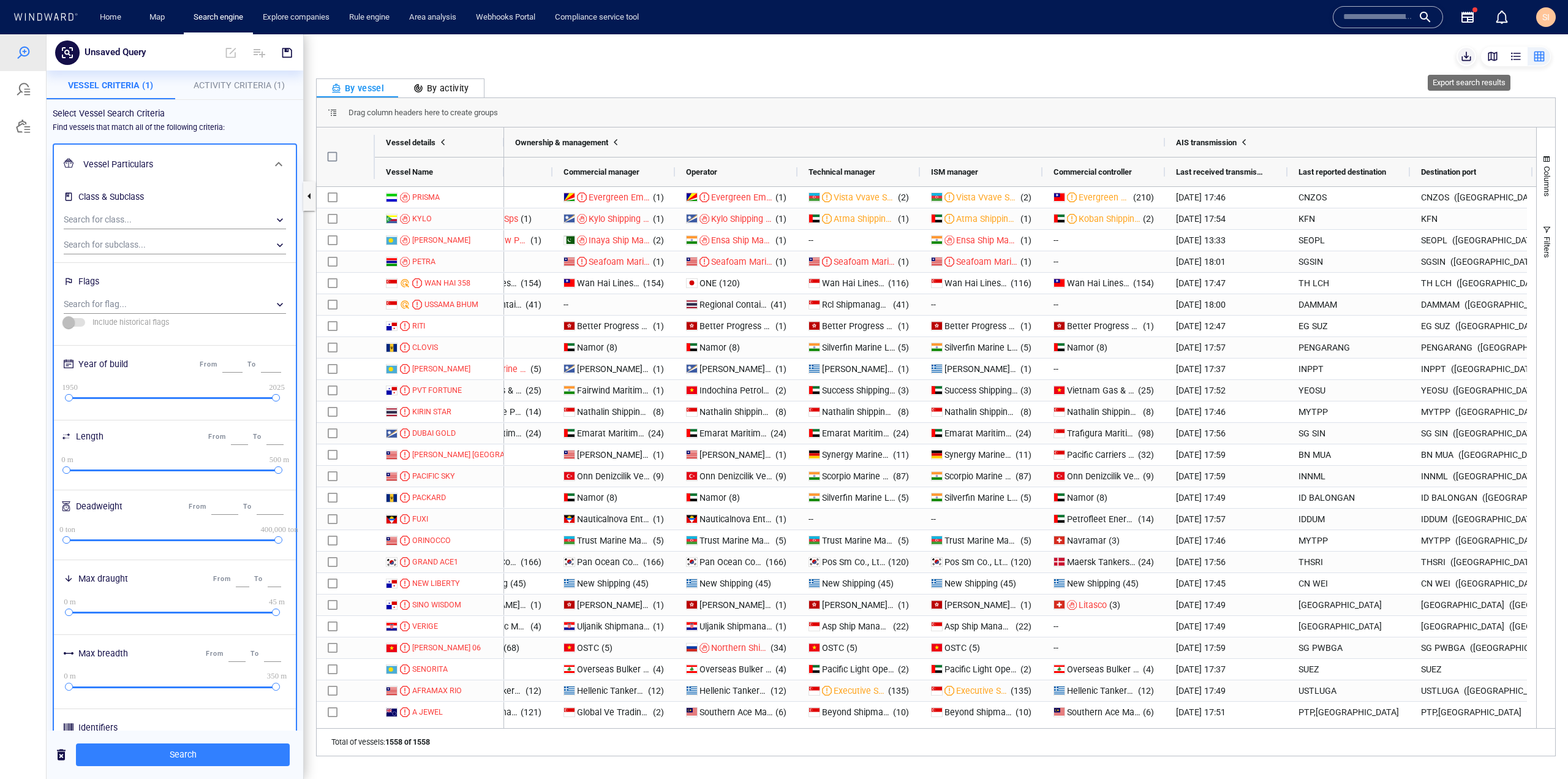
click at [1473, 59] on span "button" at bounding box center [1466, 56] width 12 height 12
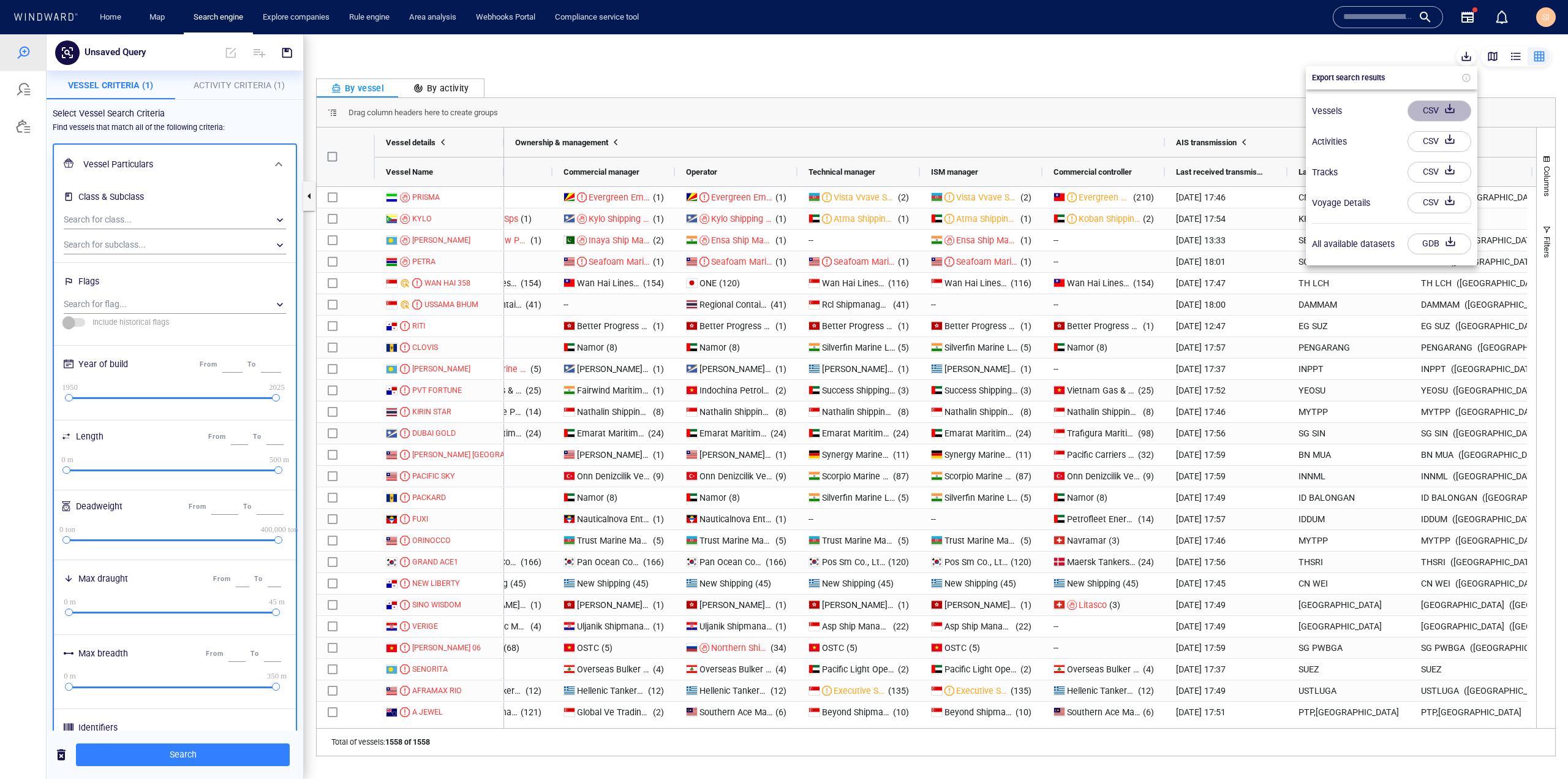
click at [1426, 117] on div "CSV" at bounding box center [1431, 111] width 21 height 20
click at [851, 62] on div at bounding box center [784, 406] width 1568 height 744
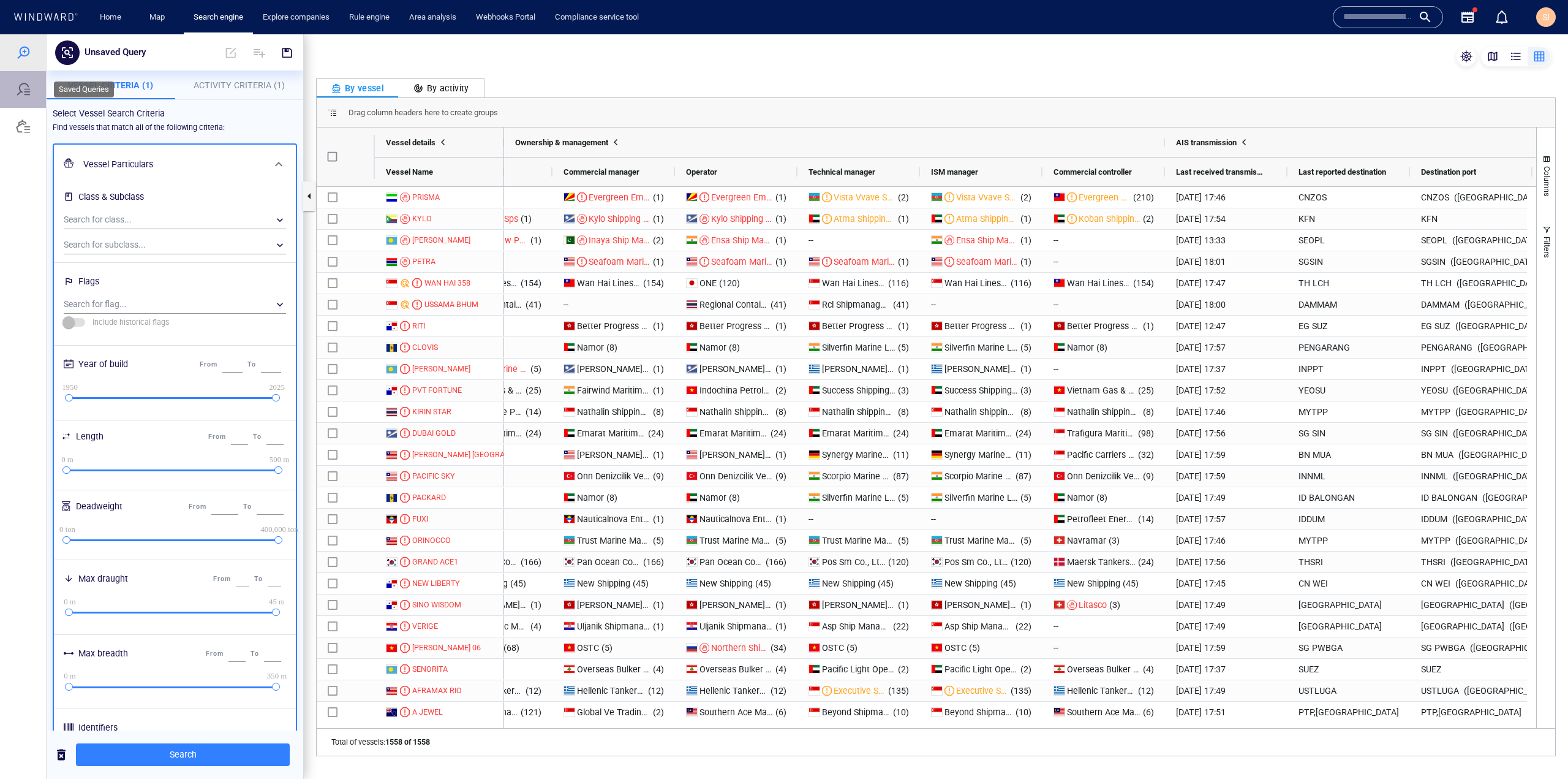
click at [27, 87] on div at bounding box center [23, 90] width 15 height 15
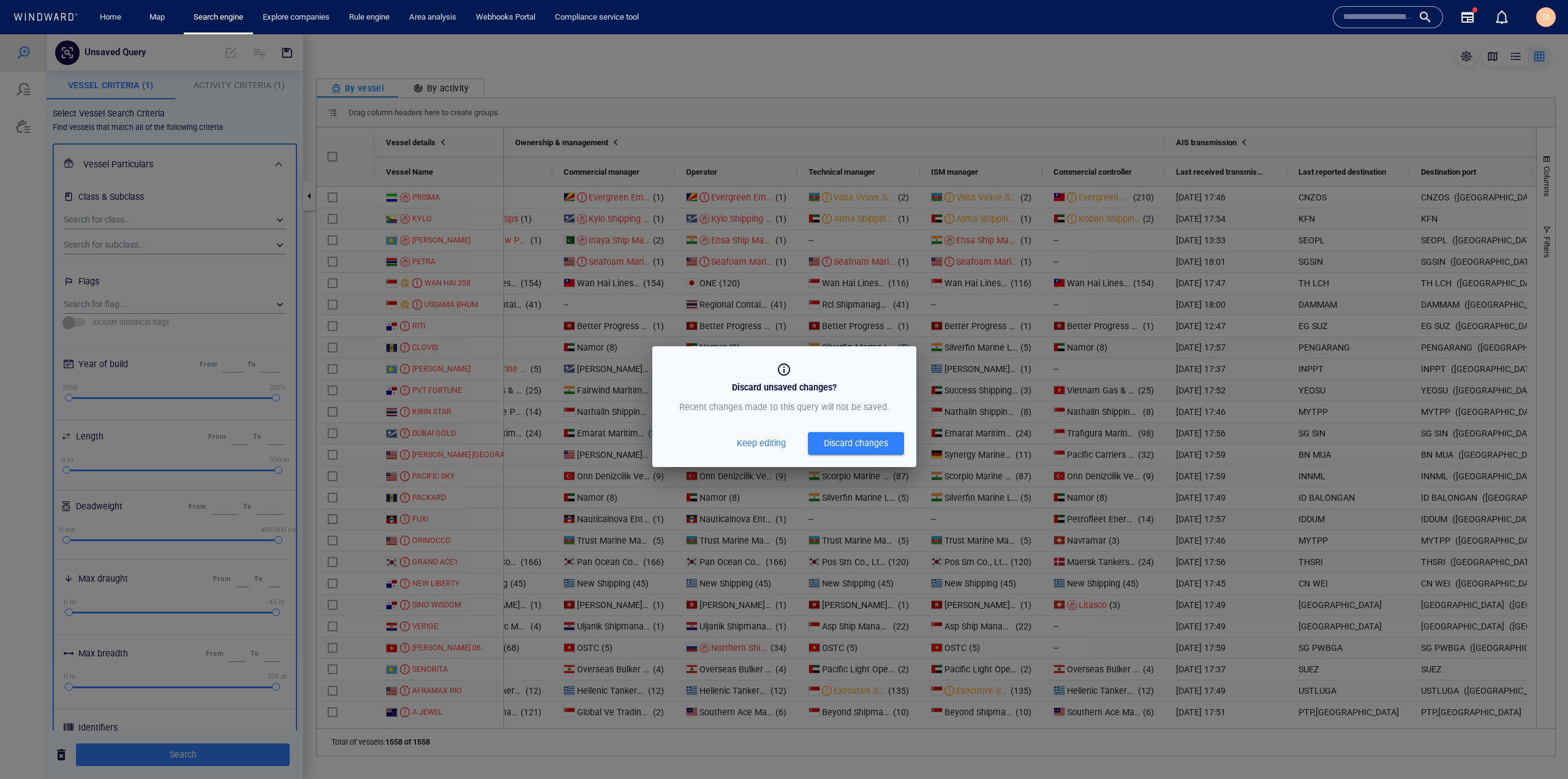
click at [761, 443] on span "Keep editing" at bounding box center [762, 443] width 49 height 15
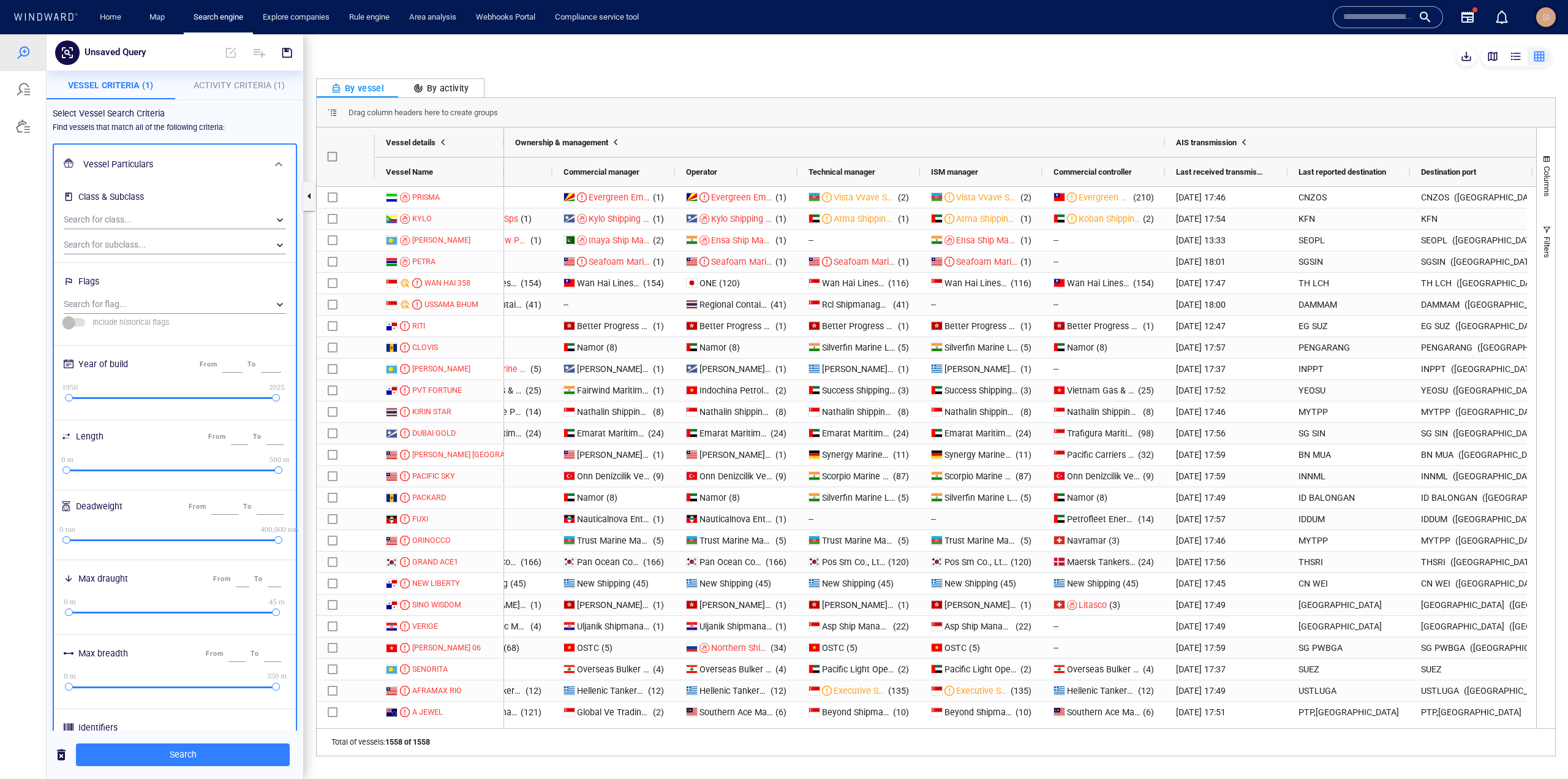
click at [1536, 12] on span "SI" at bounding box center [1546, 17] width 20 height 20
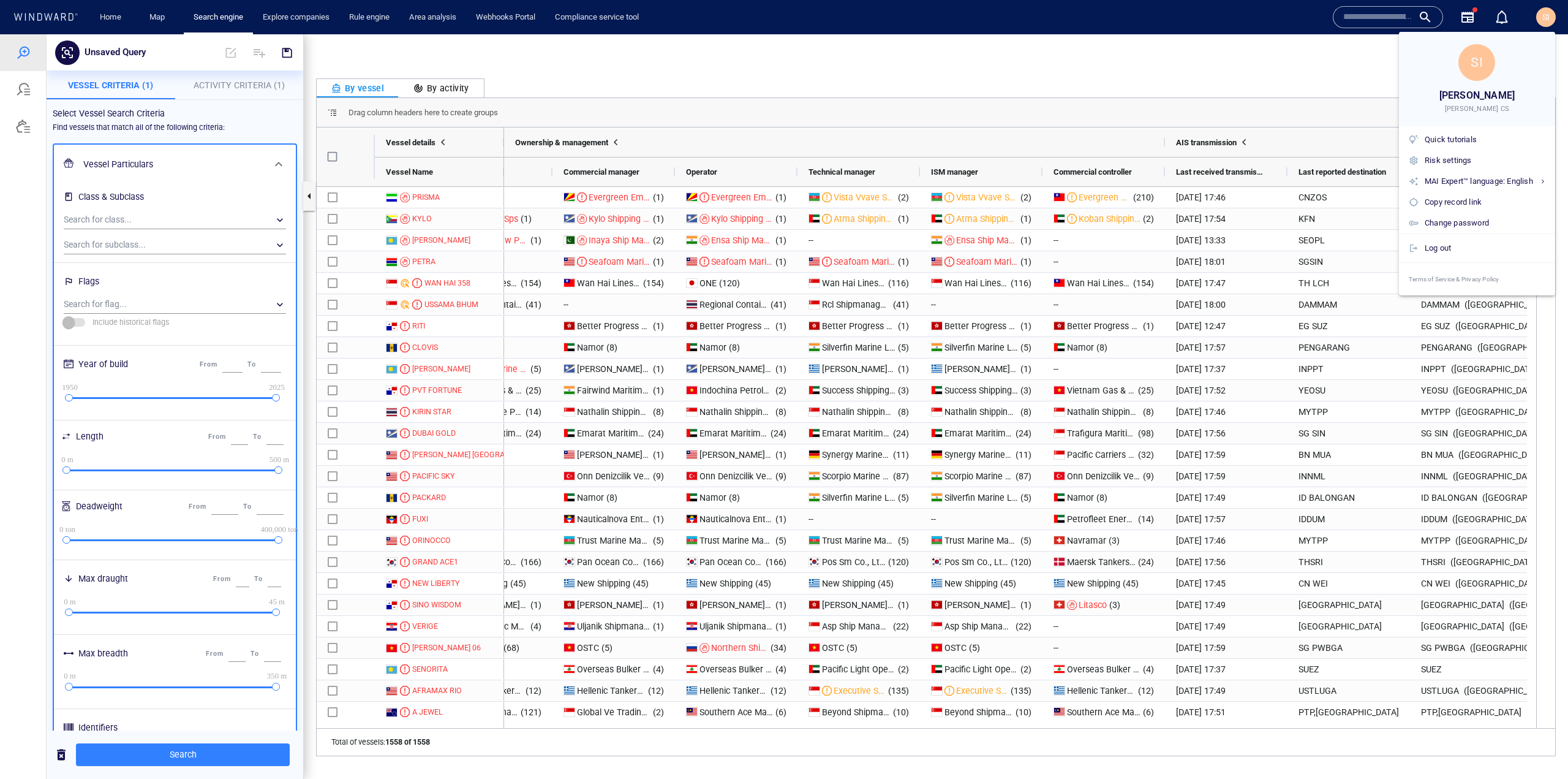
click at [1096, 724] on div at bounding box center [784, 389] width 1568 height 779
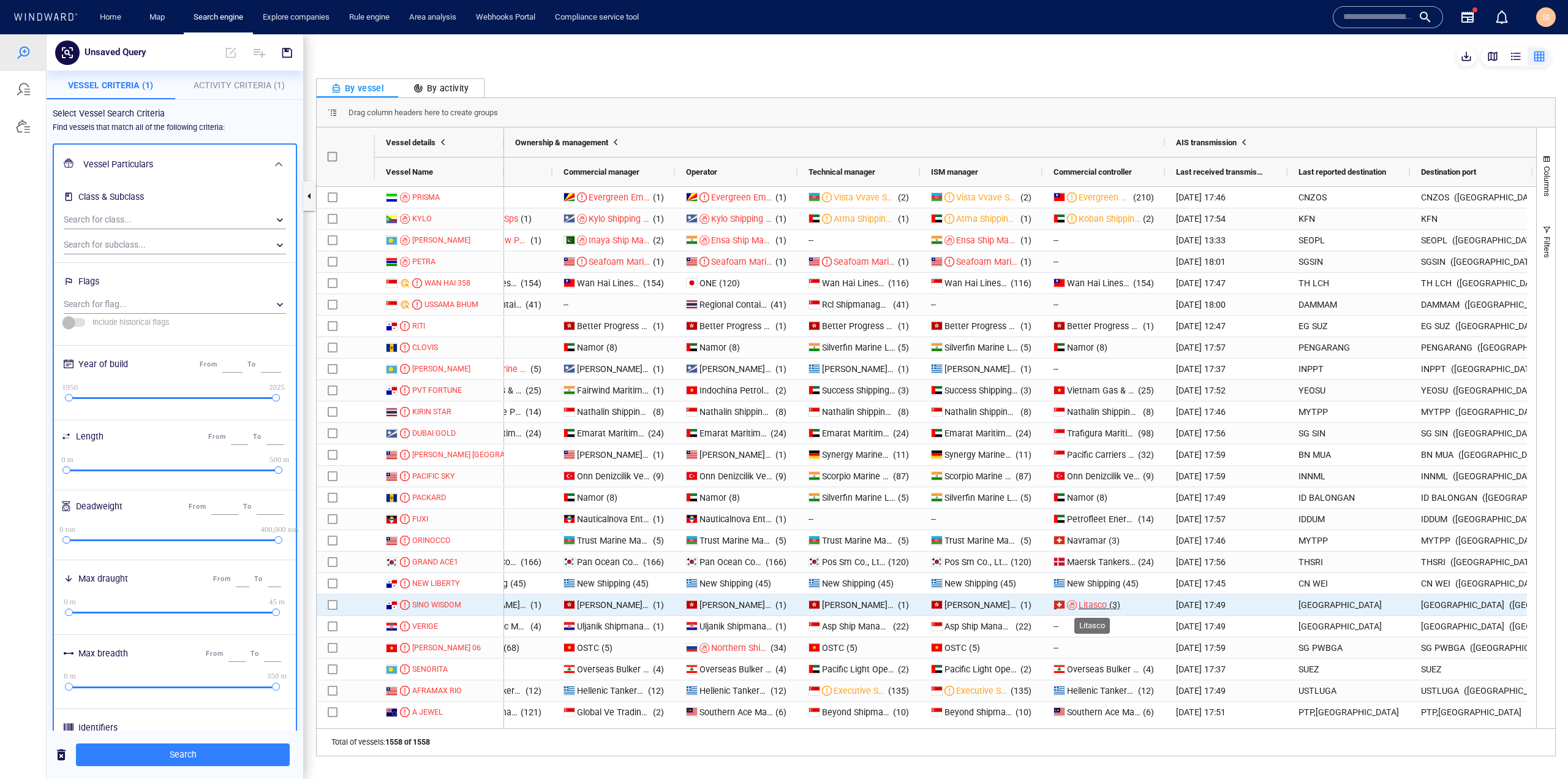
click at [1086, 607] on span "Litasco" at bounding box center [1093, 605] width 28 height 10
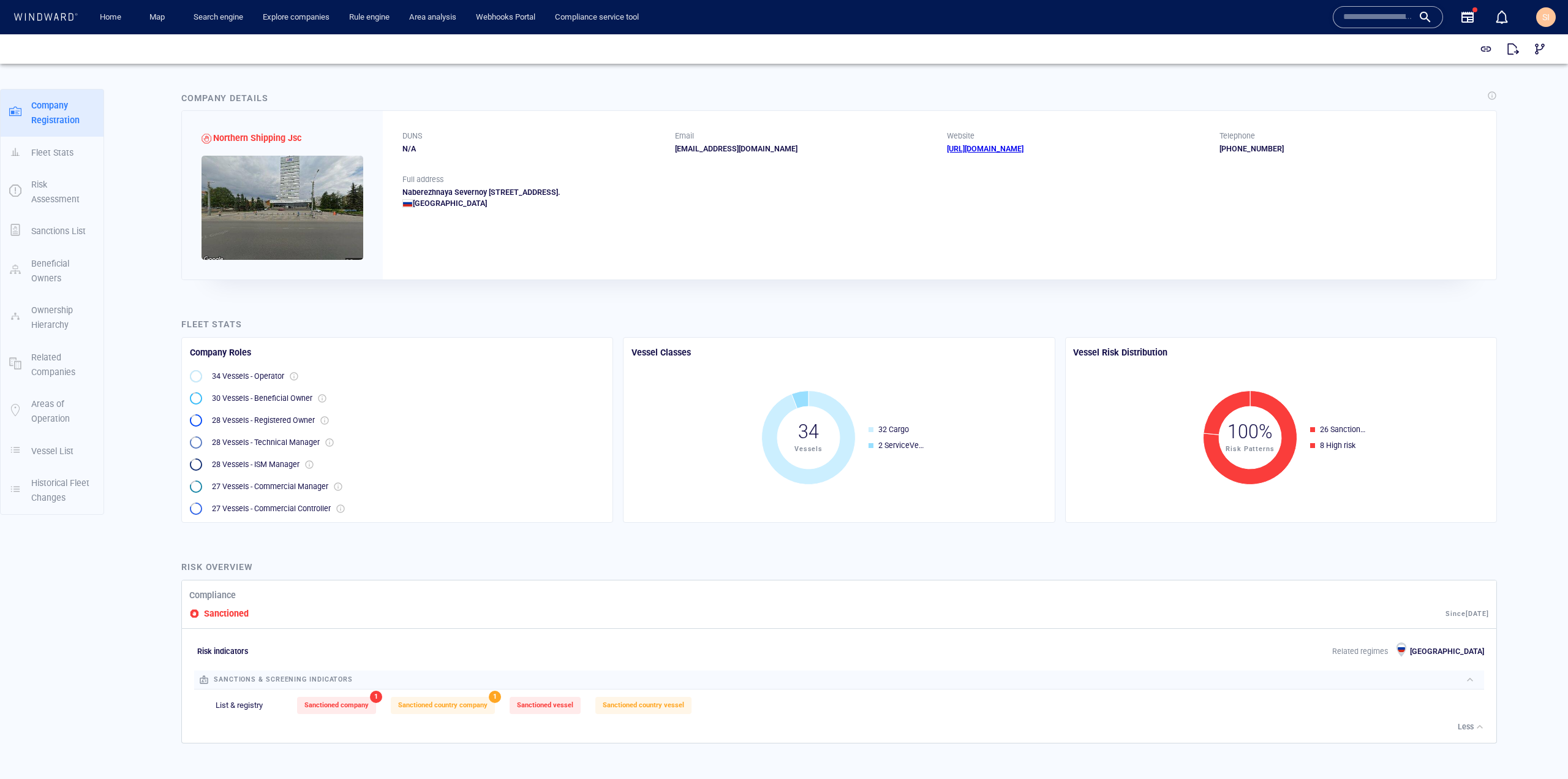
scroll to position [307, 0]
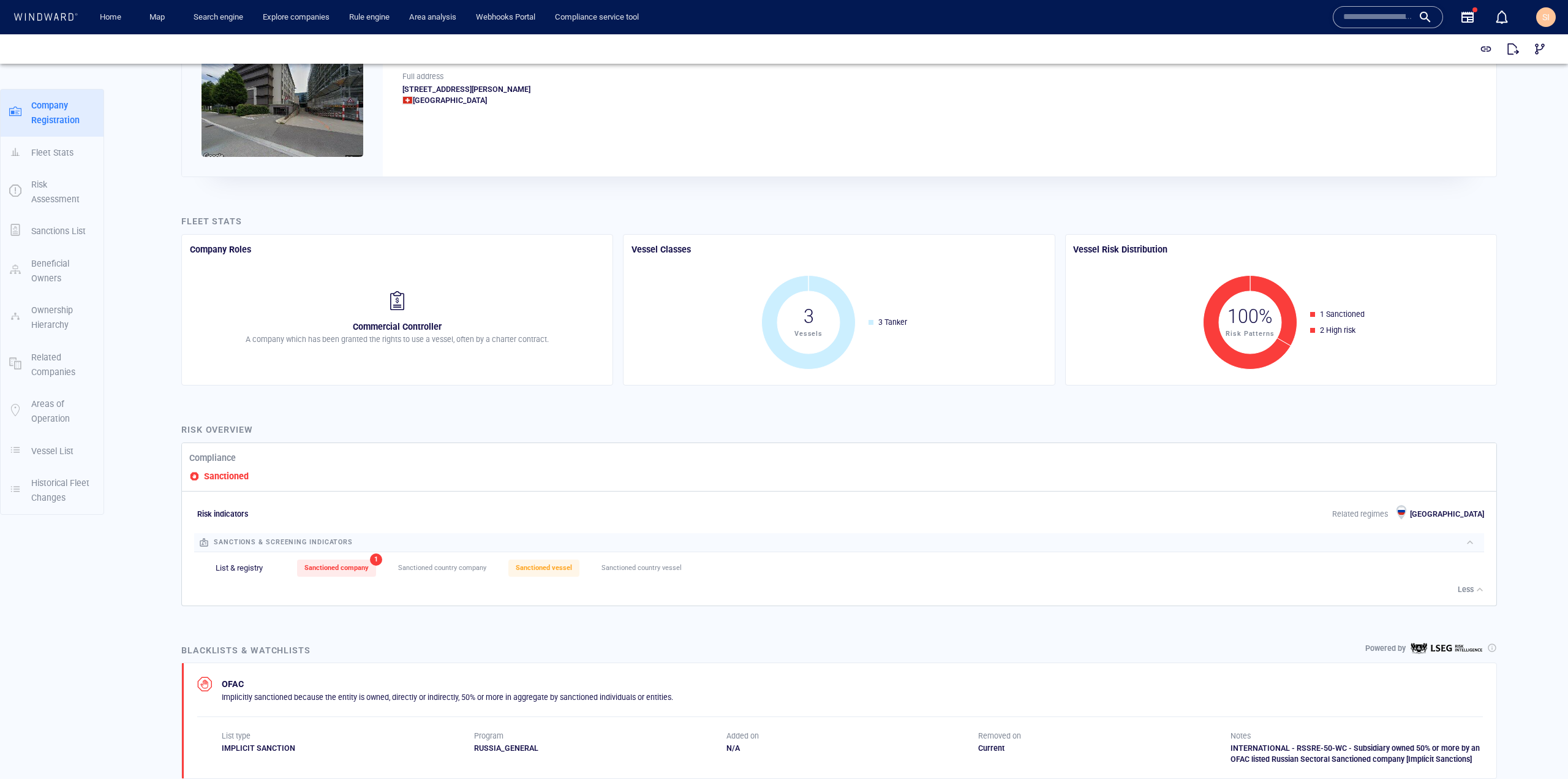
scroll to position [62, 0]
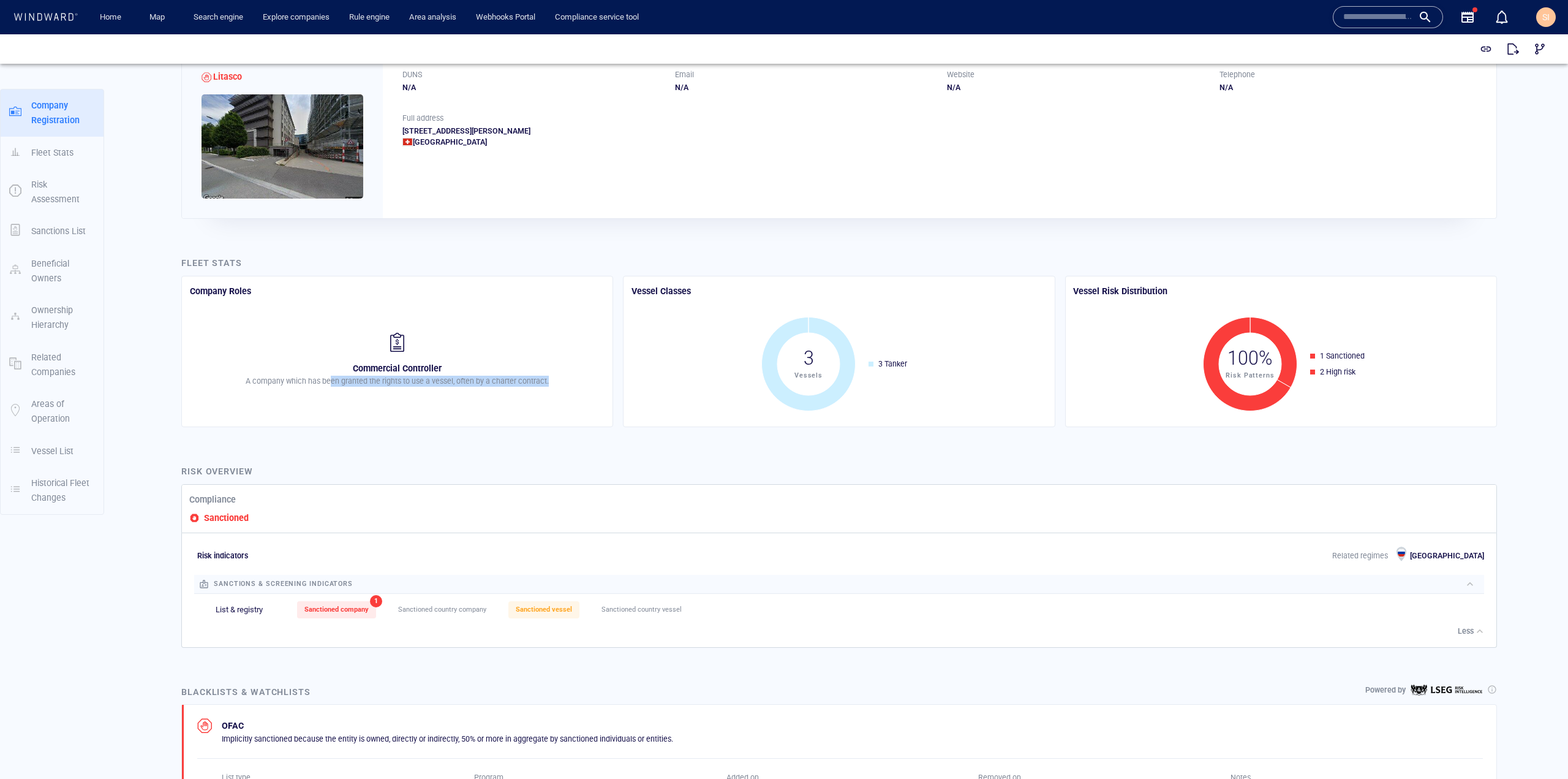
drag, startPoint x: 330, startPoint y: 377, endPoint x: 586, endPoint y: 381, distance: 256.0
click at [586, 381] on div "Commercial Controller A company which has been granted the rights to use a vess…" at bounding box center [397, 359] width 420 height 105
click at [588, 432] on div "Fleet Stats Company Roles Commercial Controller A company which has been grante…" at bounding box center [839, 341] width 1336 height 191
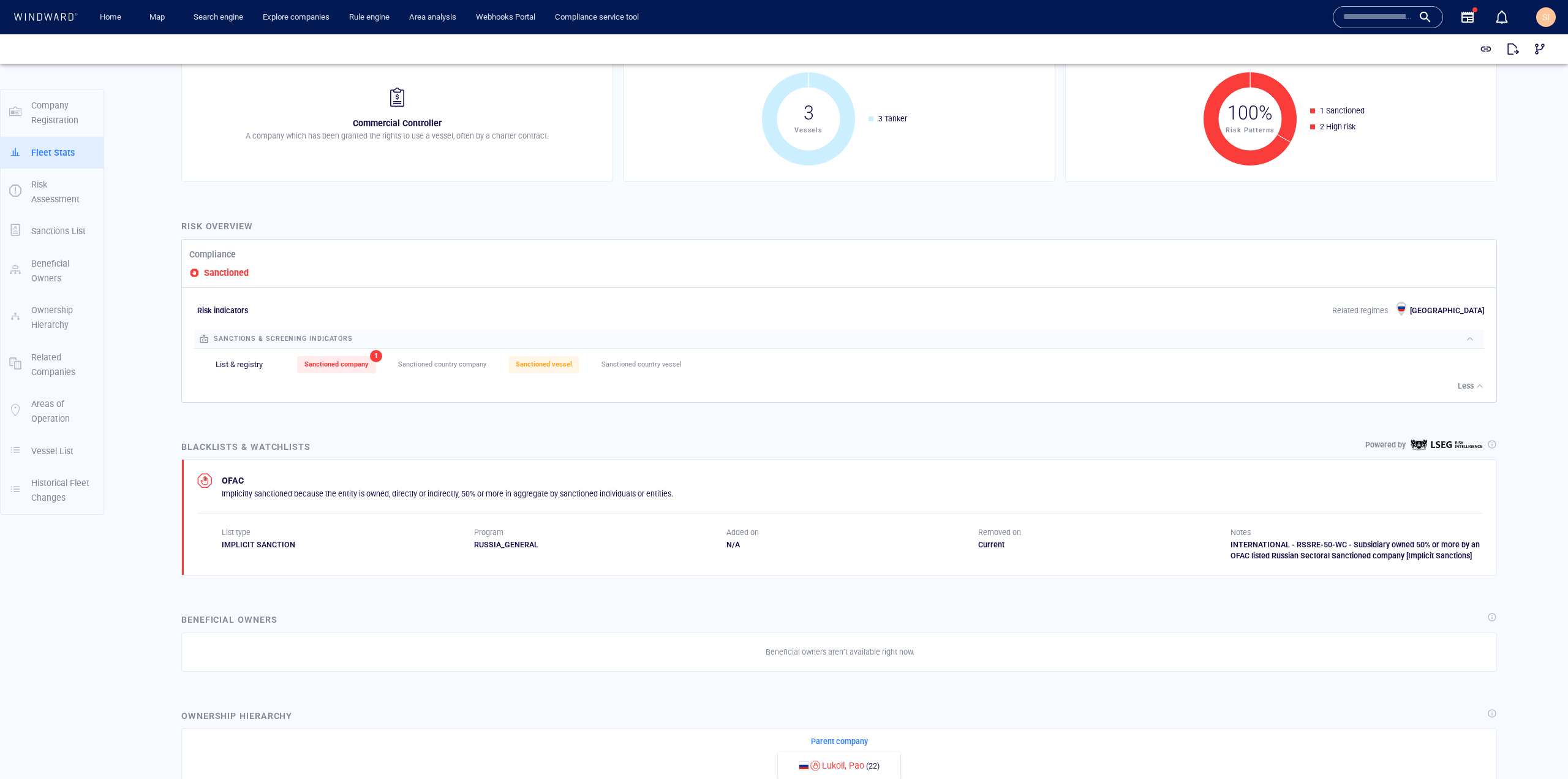
click at [1487, 447] on div at bounding box center [1492, 444] width 10 height 10
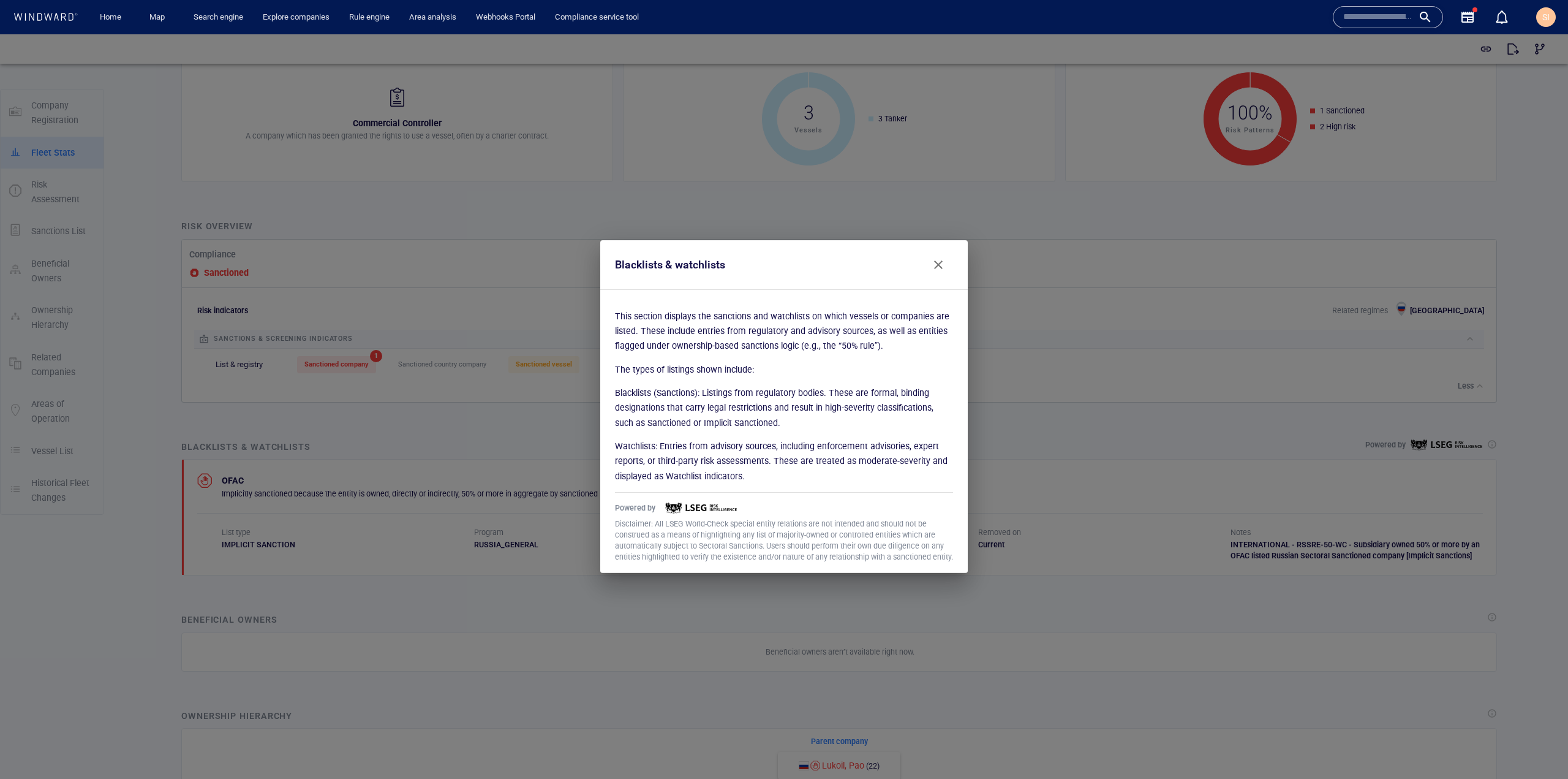
click at [937, 269] on span "Close" at bounding box center [939, 265] width 15 height 15
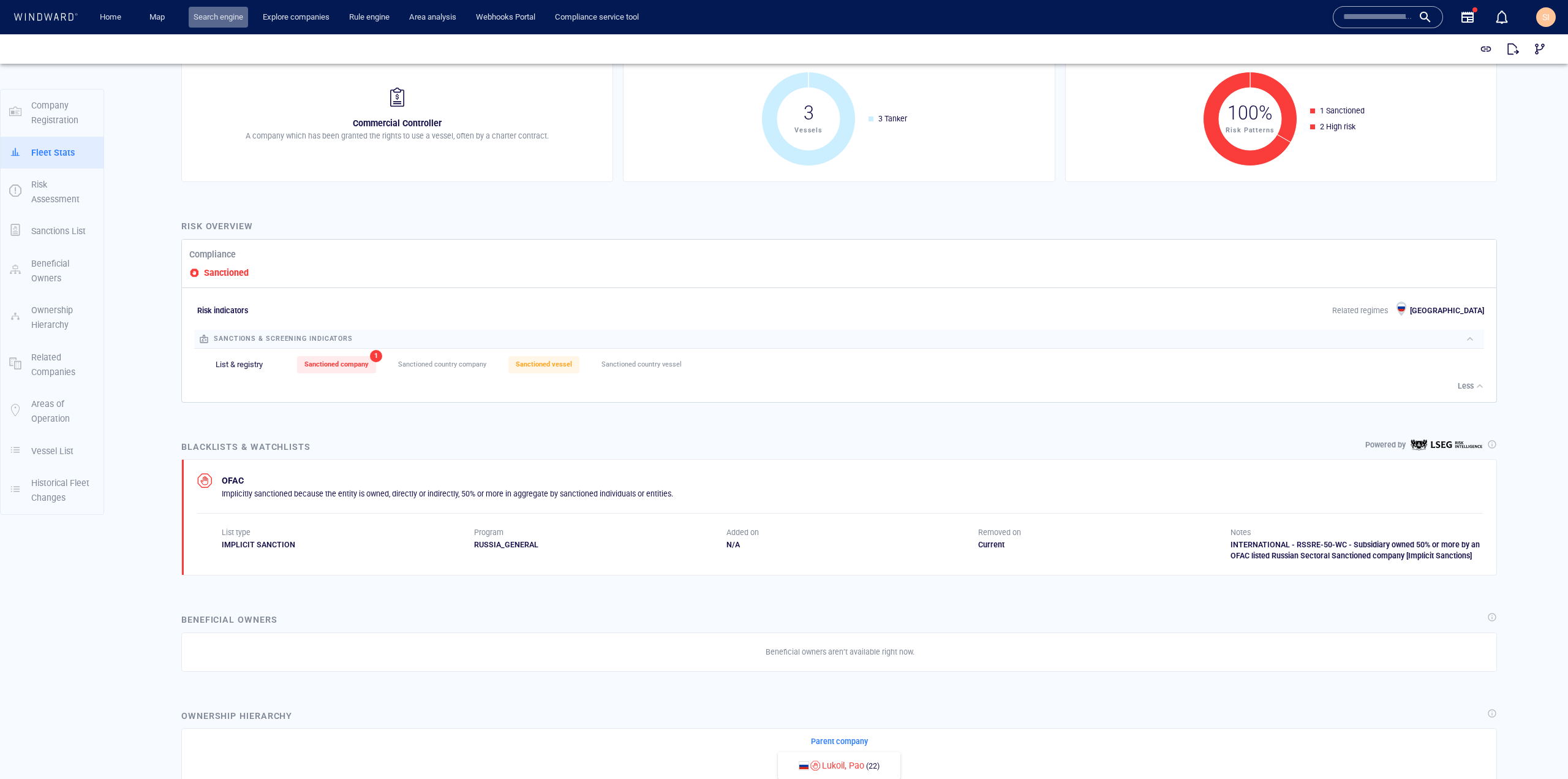
click at [207, 7] on link "Search engine" at bounding box center [217, 17] width 59 height 22
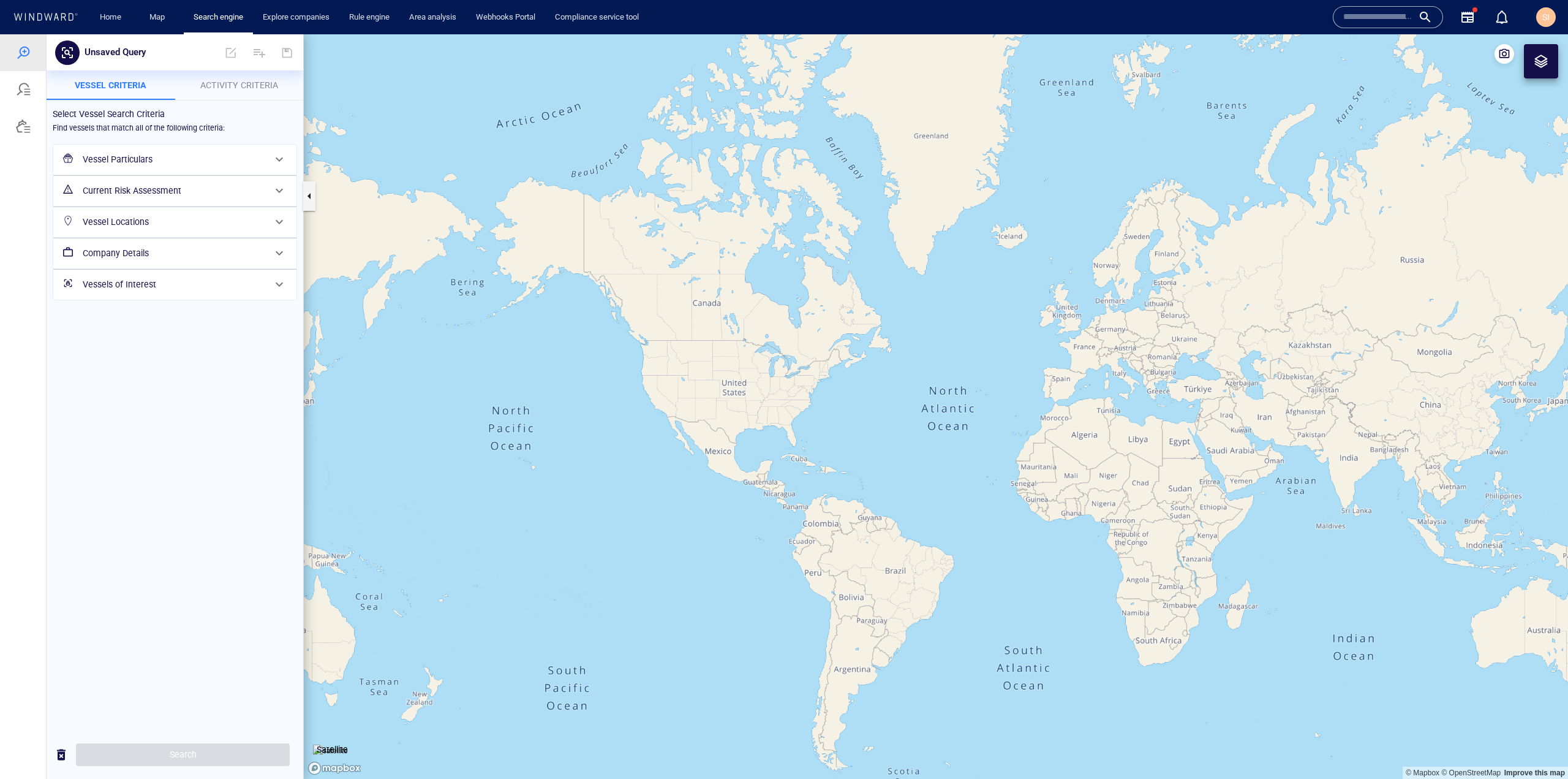
click at [209, 161] on h6 "Vessel Particulars" at bounding box center [173, 159] width 182 height 15
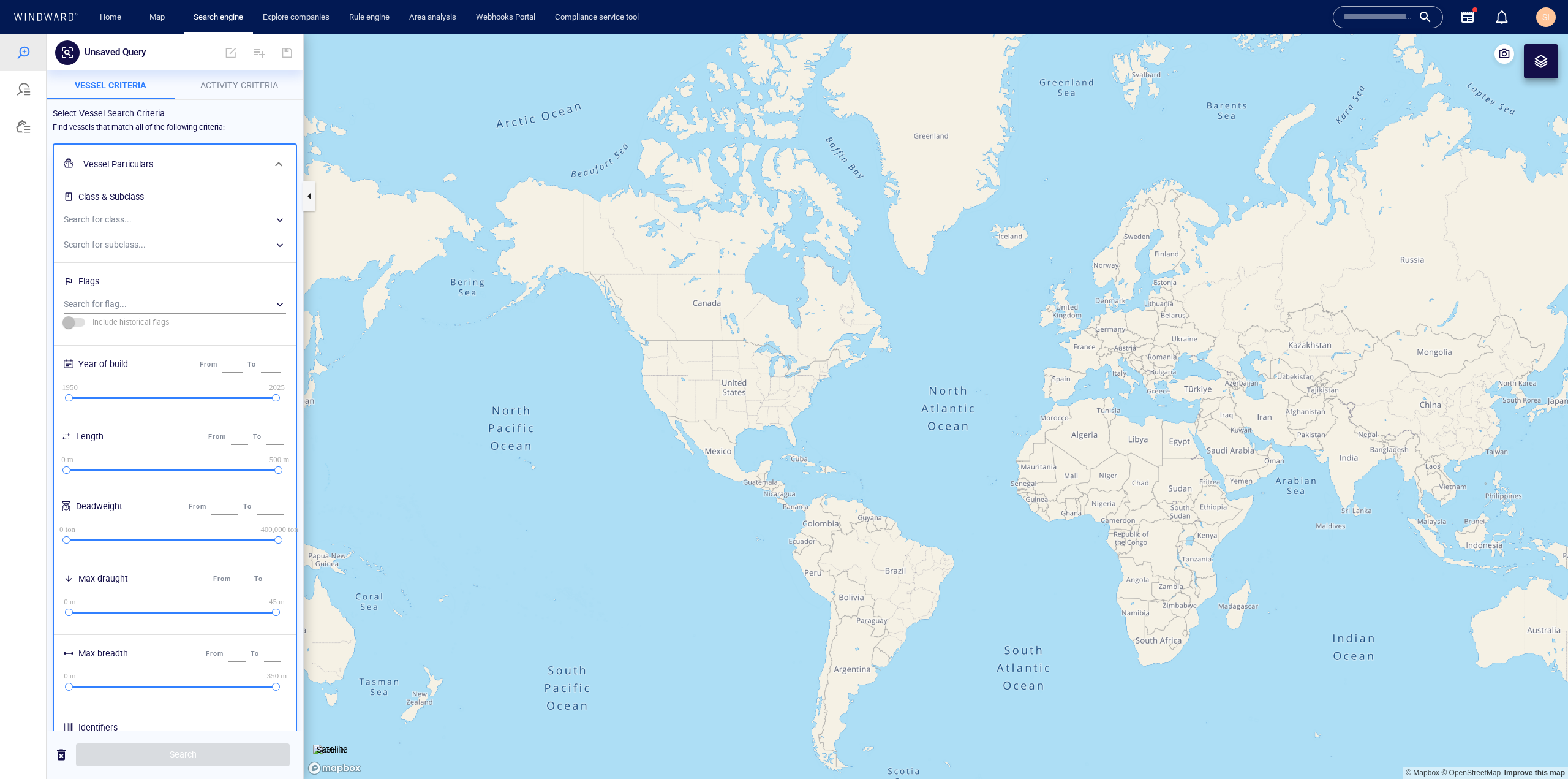
click at [209, 161] on h6 "Vessel Particulars" at bounding box center [173, 164] width 181 height 15
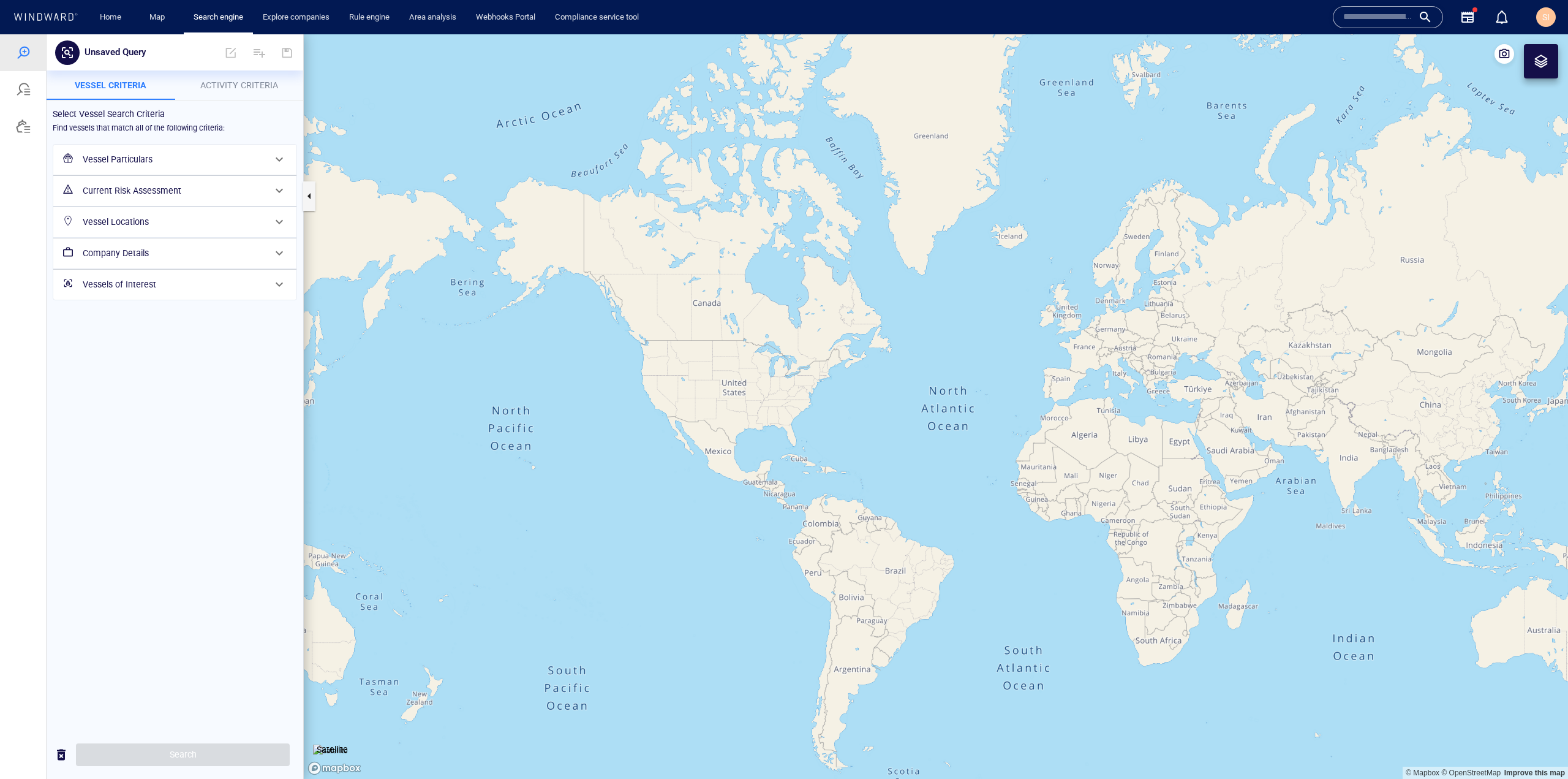
click at [224, 187] on h6 "Current Risk Assessment" at bounding box center [173, 191] width 182 height 15
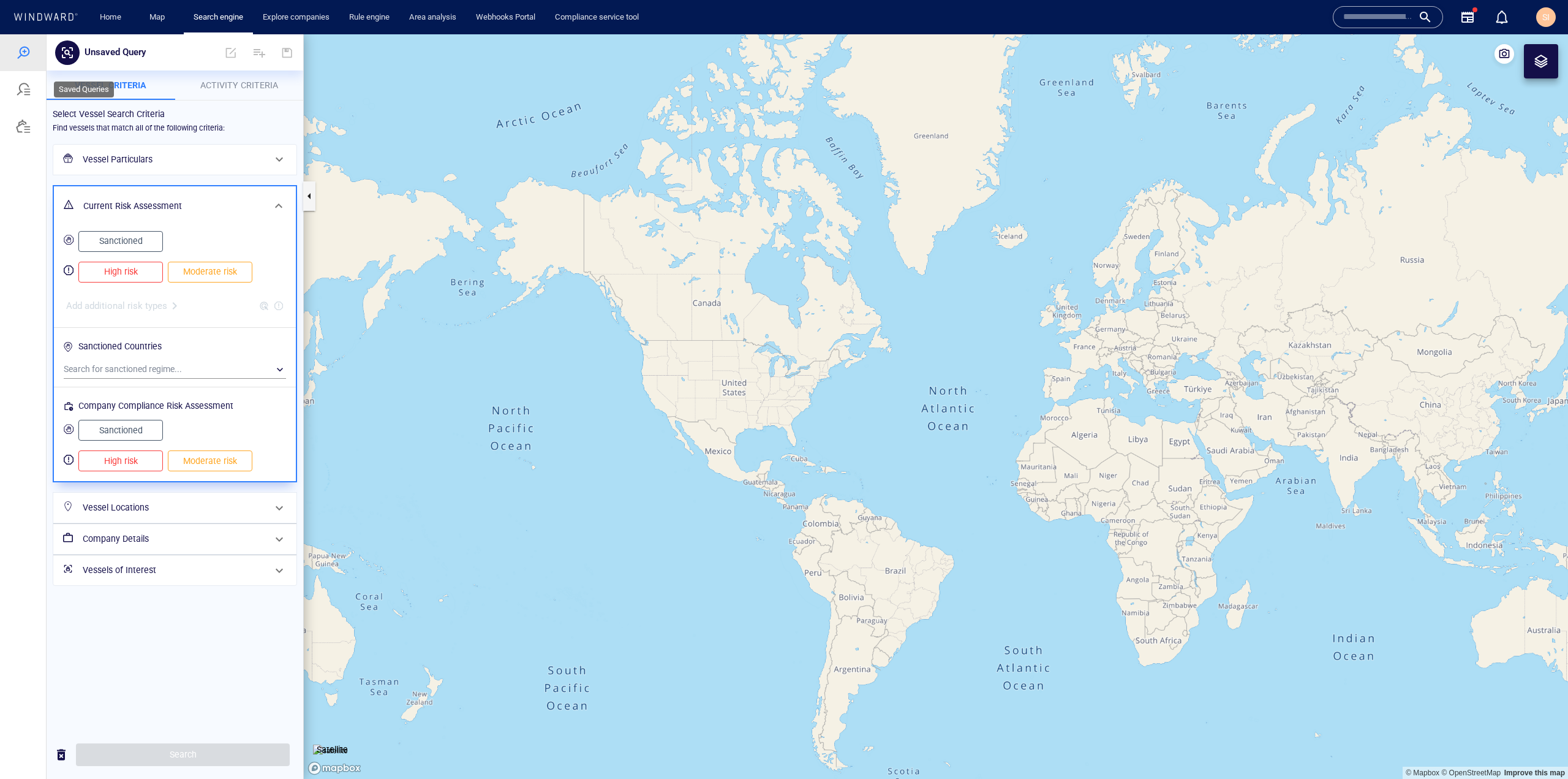
click at [24, 74] on div at bounding box center [22, 89] width 46 height 37
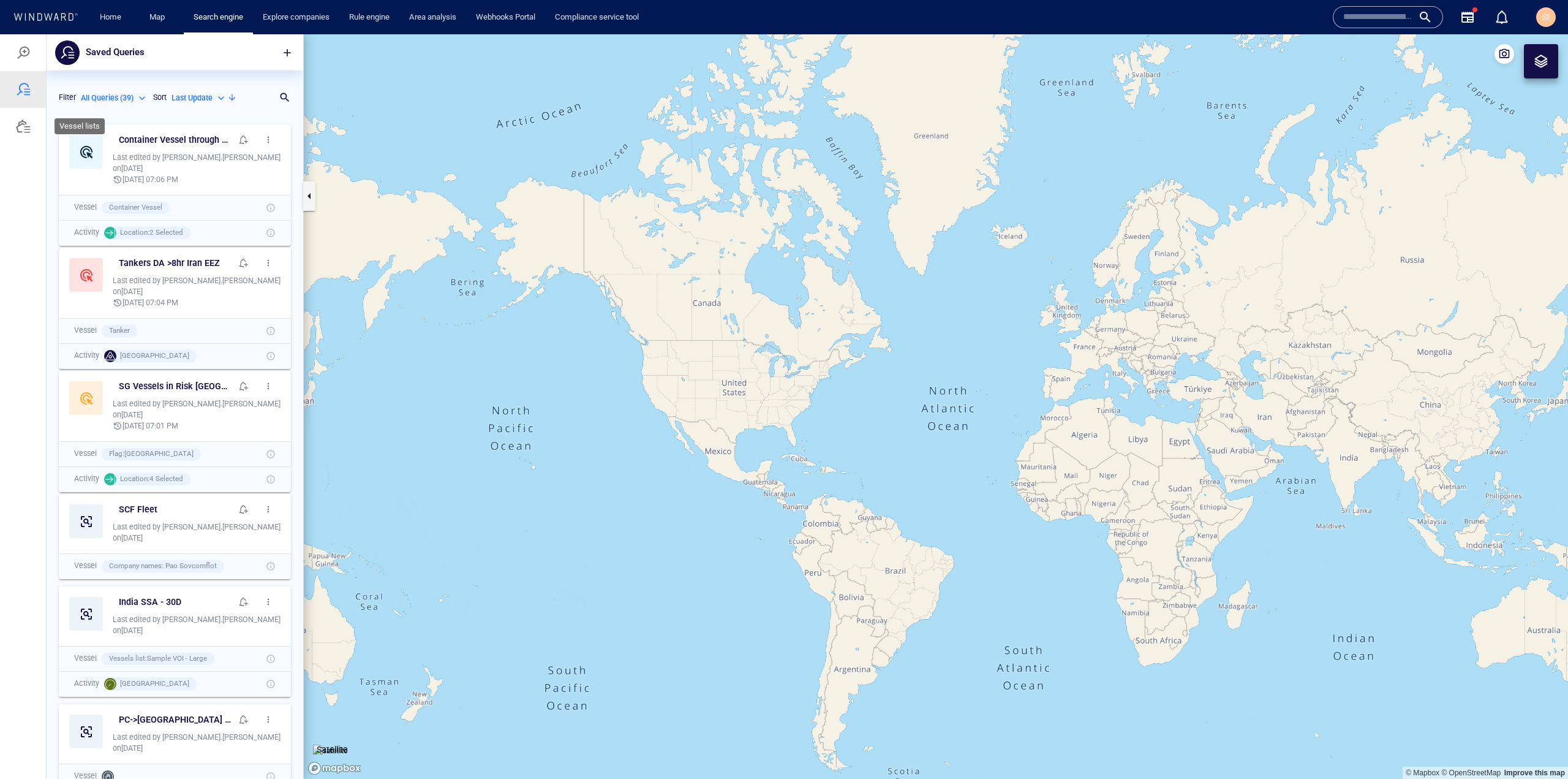
scroll to position [651, 247]
click at [132, 98] on p "All Queries ( 39 )" at bounding box center [107, 97] width 52 height 11
click at [140, 62] on div at bounding box center [784, 406] width 1568 height 744
click at [21, 124] on div at bounding box center [23, 127] width 15 height 15
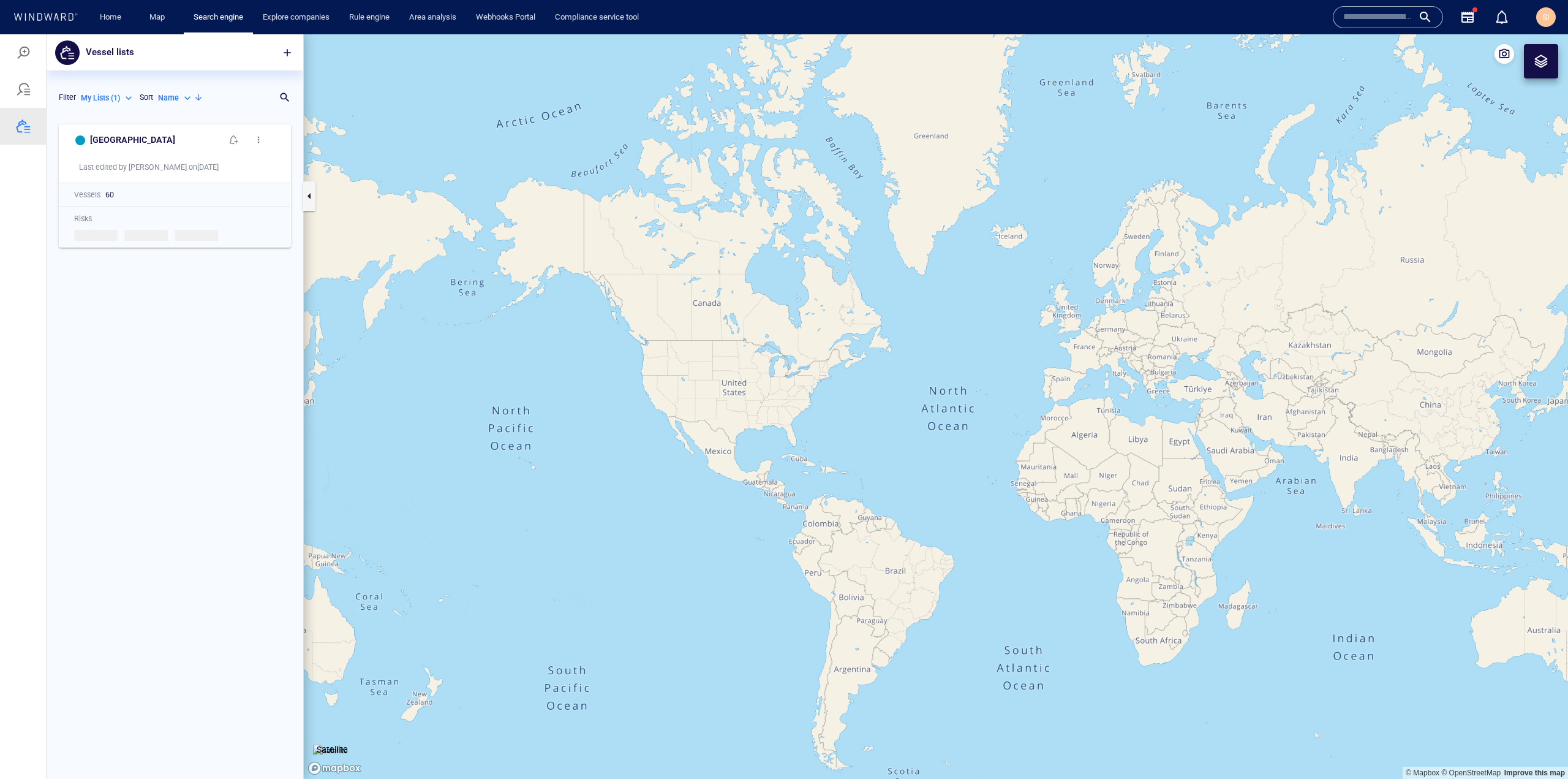
click at [103, 103] on div "My Lists ( 1 ) *******" at bounding box center [107, 97] width 59 height 20
click at [117, 95] on p "My Lists ( 1 )" at bounding box center [100, 97] width 39 height 11
click at [121, 157] on p "Team Lists ( 19 )" at bounding box center [117, 154] width 52 height 11
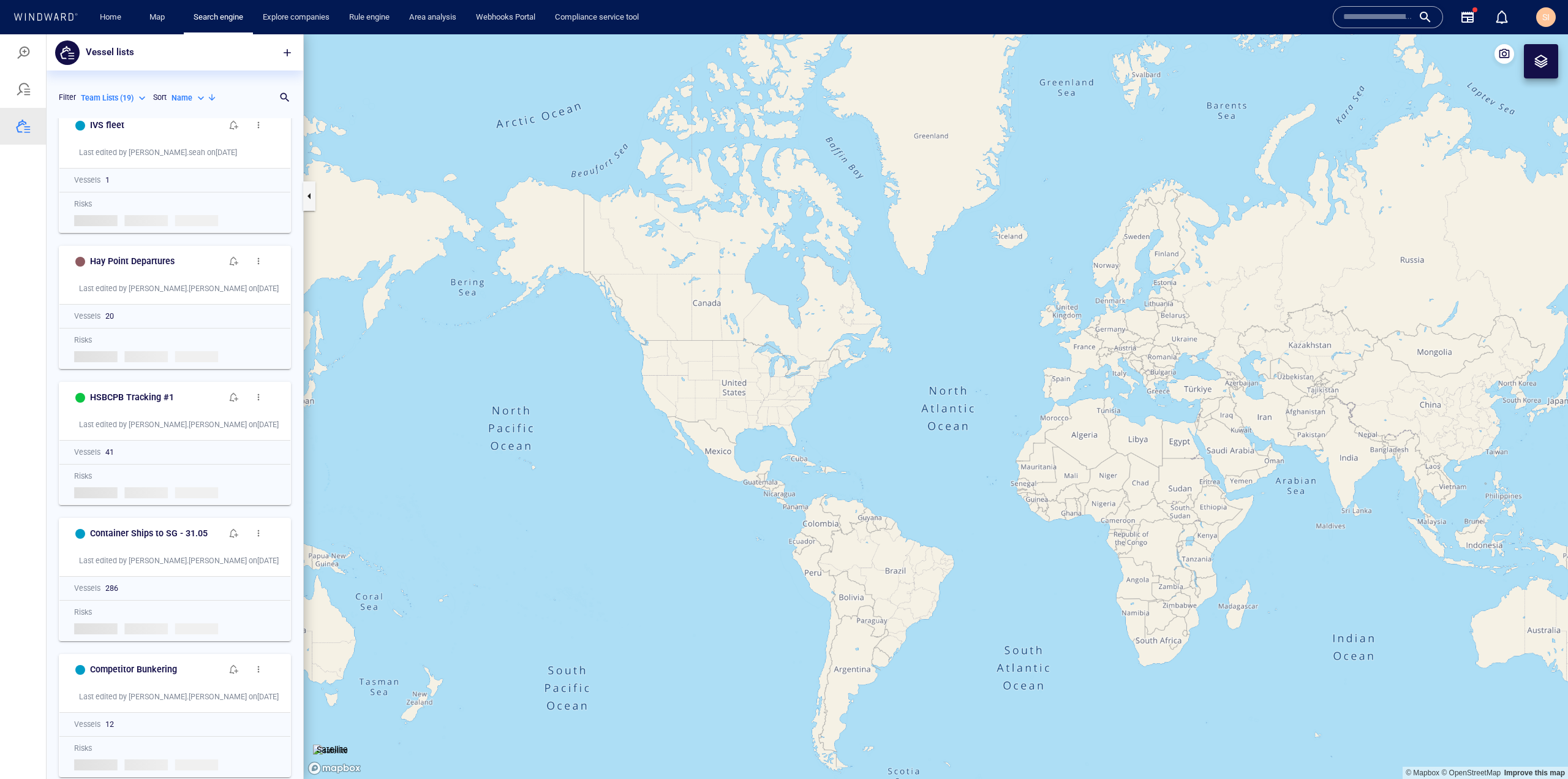
scroll to position [1654, 0]
click at [128, 100] on p "Team Lists ( 19 )" at bounding box center [107, 97] width 52 height 11
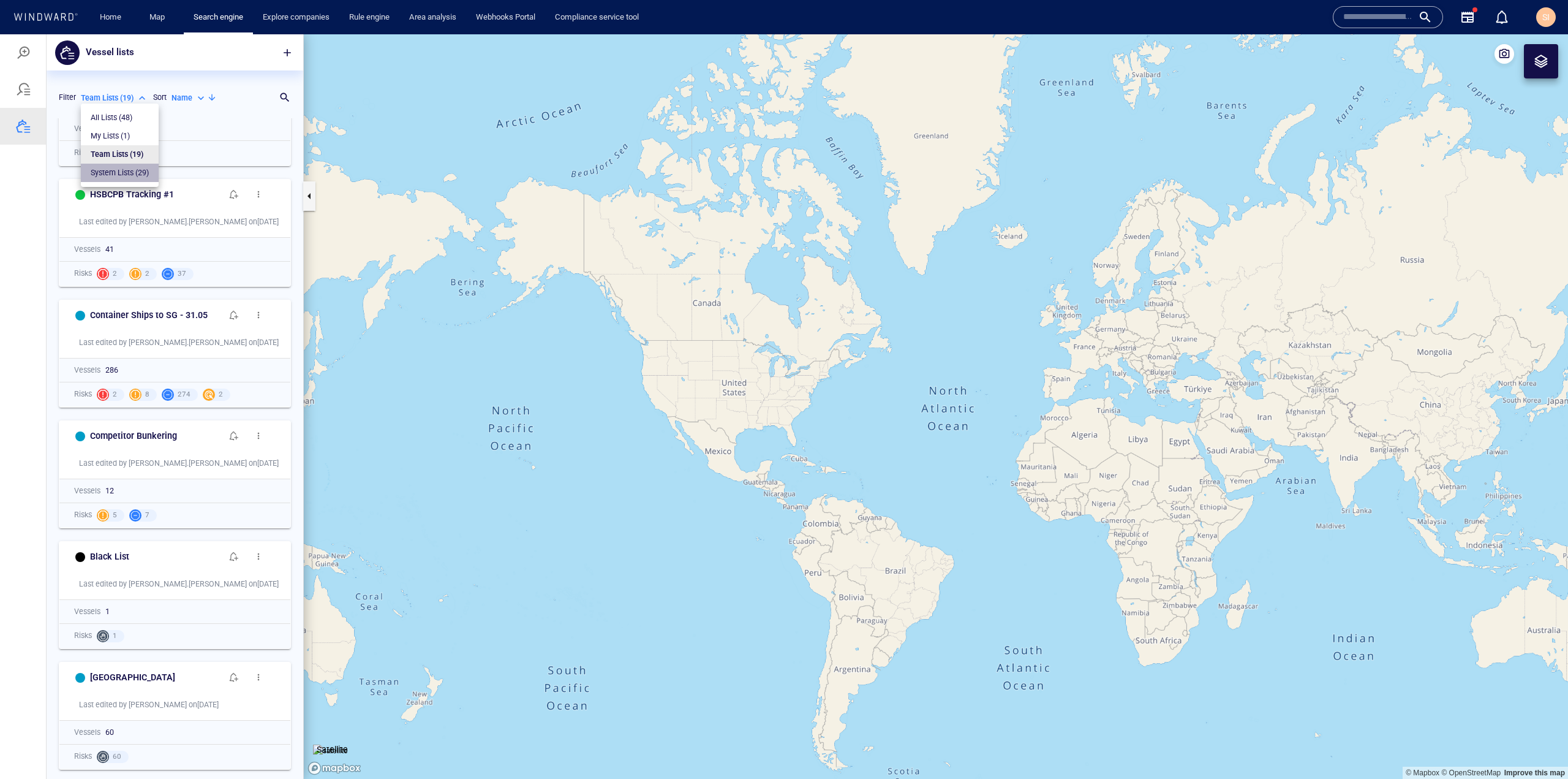
click at [133, 172] on p "System Lists ( 29 )" at bounding box center [120, 172] width 58 height 11
type input "**********"
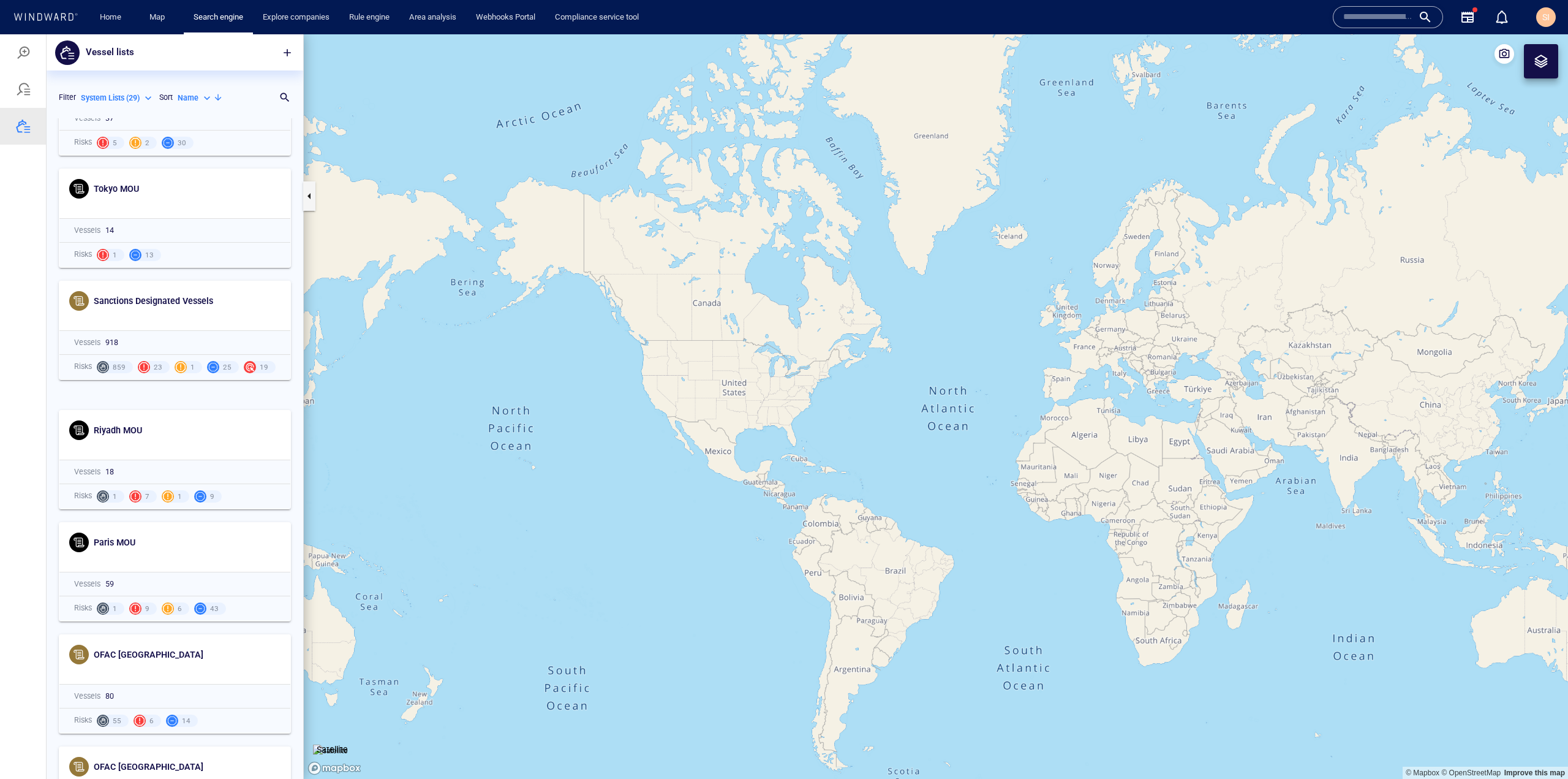
scroll to position [184, 0]
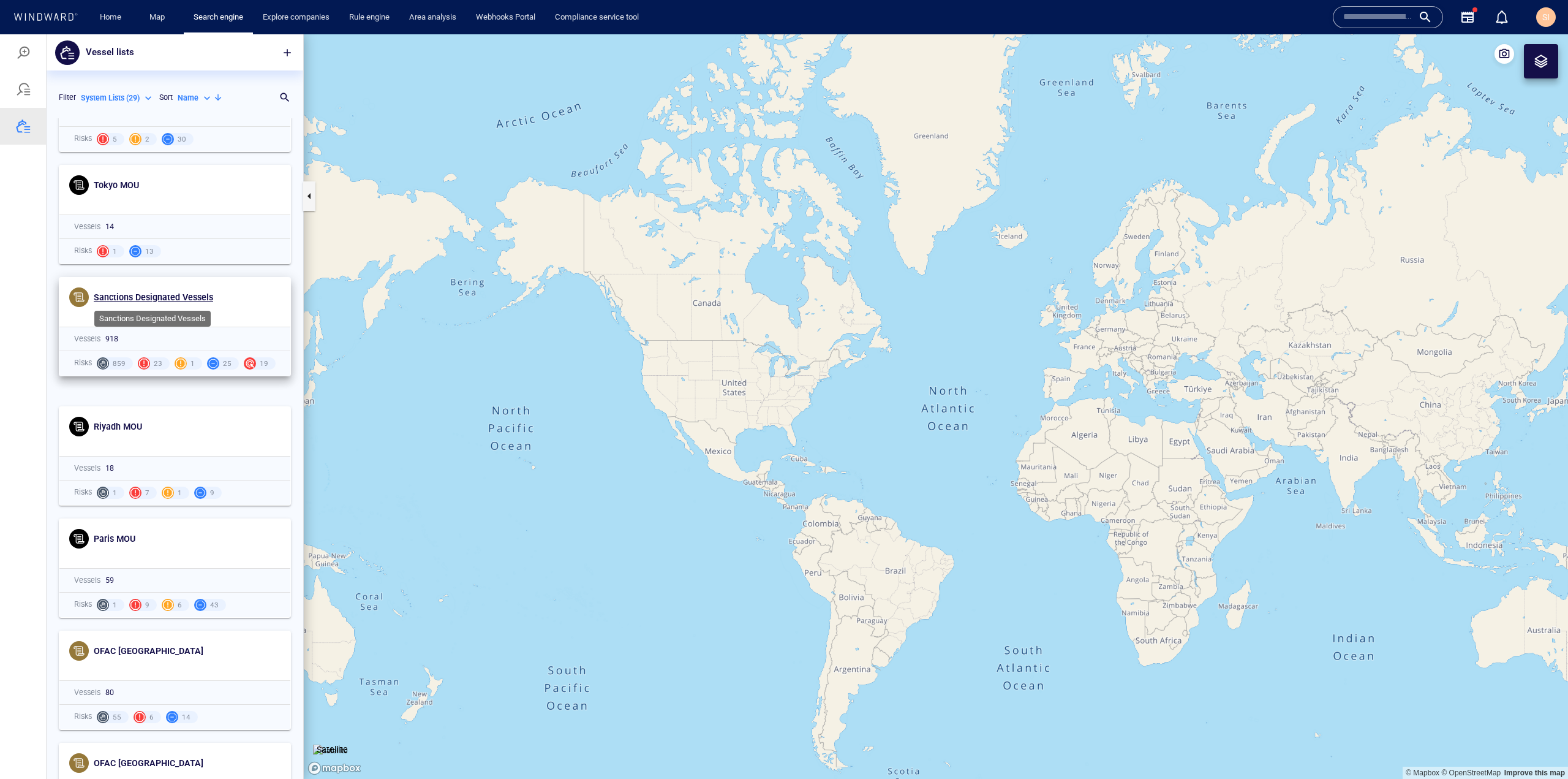
click at [170, 297] on span "Sanctions Designated Vessels" at bounding box center [153, 297] width 119 height 10
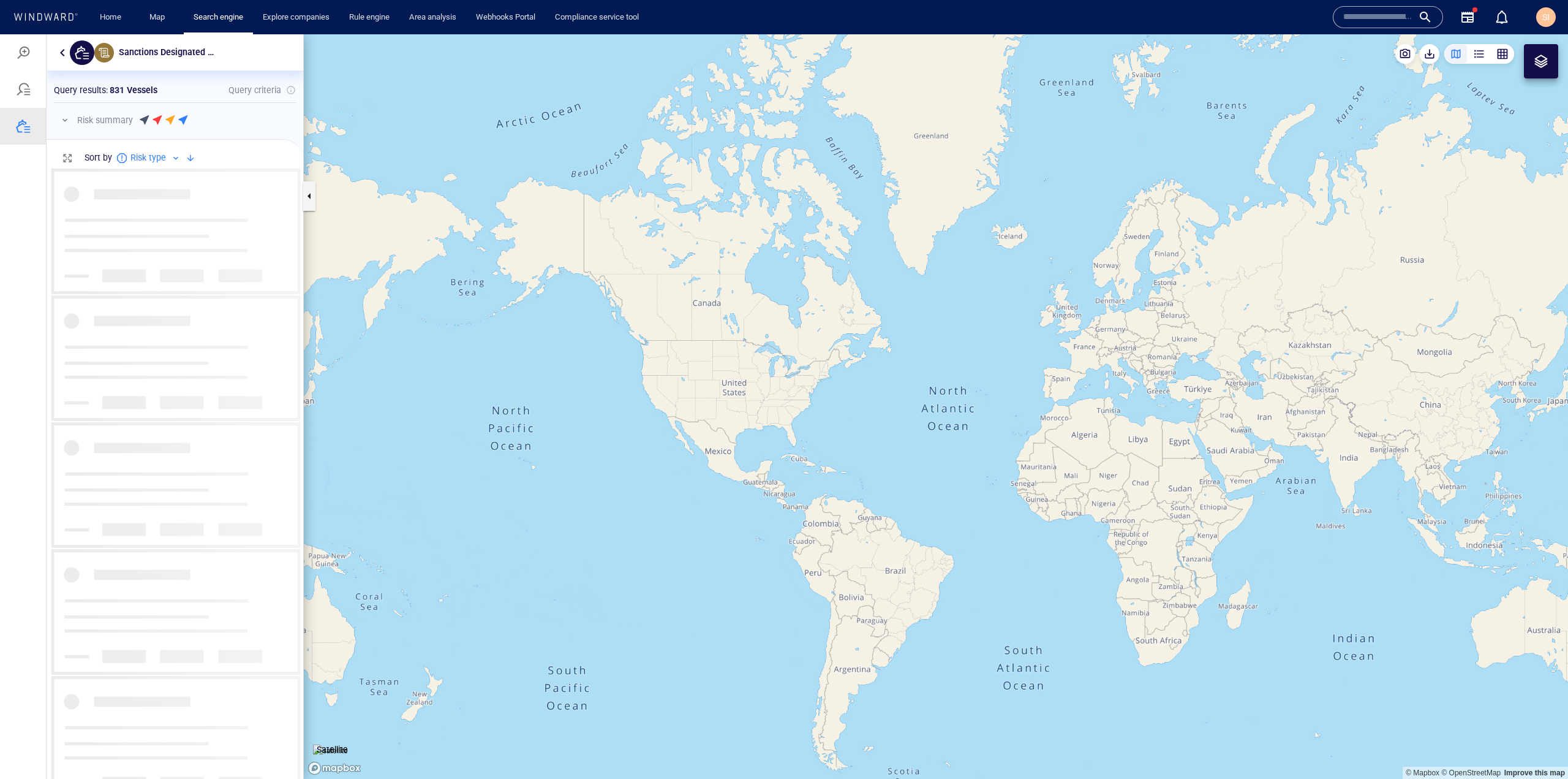
scroll to position [601, 237]
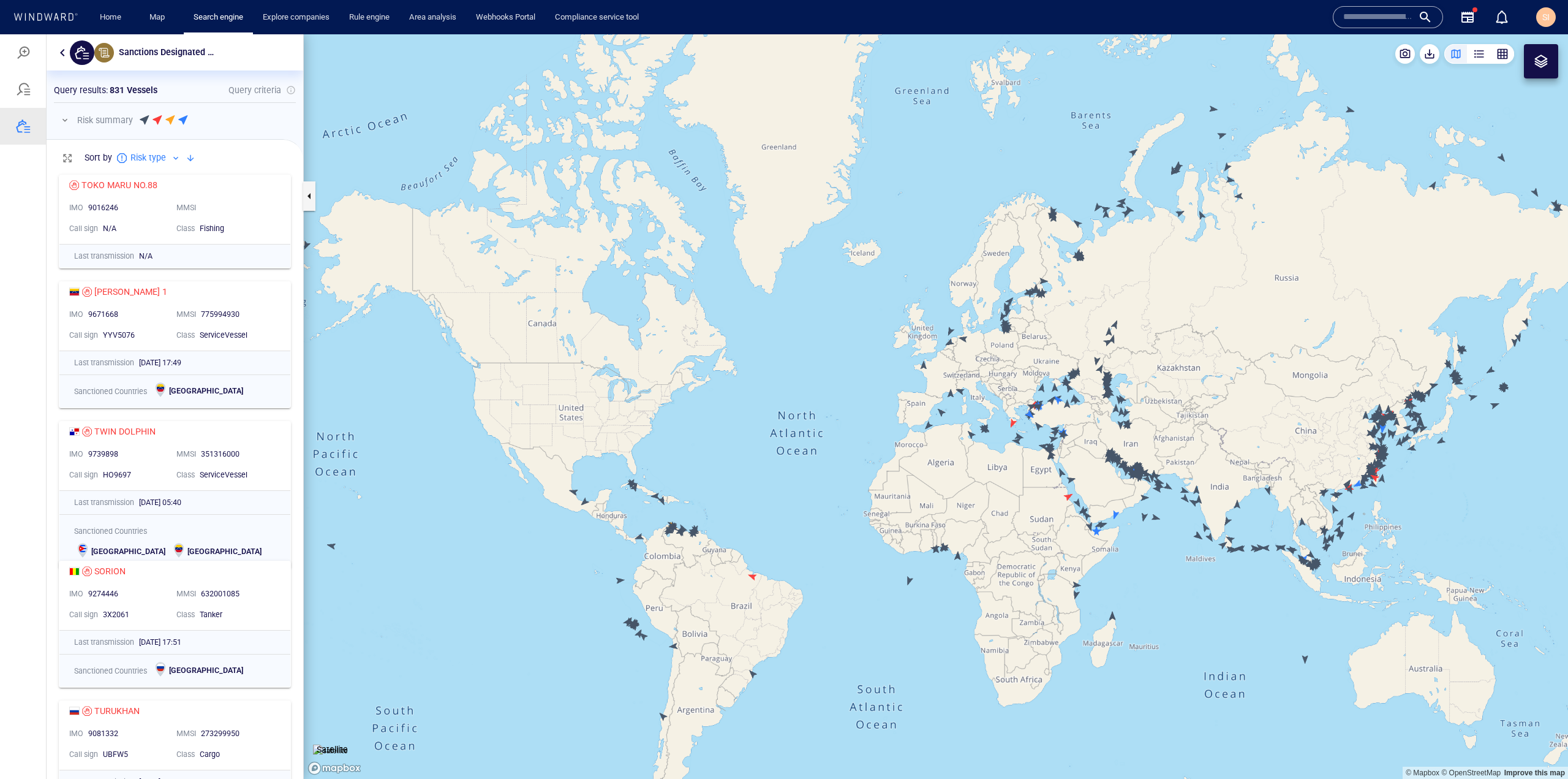
click at [1506, 57] on div "button" at bounding box center [1502, 53] width 12 height 12
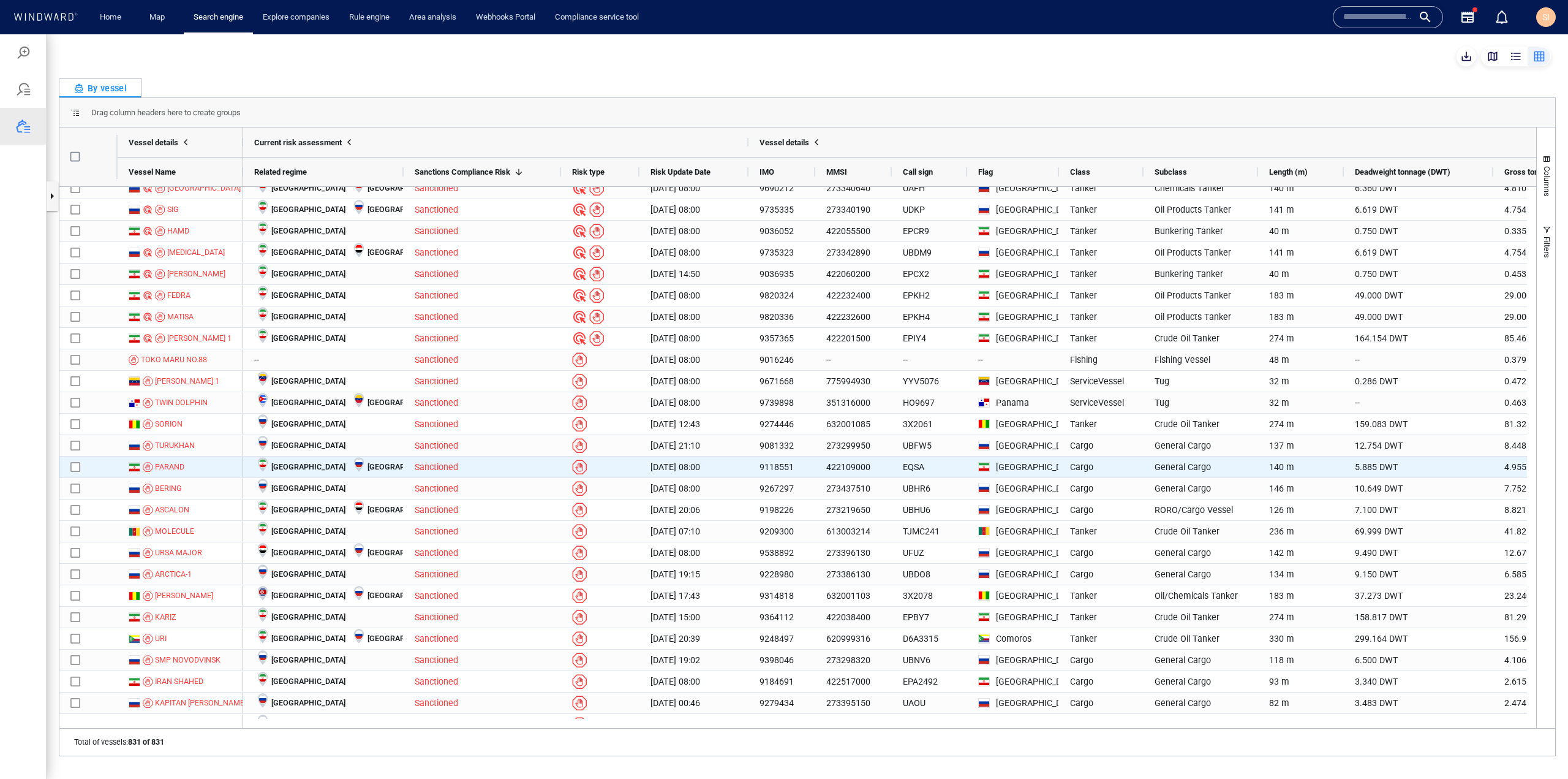
scroll to position [367, 0]
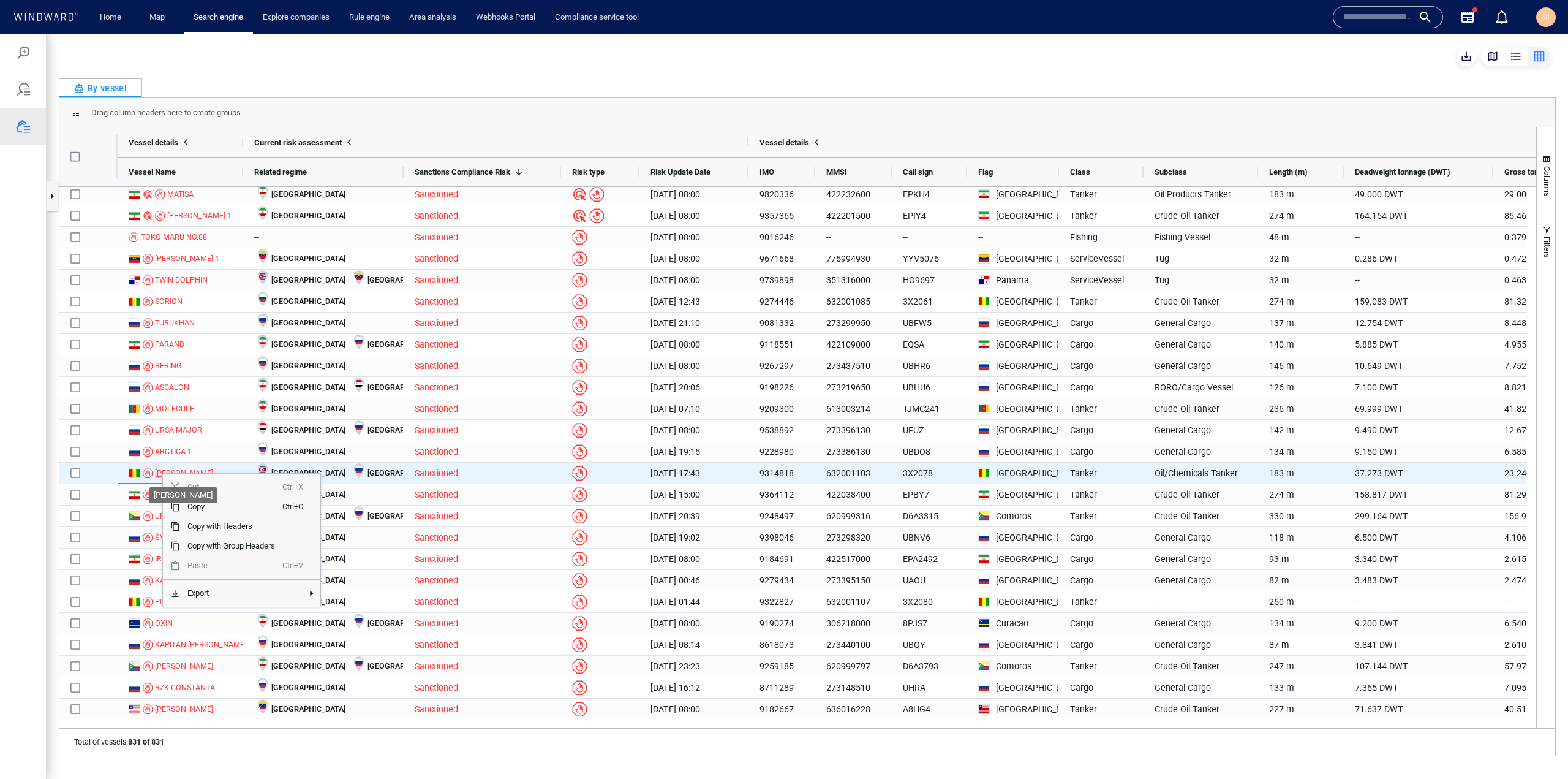
click at [164, 467] on div "MILEY" at bounding box center [184, 472] width 58 height 11
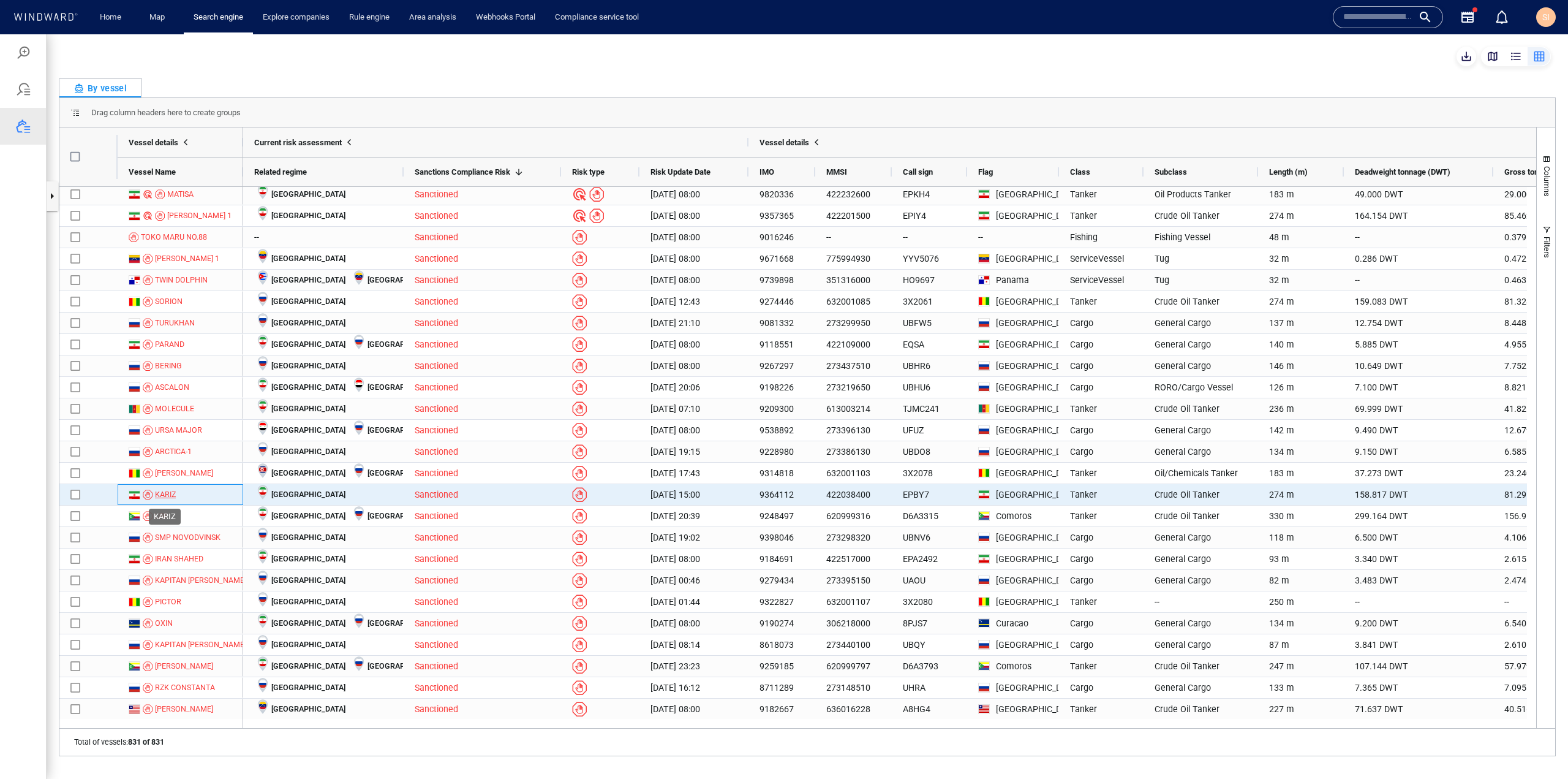
click at [155, 490] on div "KARIZ" at bounding box center [165, 494] width 21 height 11
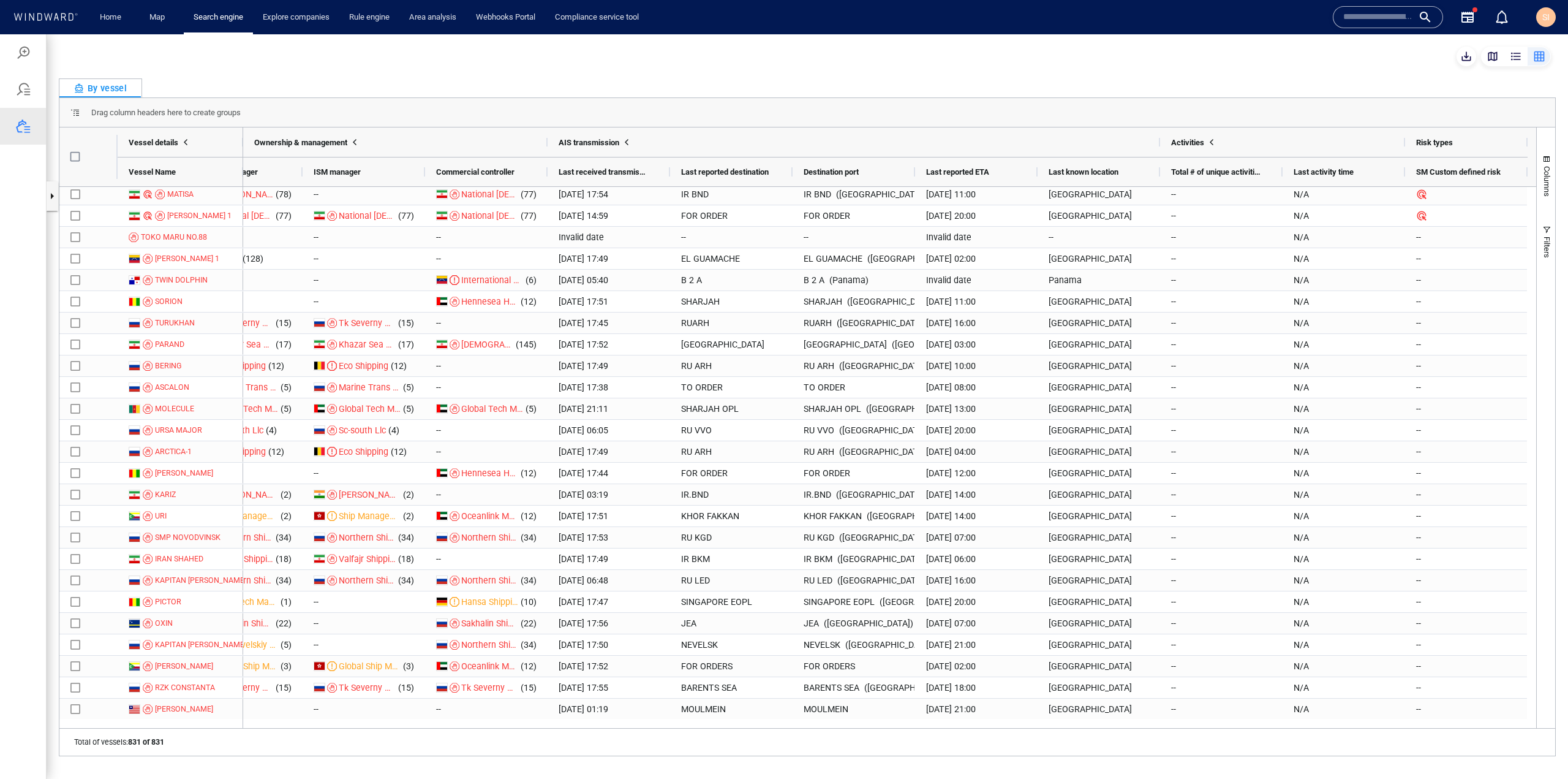
scroll to position [0, 0]
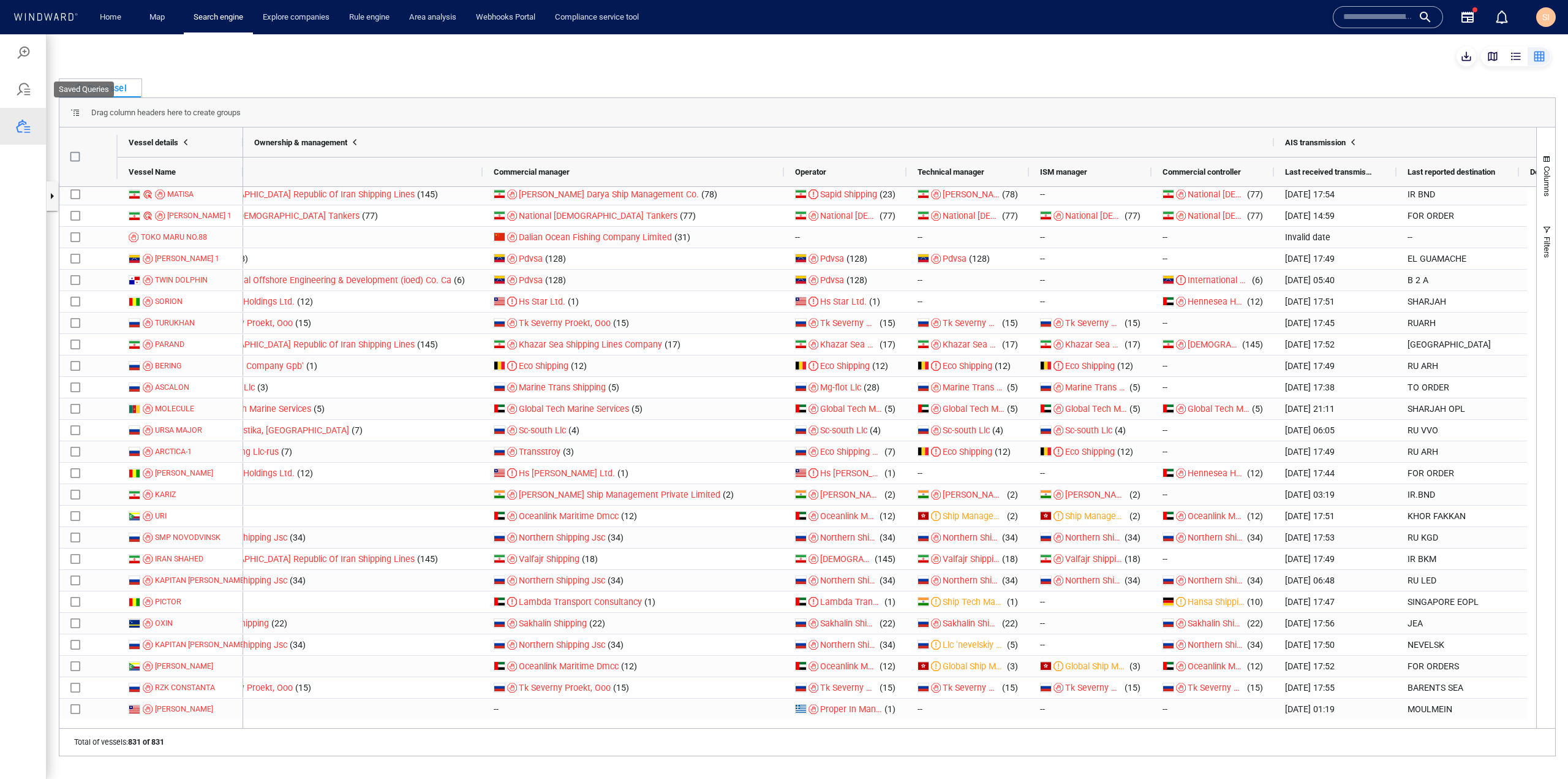
click at [32, 87] on div at bounding box center [22, 89] width 46 height 37
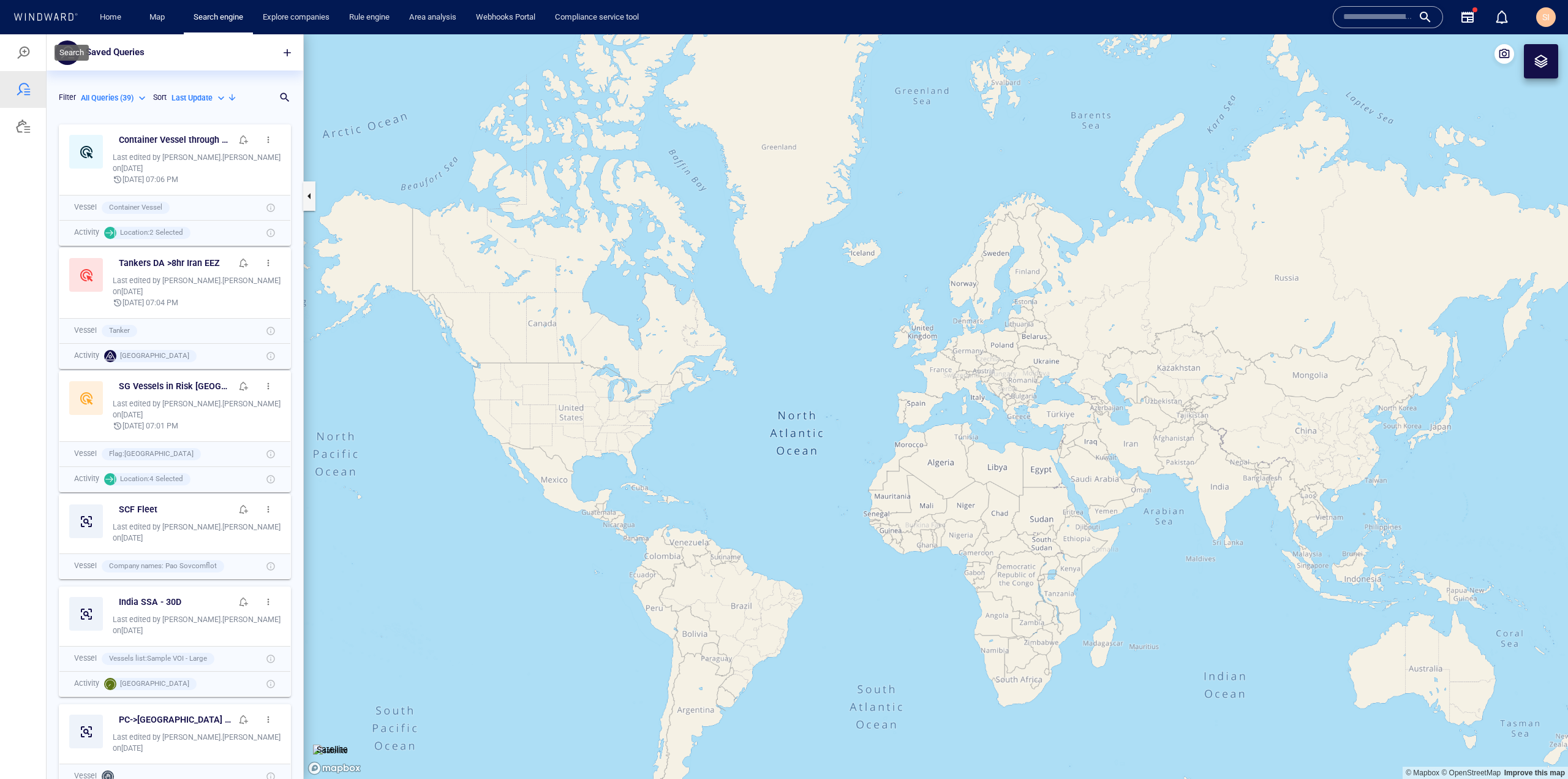
click at [32, 53] on div at bounding box center [22, 52] width 46 height 37
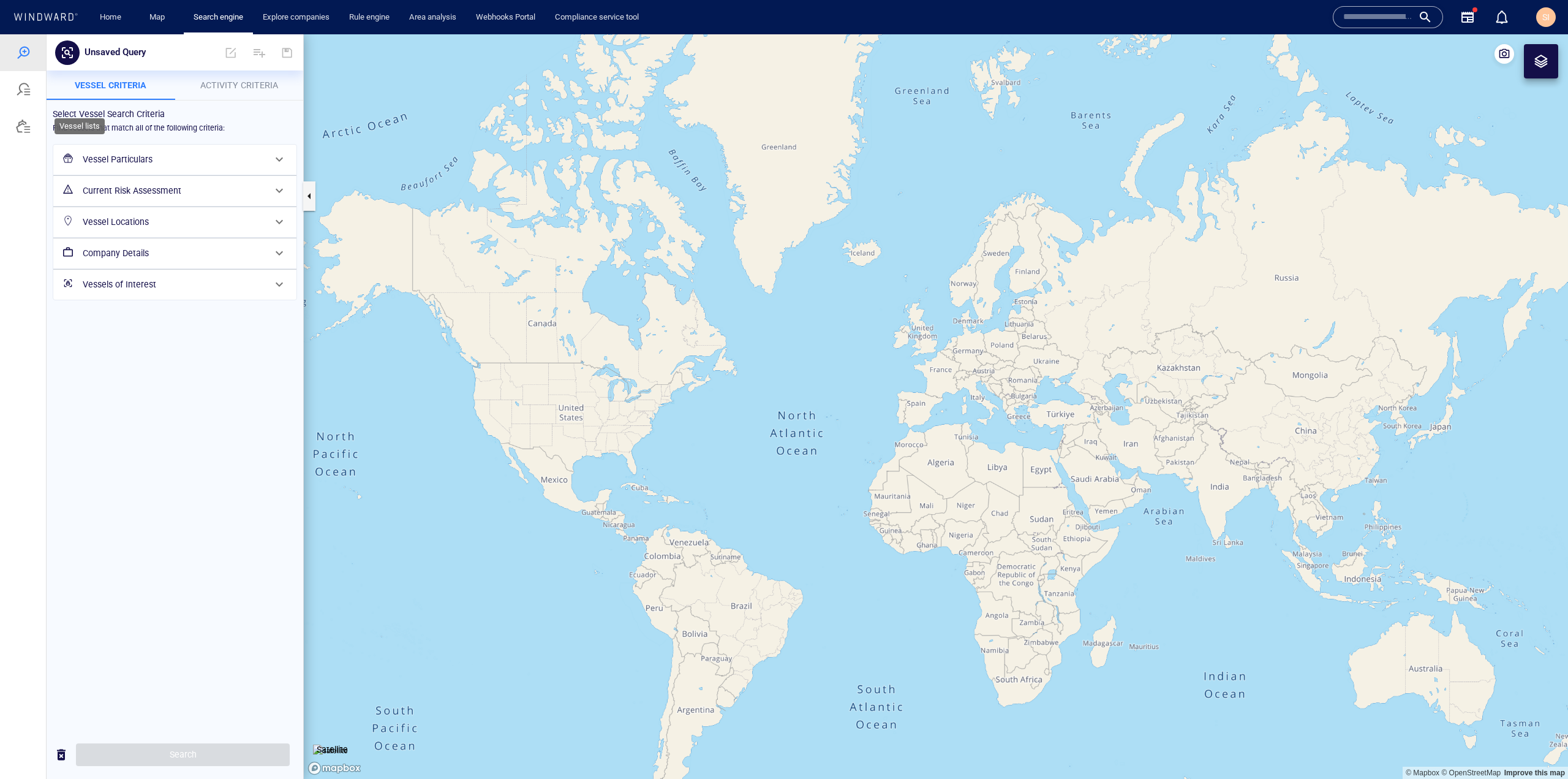
click at [37, 120] on div at bounding box center [22, 126] width 46 height 37
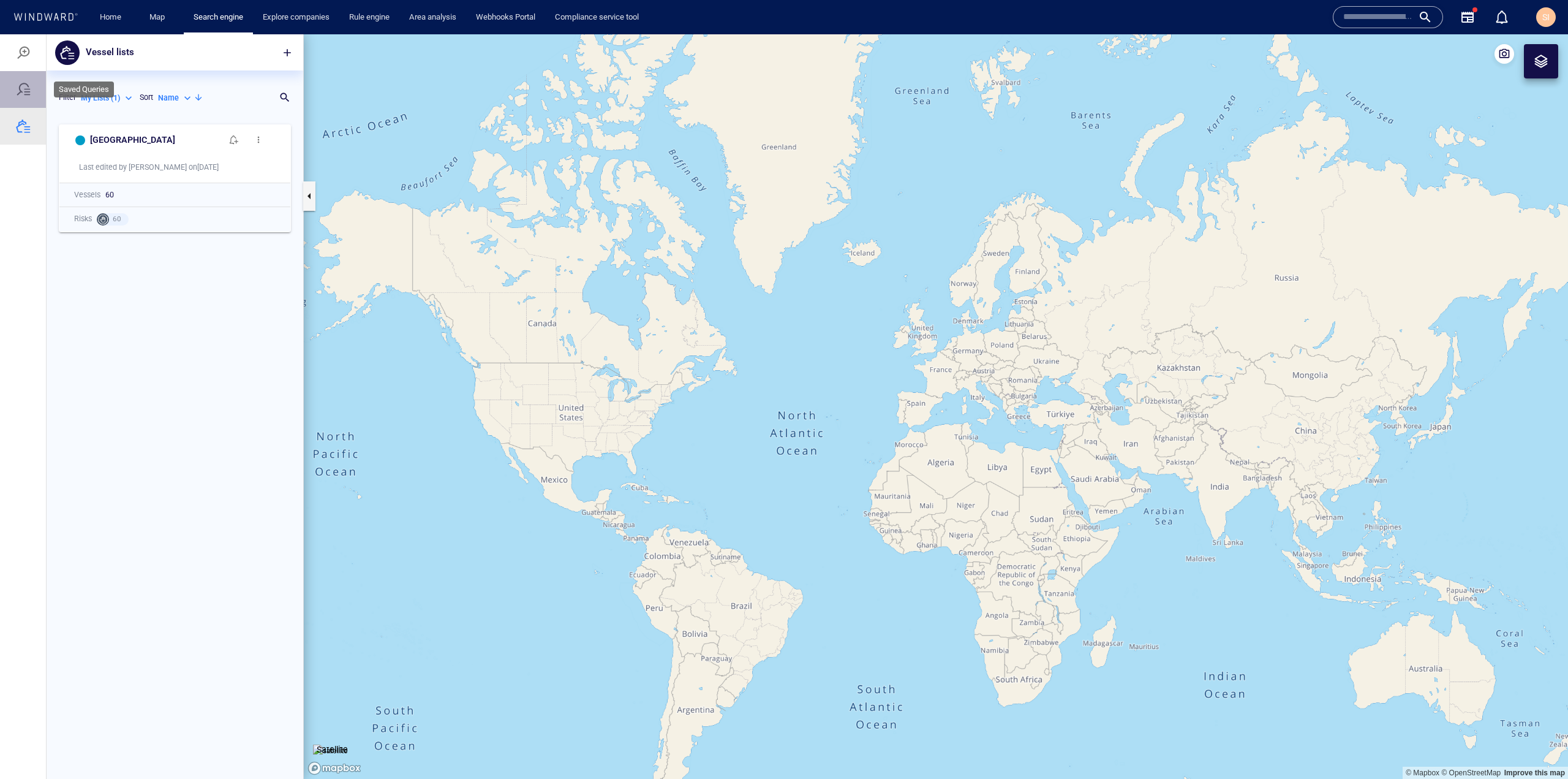
click at [33, 97] on div at bounding box center [22, 89] width 46 height 37
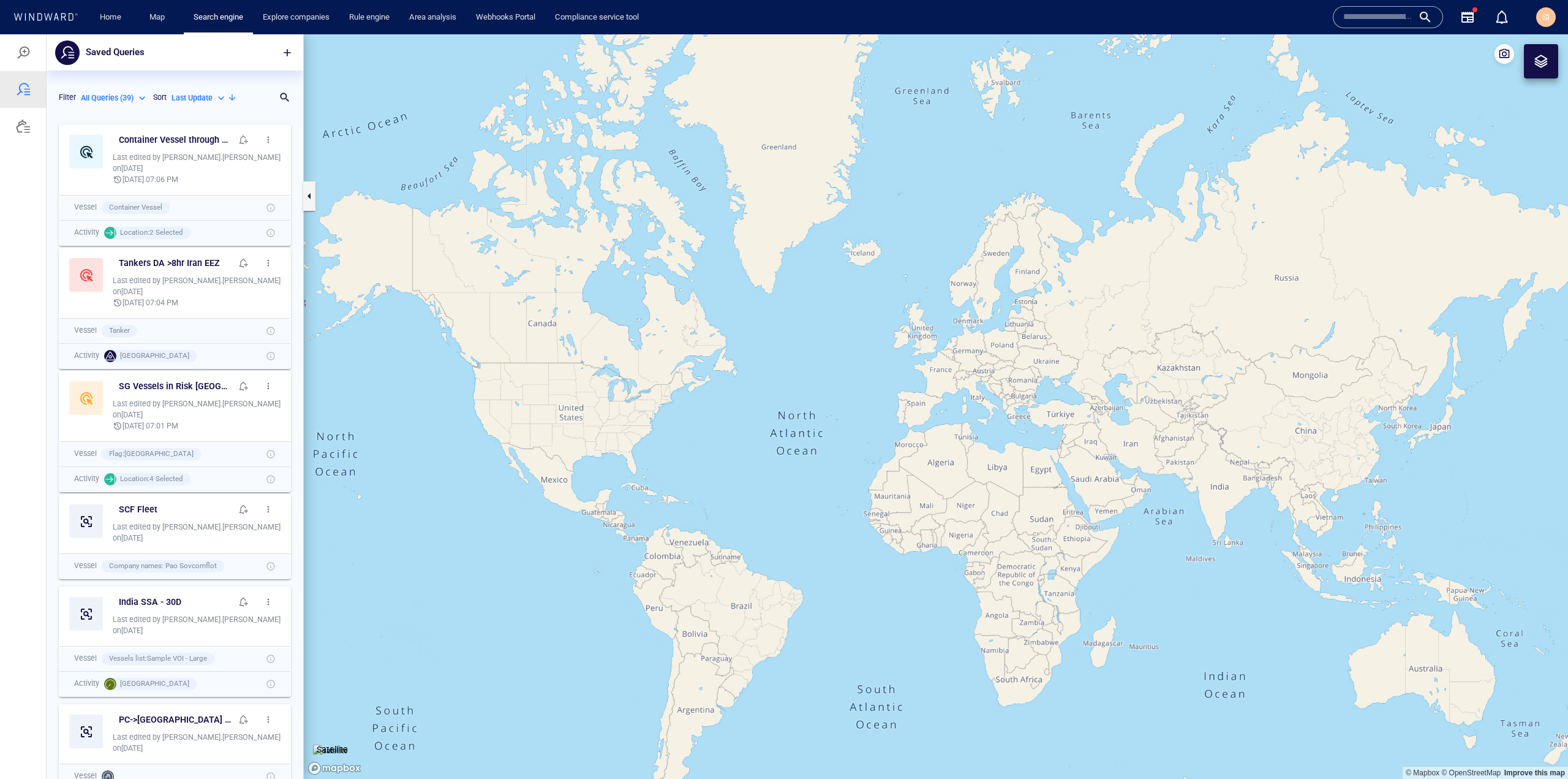
scroll to position [651, 247]
